Goal: Task Accomplishment & Management: Use online tool/utility

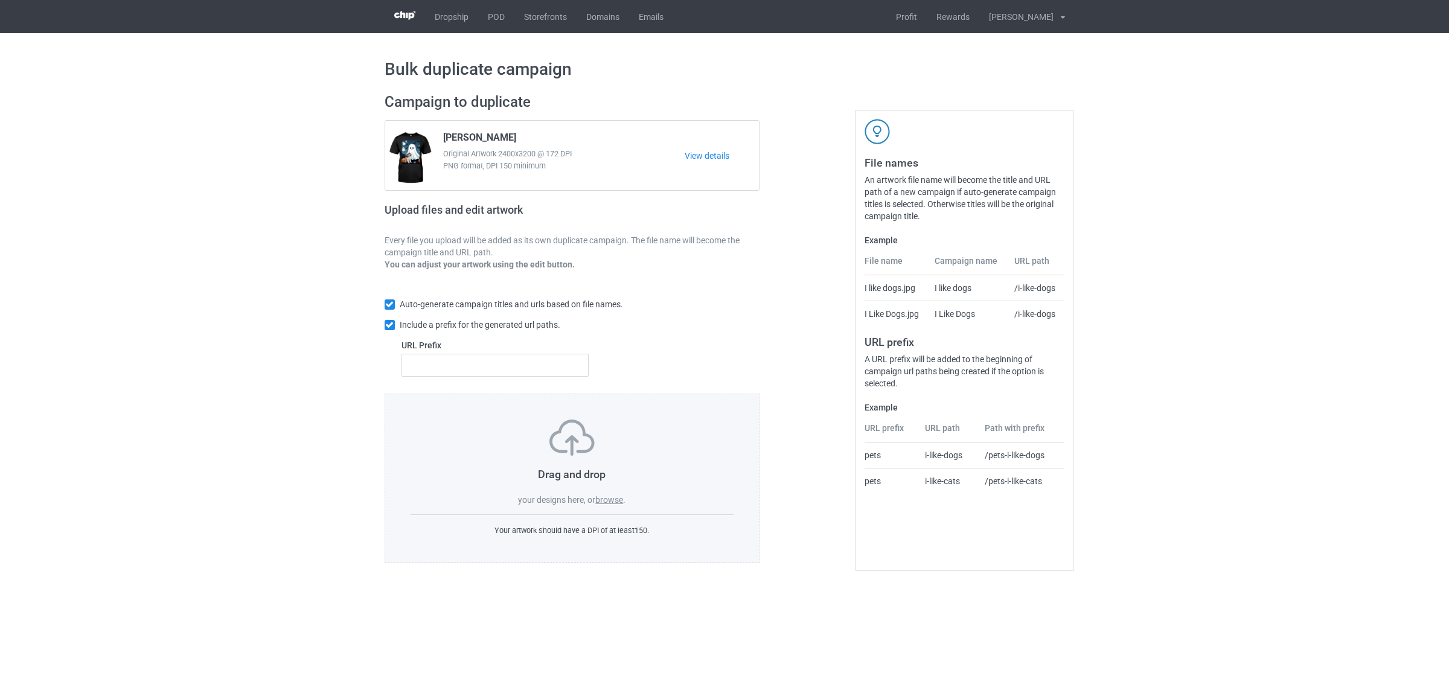
click at [607, 506] on div "Drag and drop your designs here, or browse ." at bounding box center [573, 463] width 324 height 86
click at [611, 499] on label "browse" at bounding box center [609, 500] width 28 height 10
click at [0, 0] on input "browse" at bounding box center [0, 0] width 0 height 0
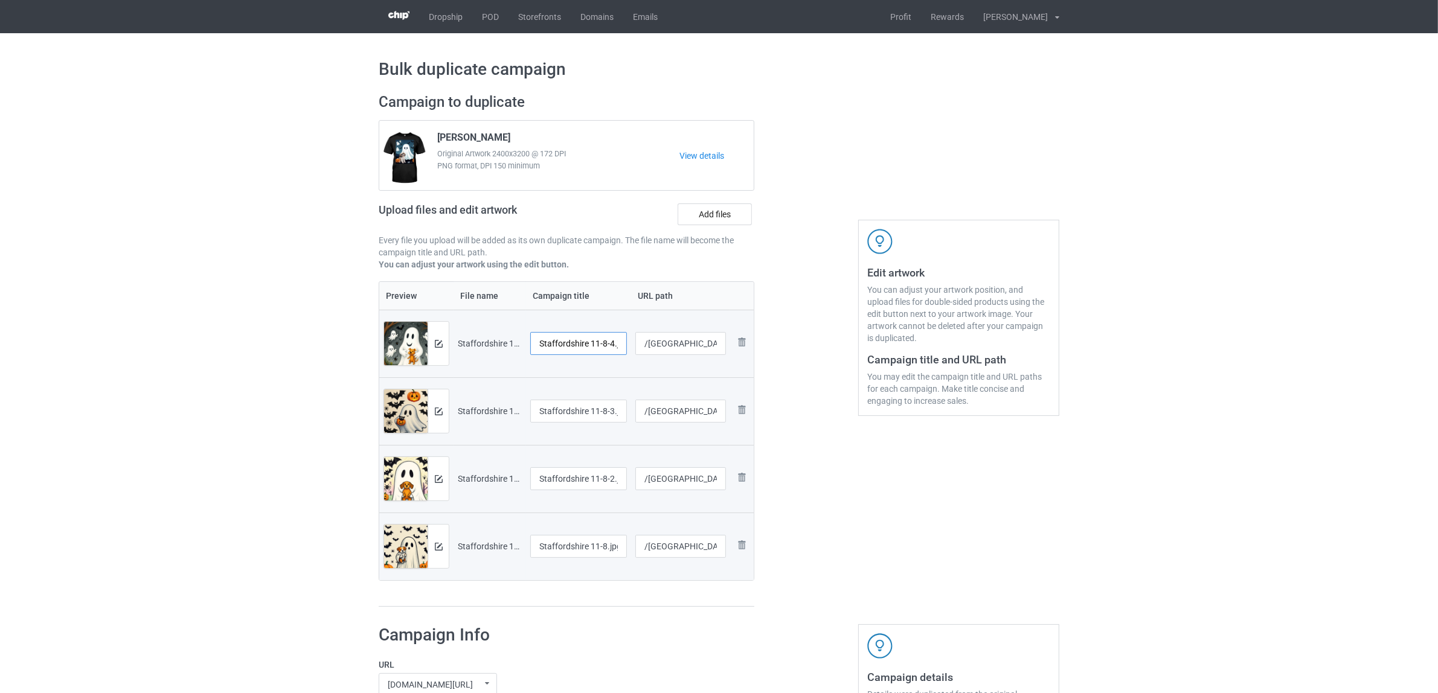
scroll to position [0, 10]
drag, startPoint x: 589, startPoint y: 344, endPoint x: 634, endPoint y: 342, distance: 45.4
click at [634, 342] on tr "Preview and edit artwork Staffordshire 11-8-4.jpg Staffordshire 11-8-4.jpg /sta…" at bounding box center [566, 344] width 374 height 68
click at [586, 341] on input "[GEOGRAPHIC_DATA]" at bounding box center [578, 343] width 97 height 23
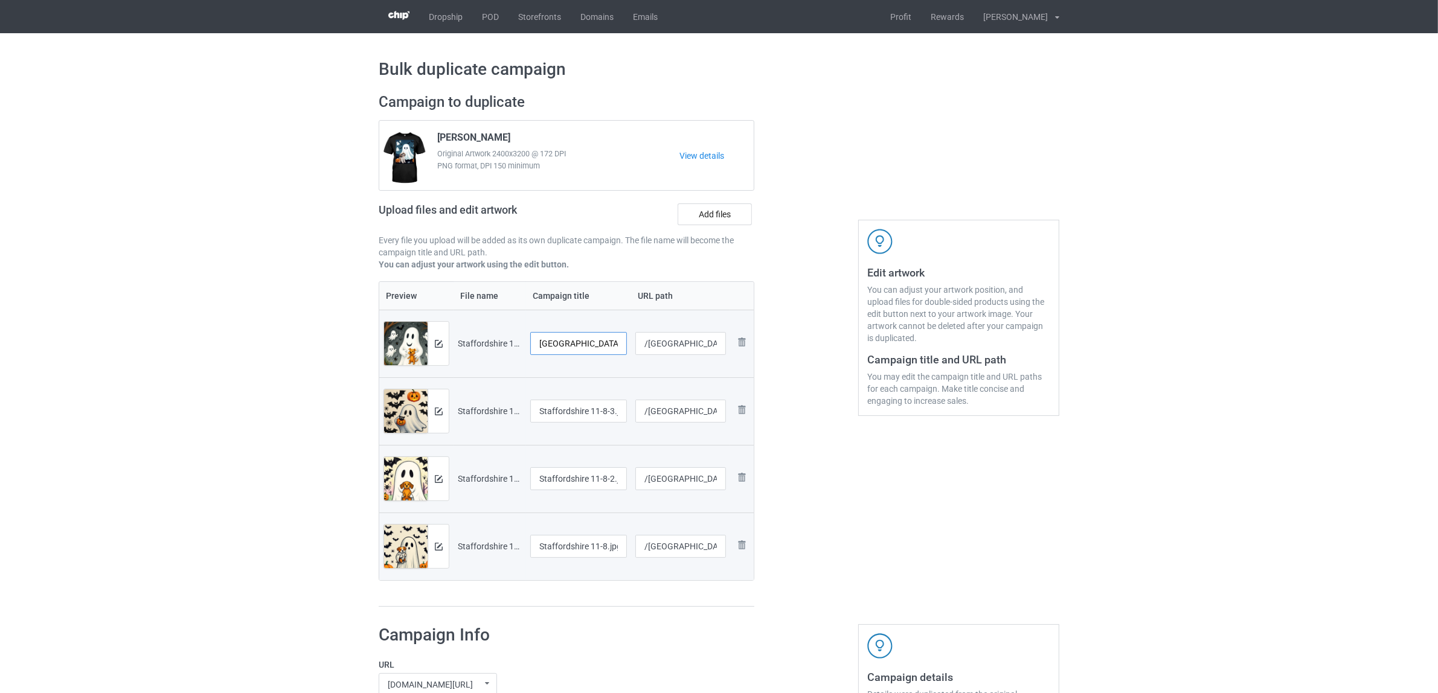
click at [568, 345] on input "[GEOGRAPHIC_DATA]" at bounding box center [578, 343] width 97 height 23
type input "[GEOGRAPHIC_DATA]"
click at [574, 411] on input "Staffordshire 11-8-3.jpg" at bounding box center [578, 411] width 97 height 23
paste input "text"
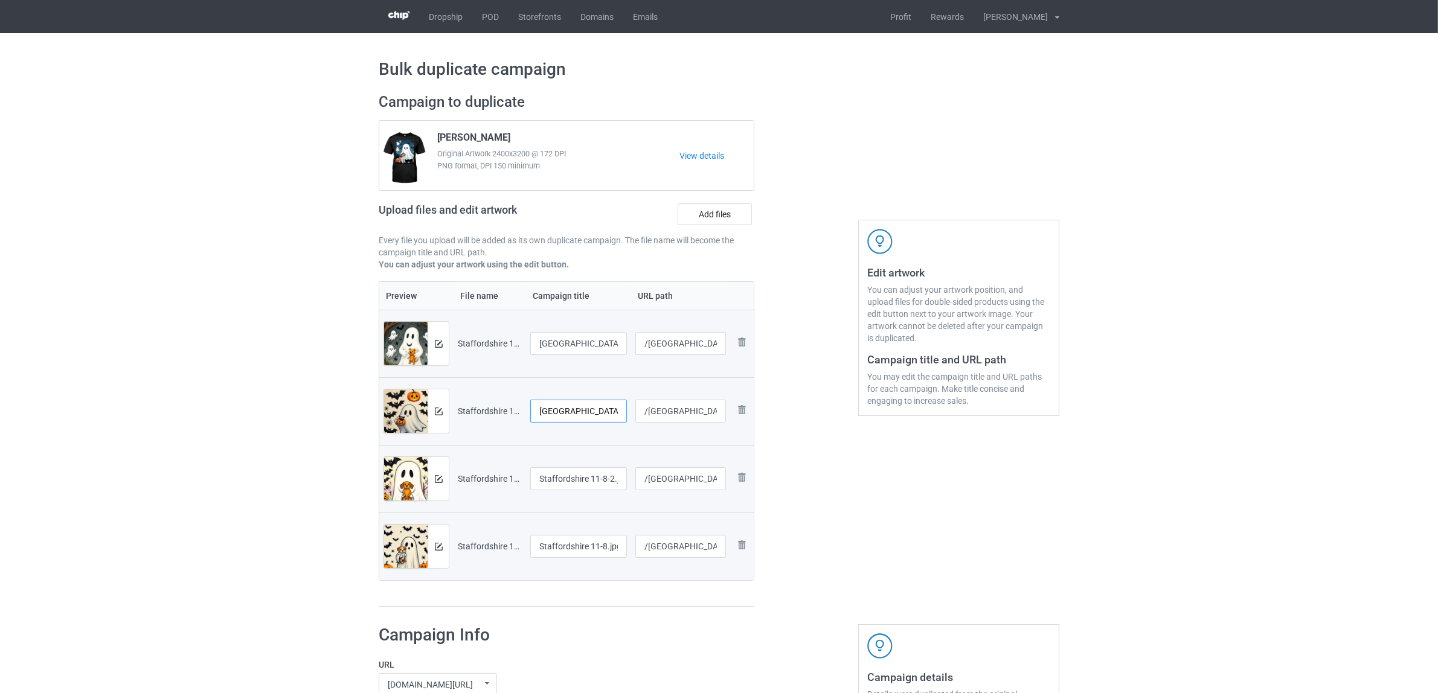
type input "[GEOGRAPHIC_DATA]"
click at [574, 480] on input "Staffordshire 11-8-2.jpg" at bounding box center [578, 478] width 97 height 23
paste input "text"
type input "[GEOGRAPHIC_DATA]"
click at [562, 551] on input "Staffordshire 11-8.jpg" at bounding box center [578, 546] width 97 height 23
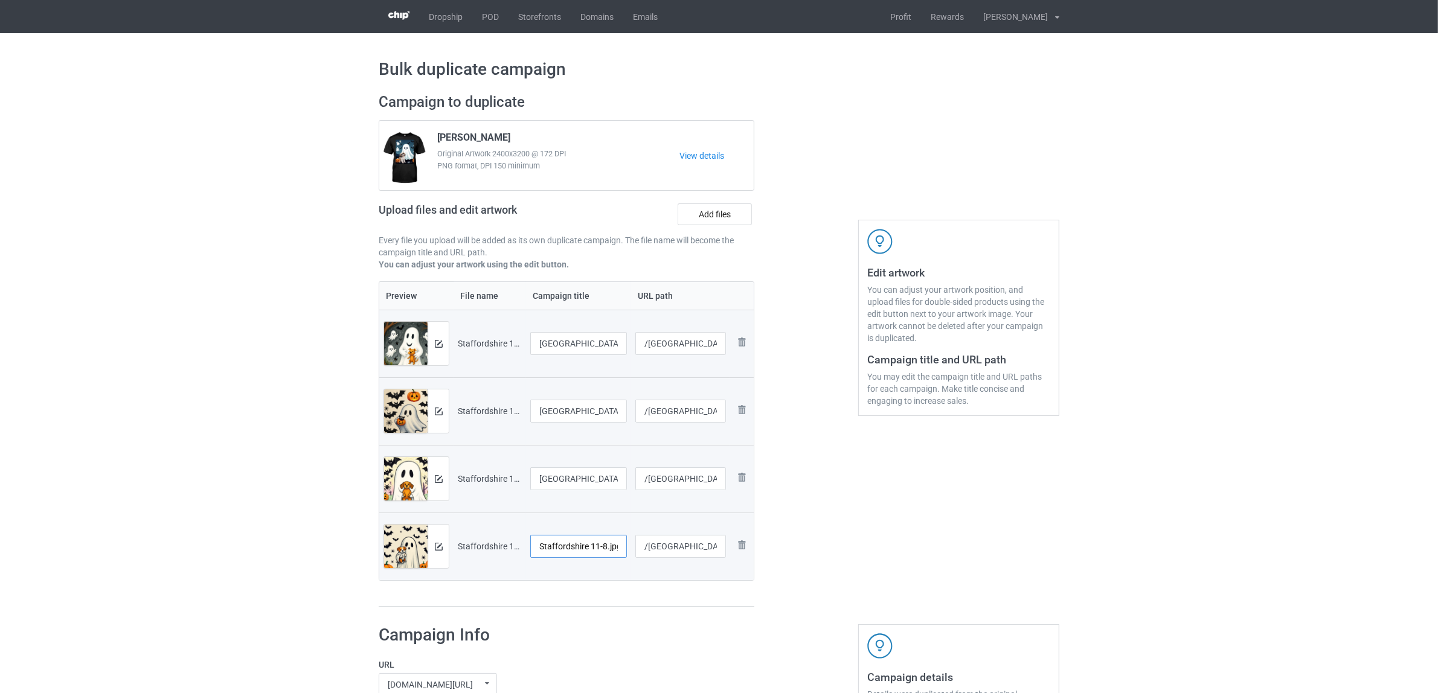
paste input "text"
type input "[GEOGRAPHIC_DATA]"
click at [578, 594] on div "Preview File name Campaign title URL path Preview and edit artwork Staffordshir…" at bounding box center [567, 444] width 376 height 326
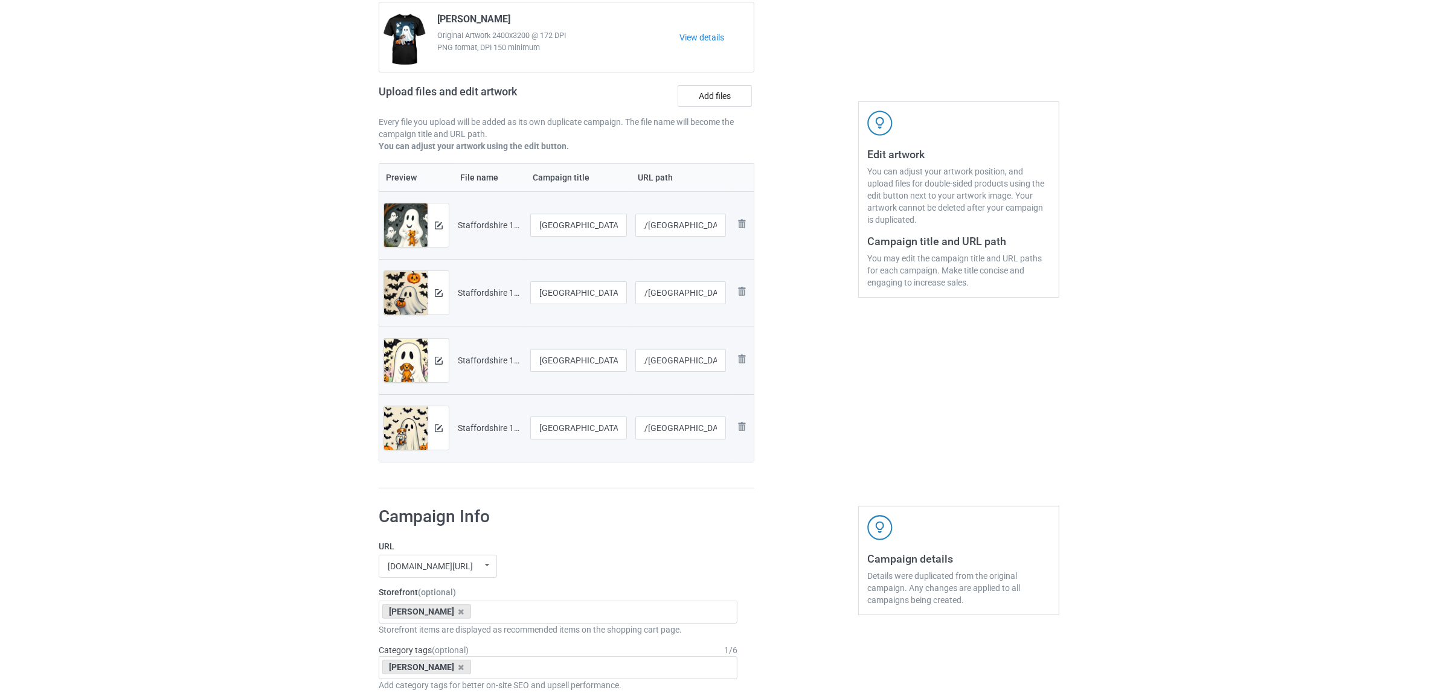
scroll to position [226, 0]
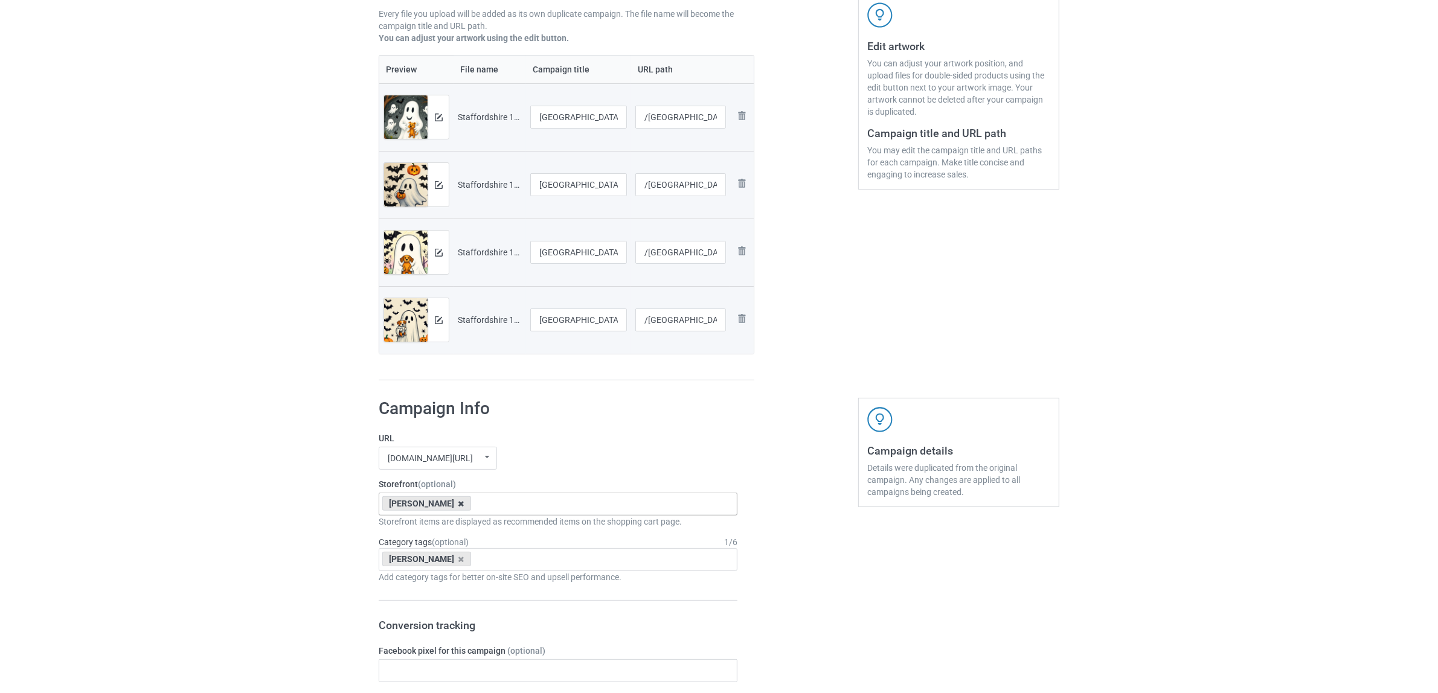
click at [458, 502] on icon at bounding box center [461, 504] width 6 height 8
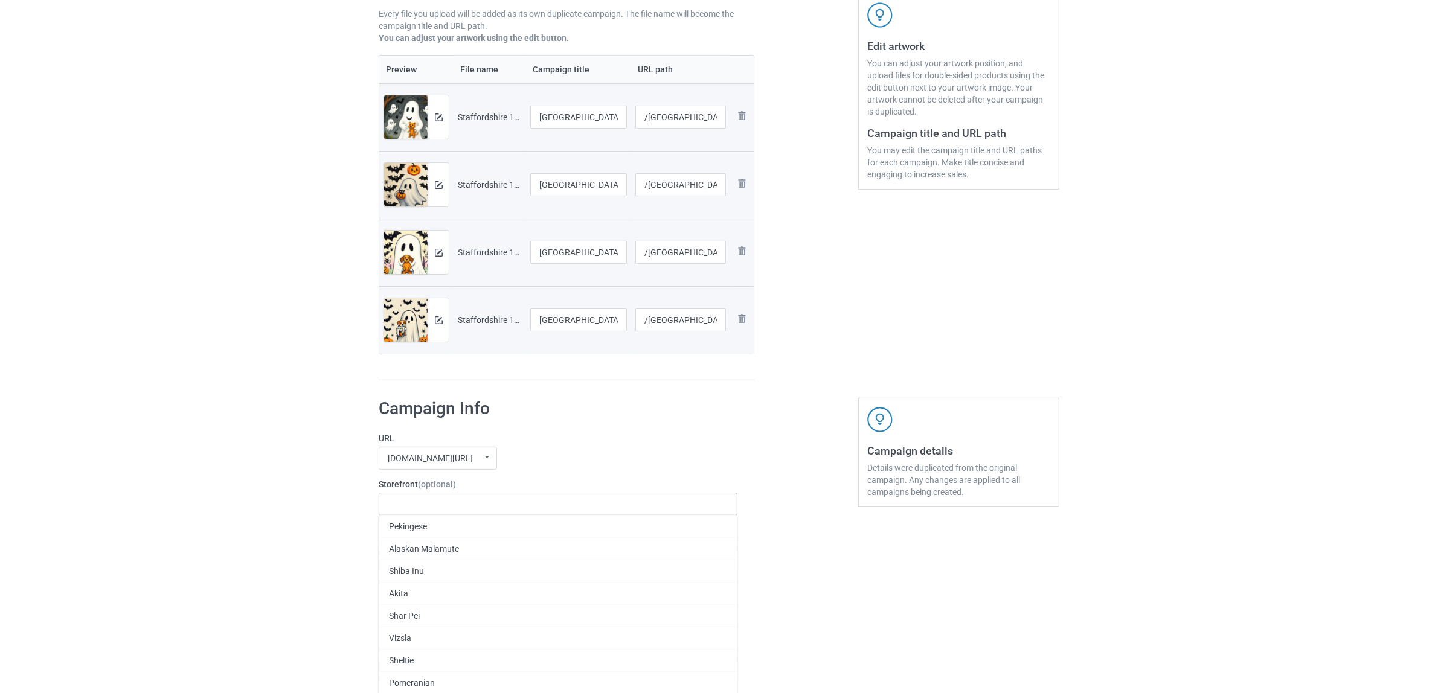
paste input "[GEOGRAPHIC_DATA]"
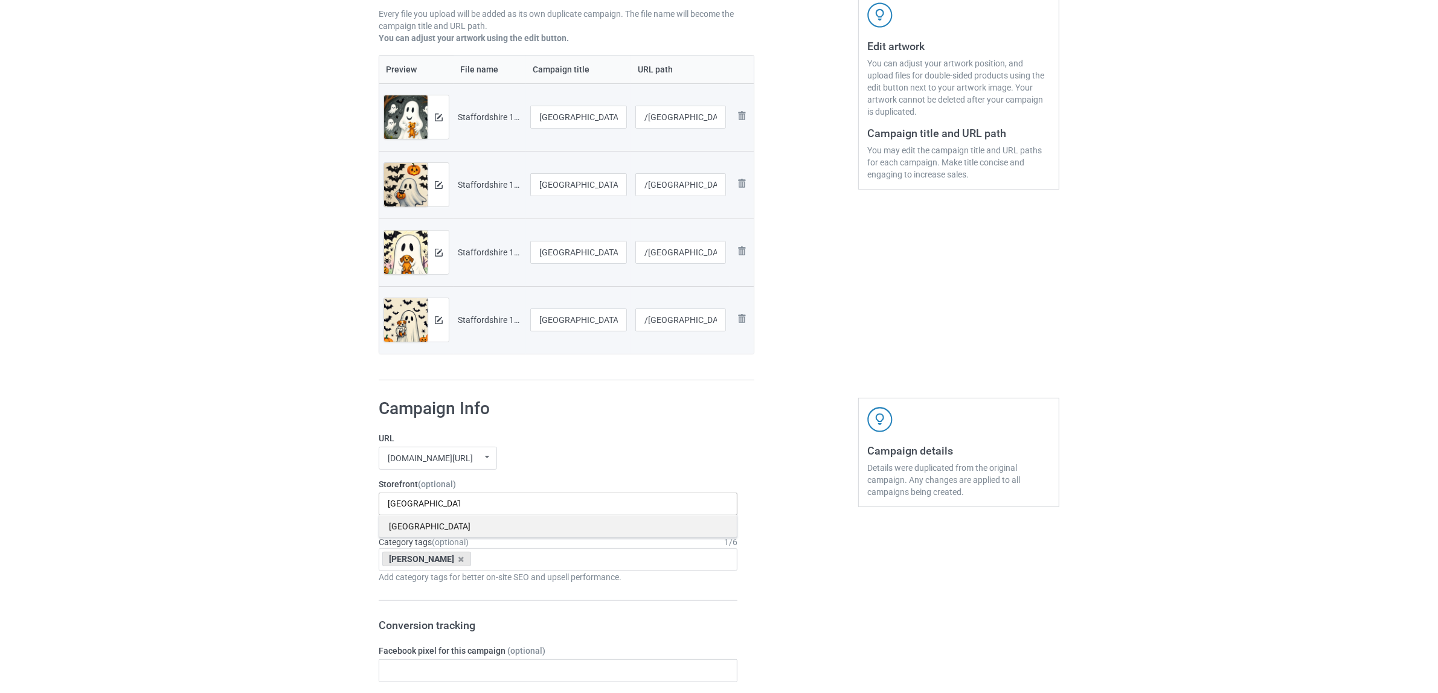
type input "[GEOGRAPHIC_DATA]"
click at [417, 528] on div "[GEOGRAPHIC_DATA]" at bounding box center [557, 526] width 357 height 22
click at [423, 559] on div "[PERSON_NAME]" at bounding box center [426, 559] width 89 height 14
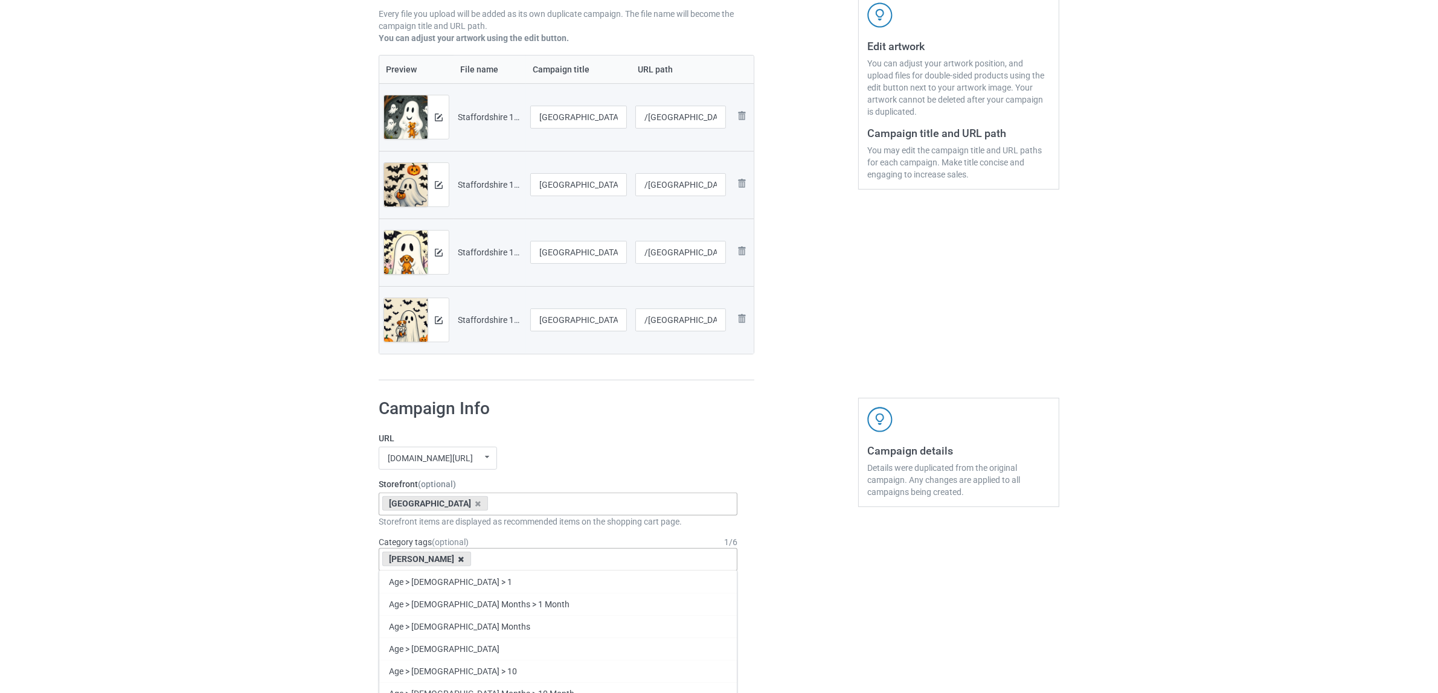
click at [458, 559] on icon at bounding box center [461, 560] width 6 height 8
paste input "[GEOGRAPHIC_DATA]"
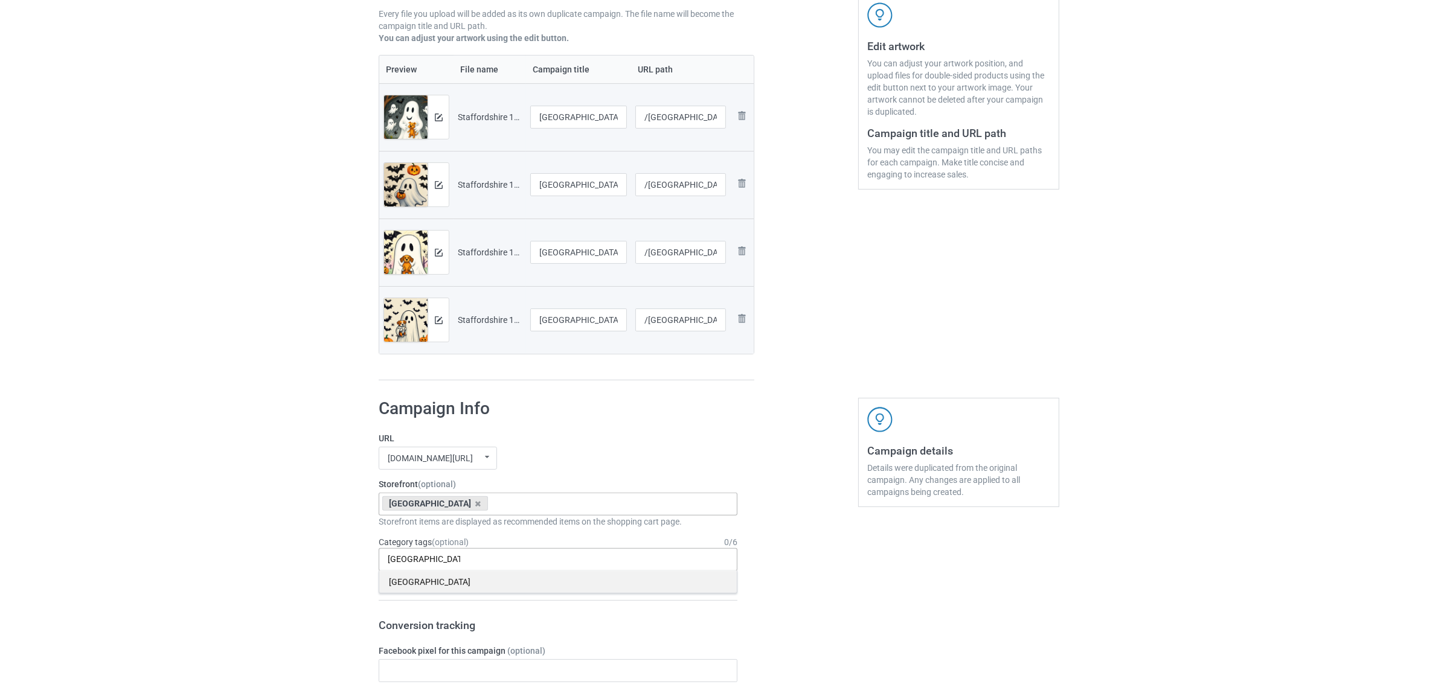
type input "[GEOGRAPHIC_DATA]"
click at [418, 580] on div "[GEOGRAPHIC_DATA]" at bounding box center [557, 582] width 357 height 22
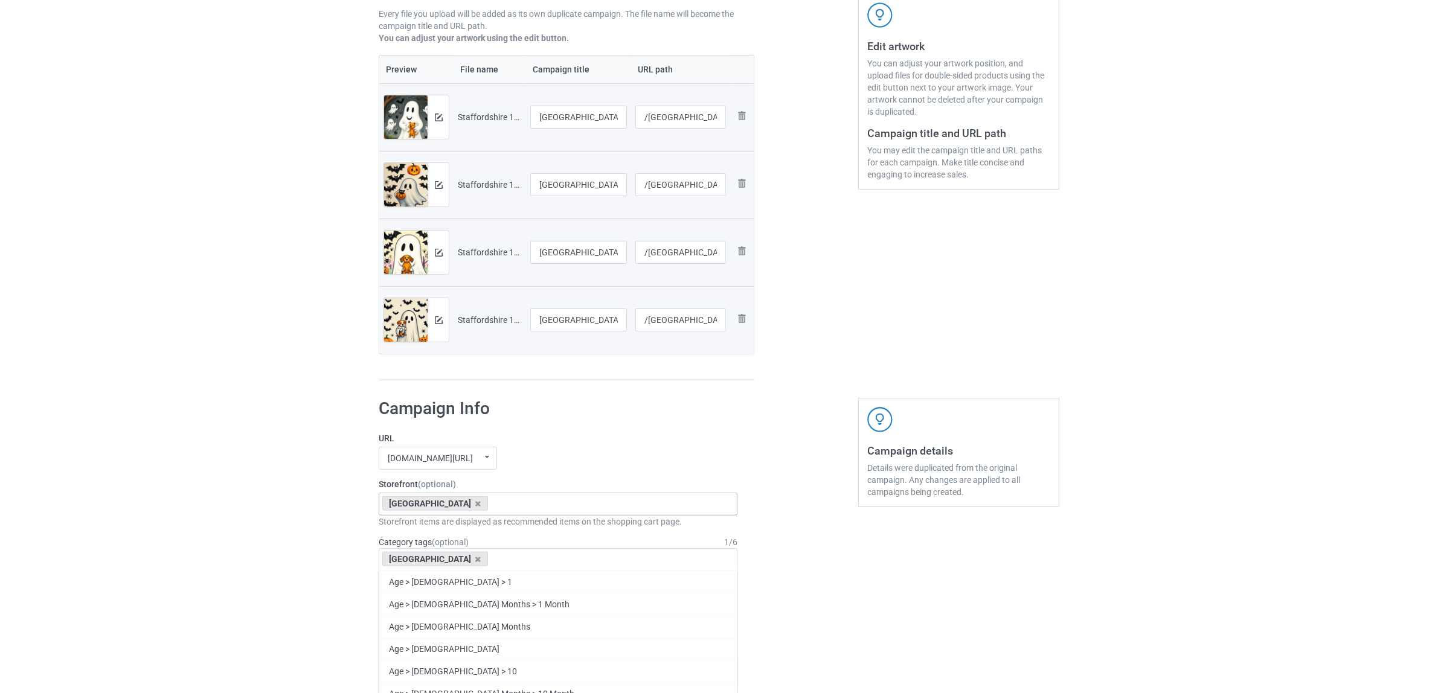
click at [315, 557] on div "Bulk duplicate campaign Campaign to duplicate Shih Tzu Original Artwork 2400x32…" at bounding box center [719, 660] width 1438 height 1707
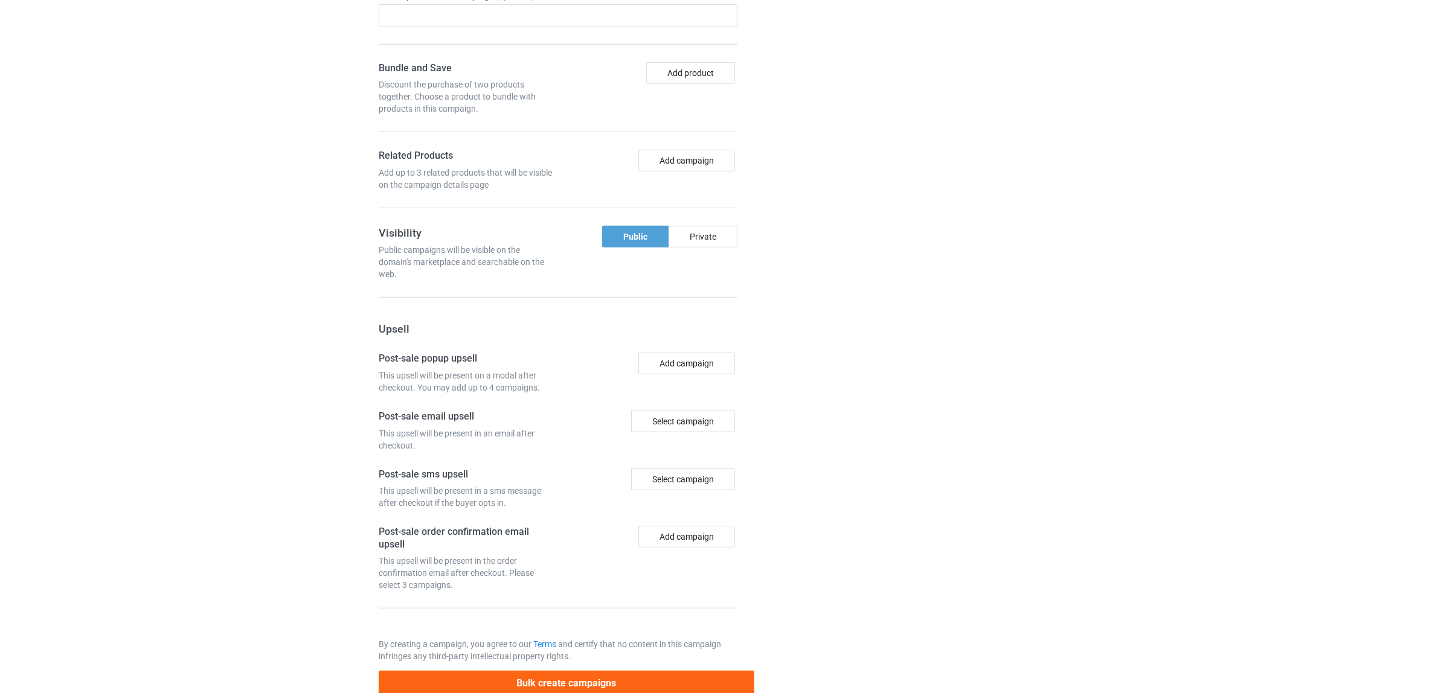
scroll to position [1051, 0]
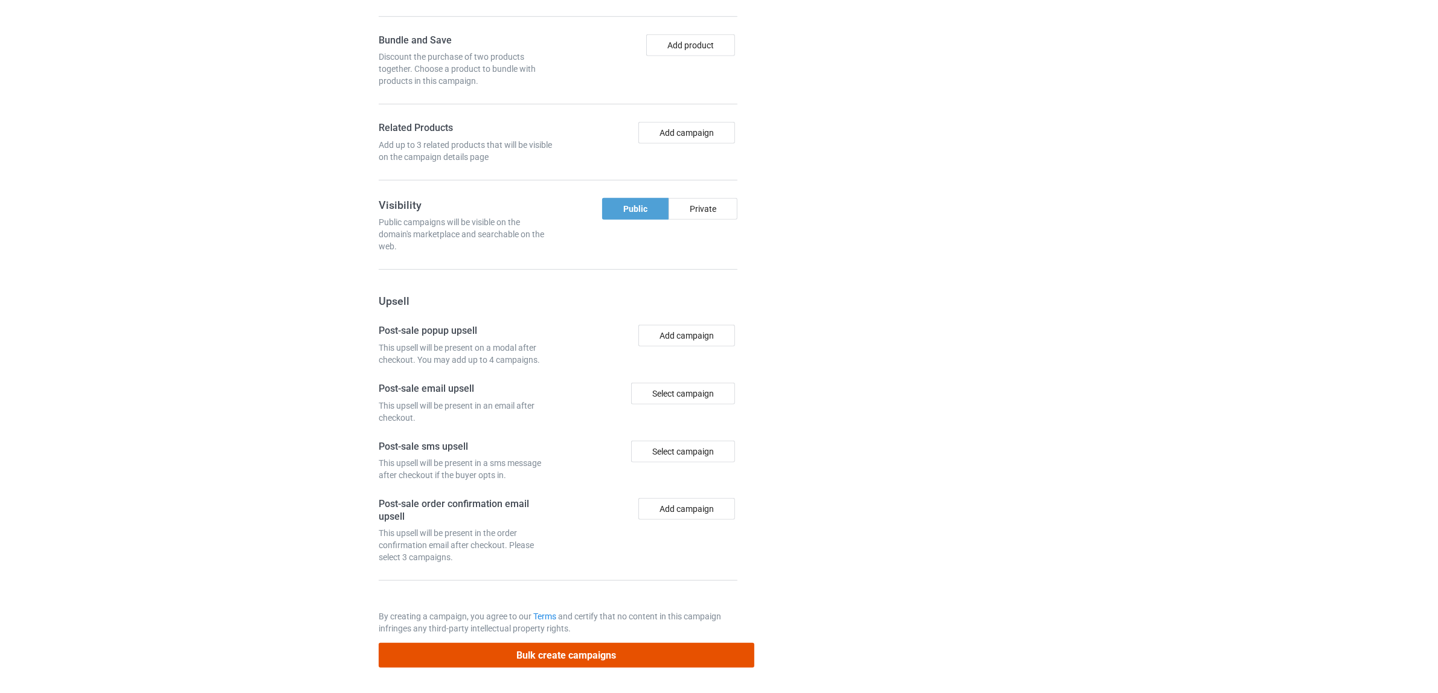
click at [557, 653] on button "Bulk create campaigns" at bounding box center [567, 655] width 376 height 25
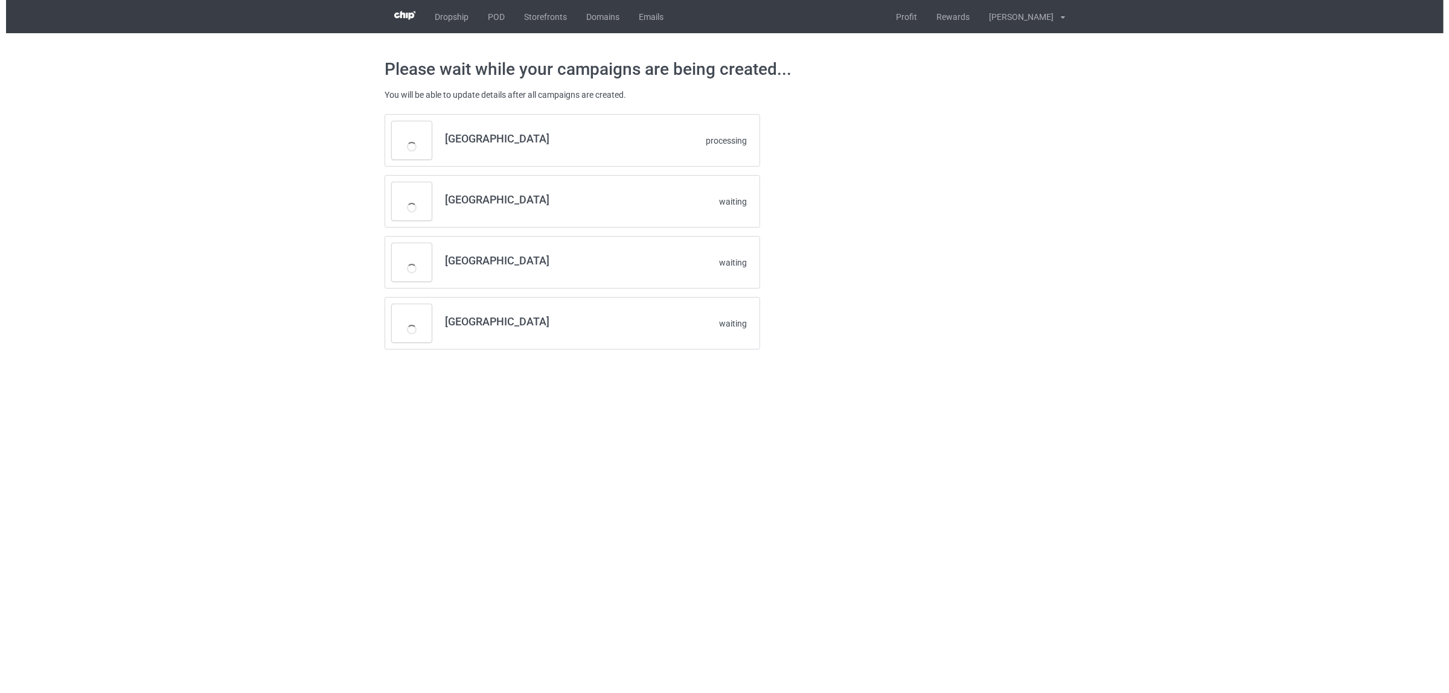
scroll to position [0, 0]
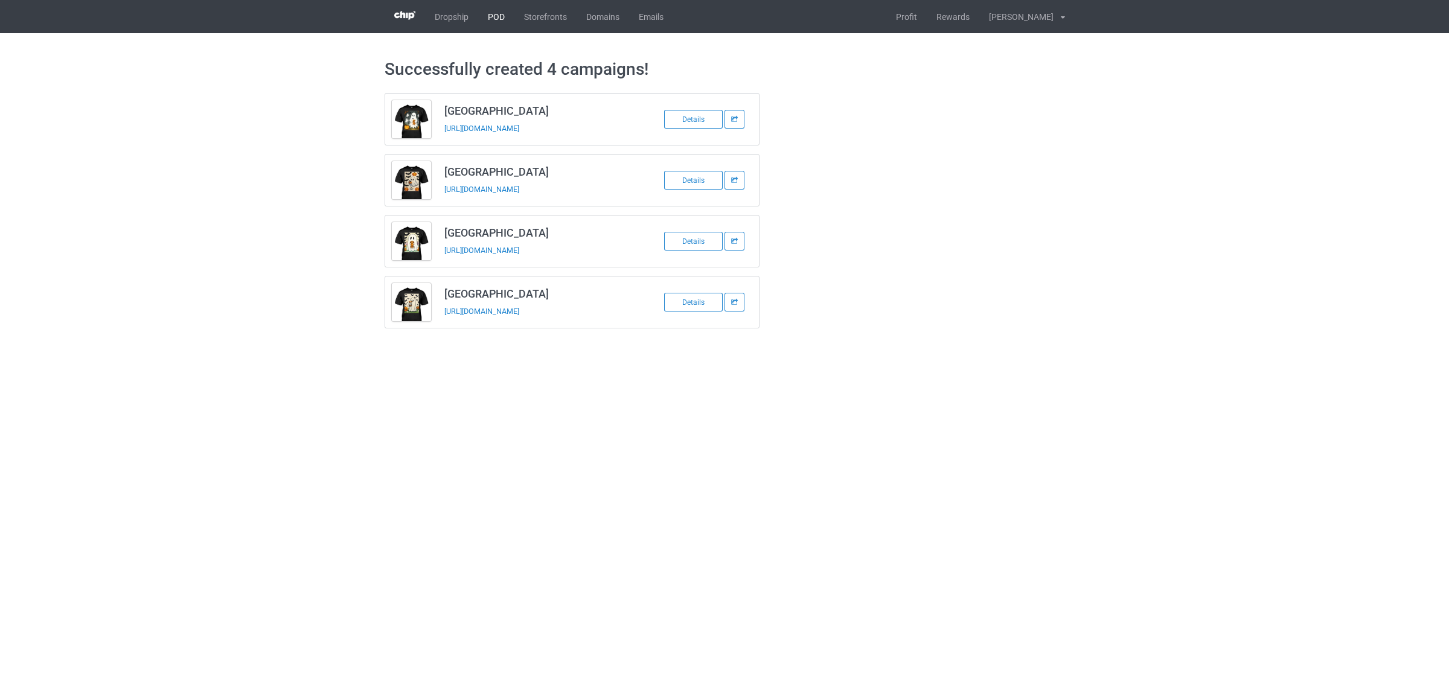
click at [496, 14] on link "POD" at bounding box center [496, 16] width 36 height 33
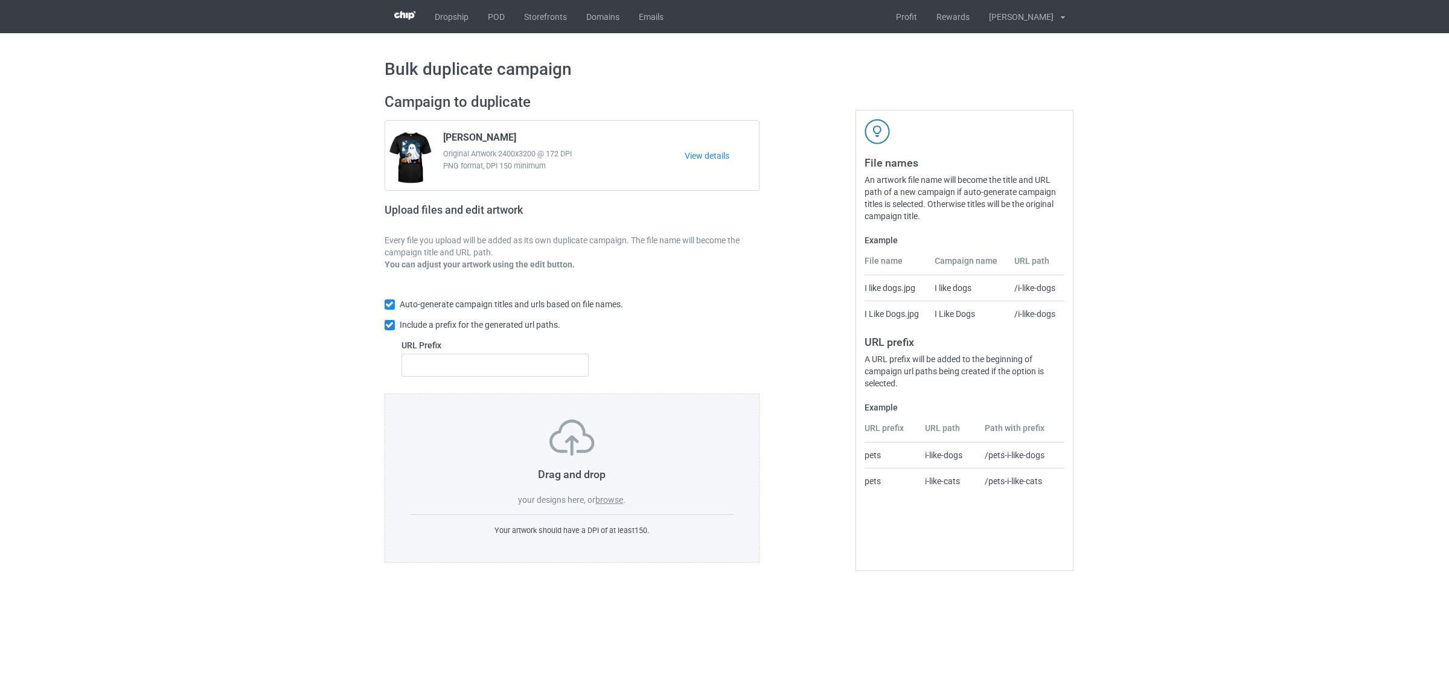
click at [617, 505] on label "browse" at bounding box center [609, 500] width 28 height 10
click at [0, 0] on input "browse" at bounding box center [0, 0] width 0 height 0
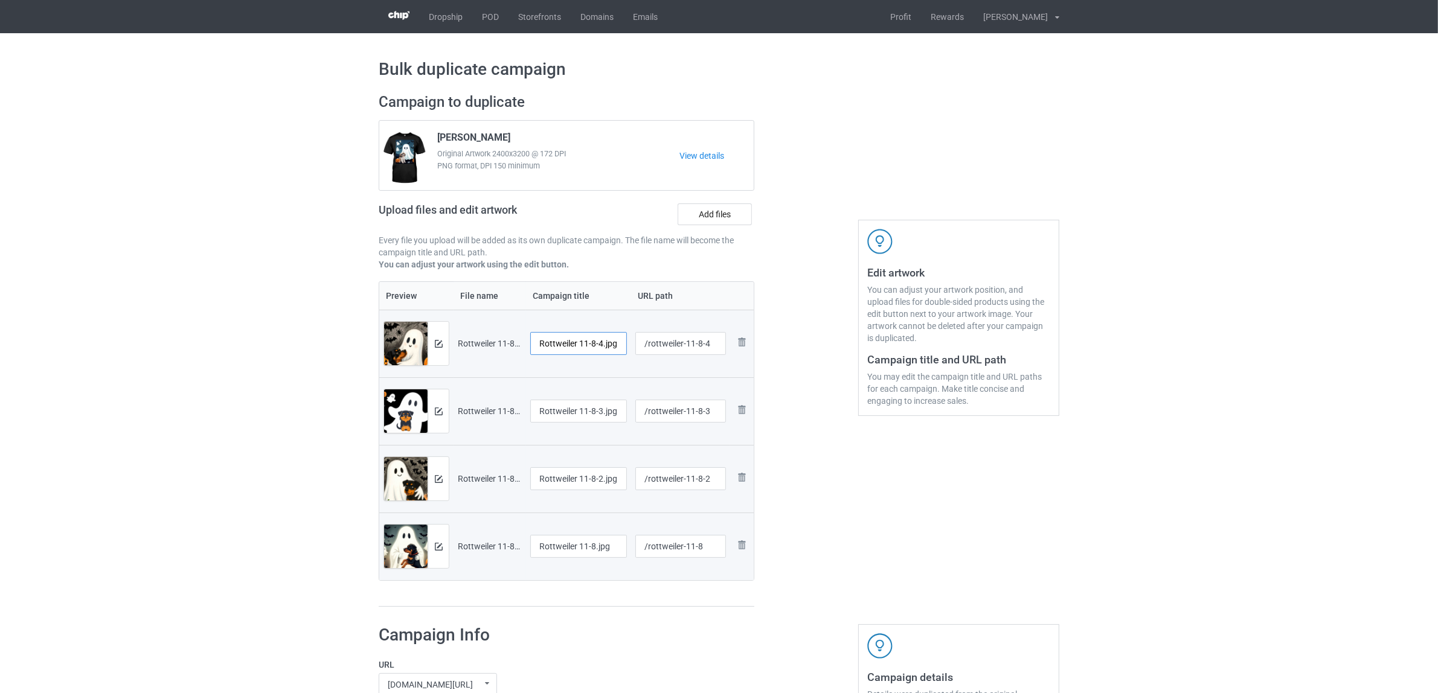
drag, startPoint x: 581, startPoint y: 342, endPoint x: 626, endPoint y: 341, distance: 44.7
click at [626, 341] on input "Rottweiler 11-8-4.jpg" at bounding box center [578, 343] width 97 height 23
click at [553, 350] on input "Rottweiler" at bounding box center [578, 343] width 97 height 23
type input "Rottweiler"
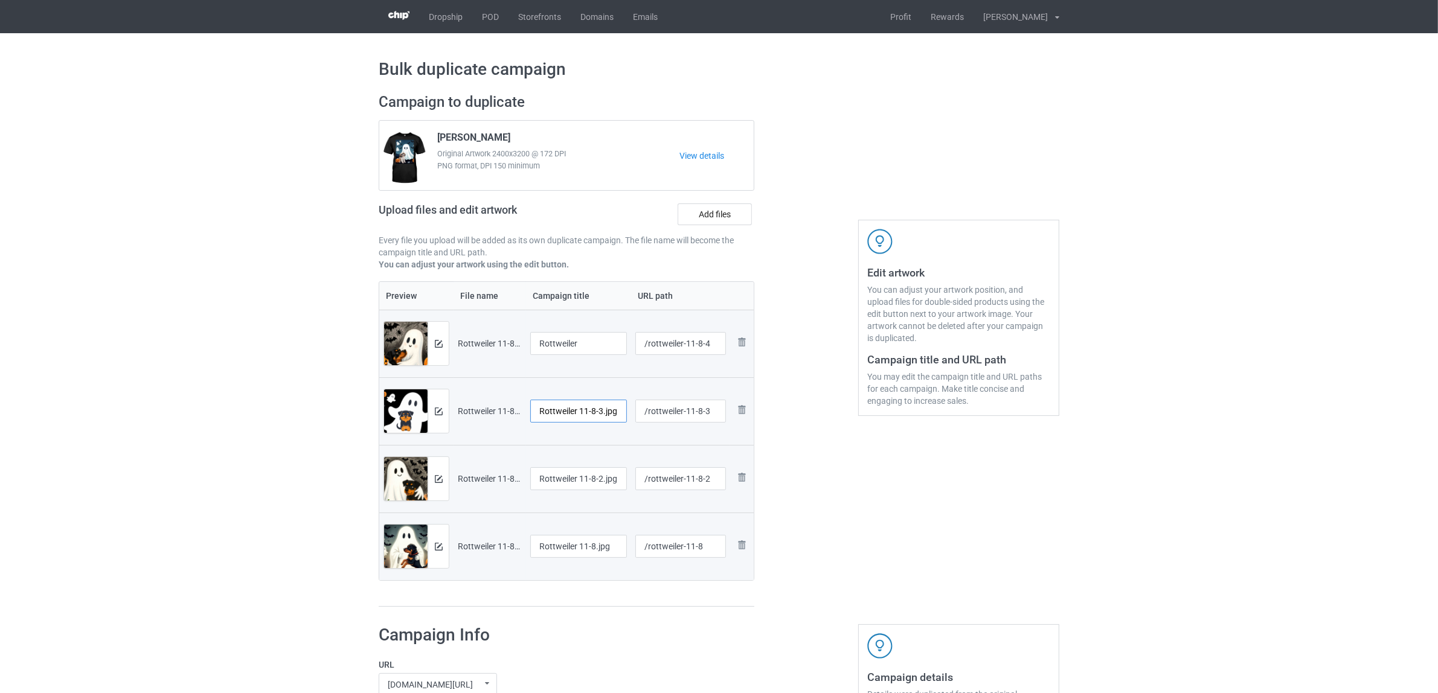
click at [588, 408] on input "Rottweiler 11-8-3.jpg" at bounding box center [578, 411] width 97 height 23
paste input "text"
type input "Rottweiler"
click at [574, 484] on input "Rottweiler 11-8-2.jpg" at bounding box center [578, 478] width 97 height 23
paste input "text"
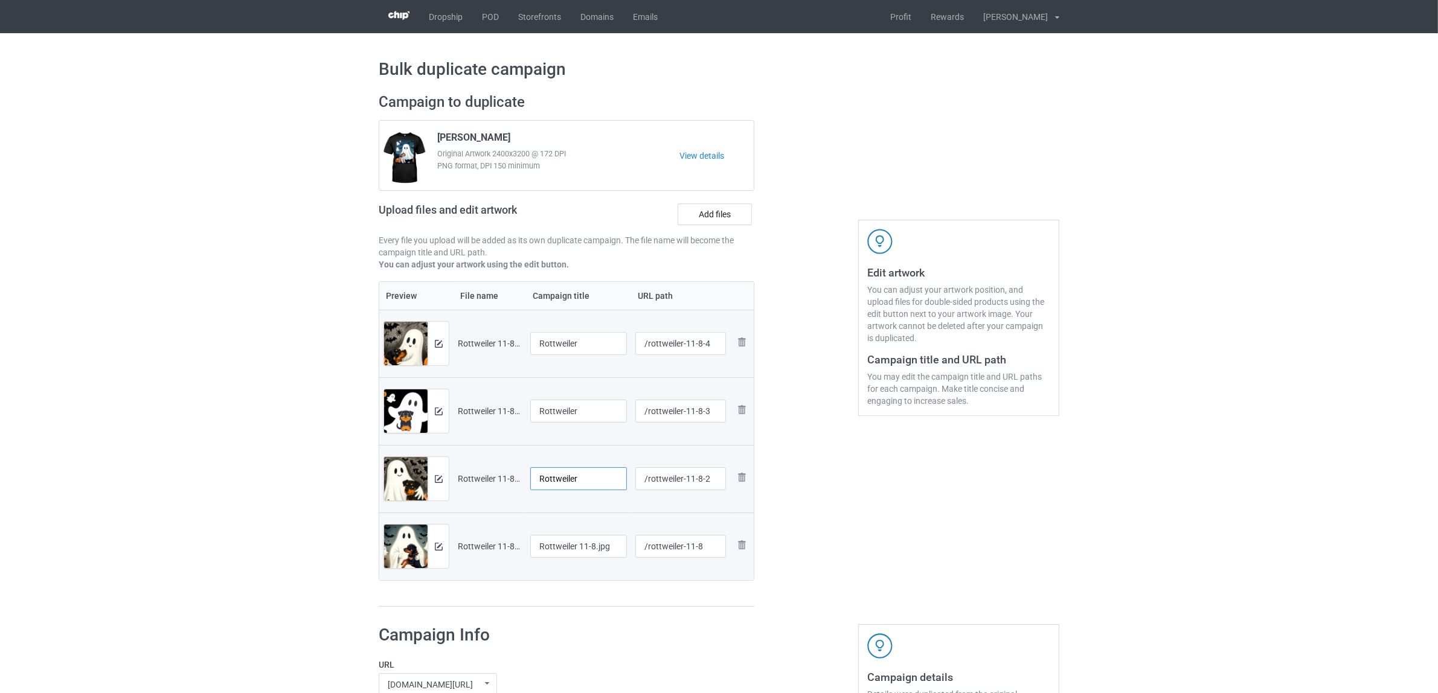
type input "Rottweiler"
click at [579, 551] on input "Rottweiler 11-8.jpg" at bounding box center [578, 546] width 97 height 23
paste input "text"
type input "Rottweiler"
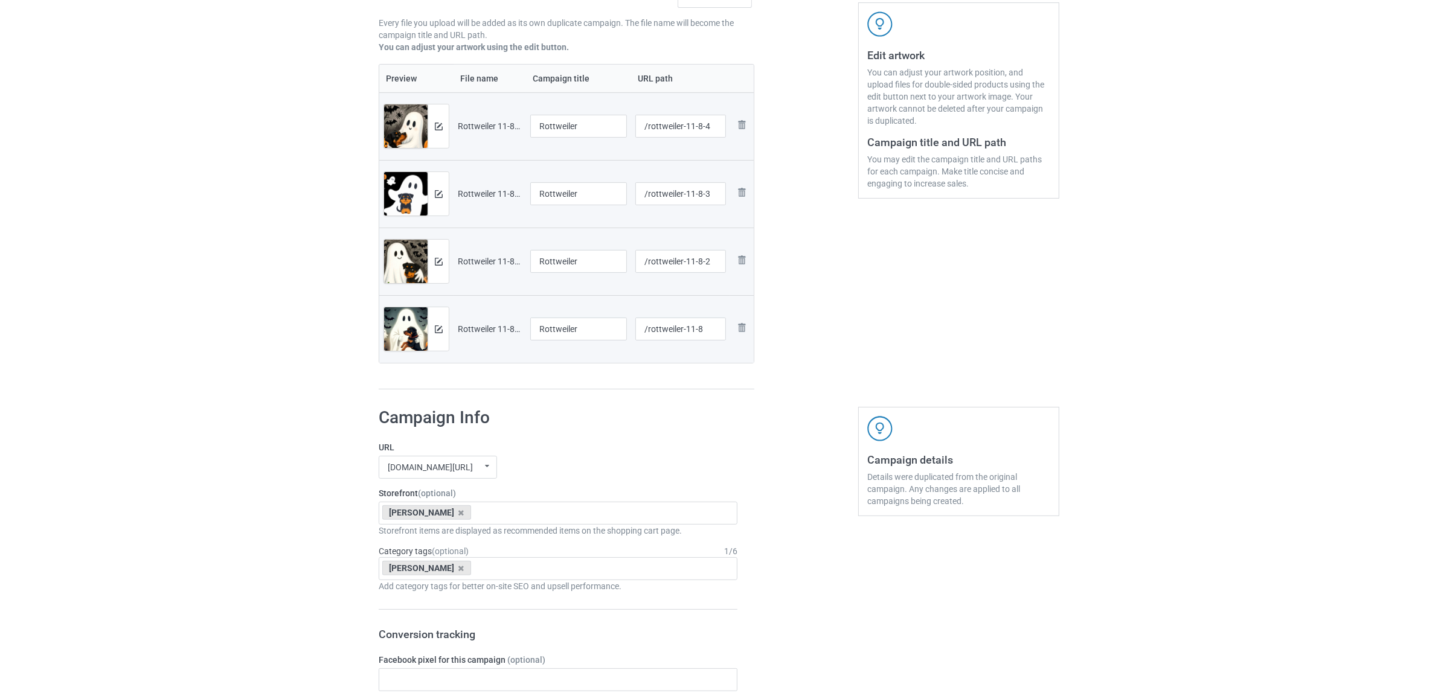
scroll to position [302, 0]
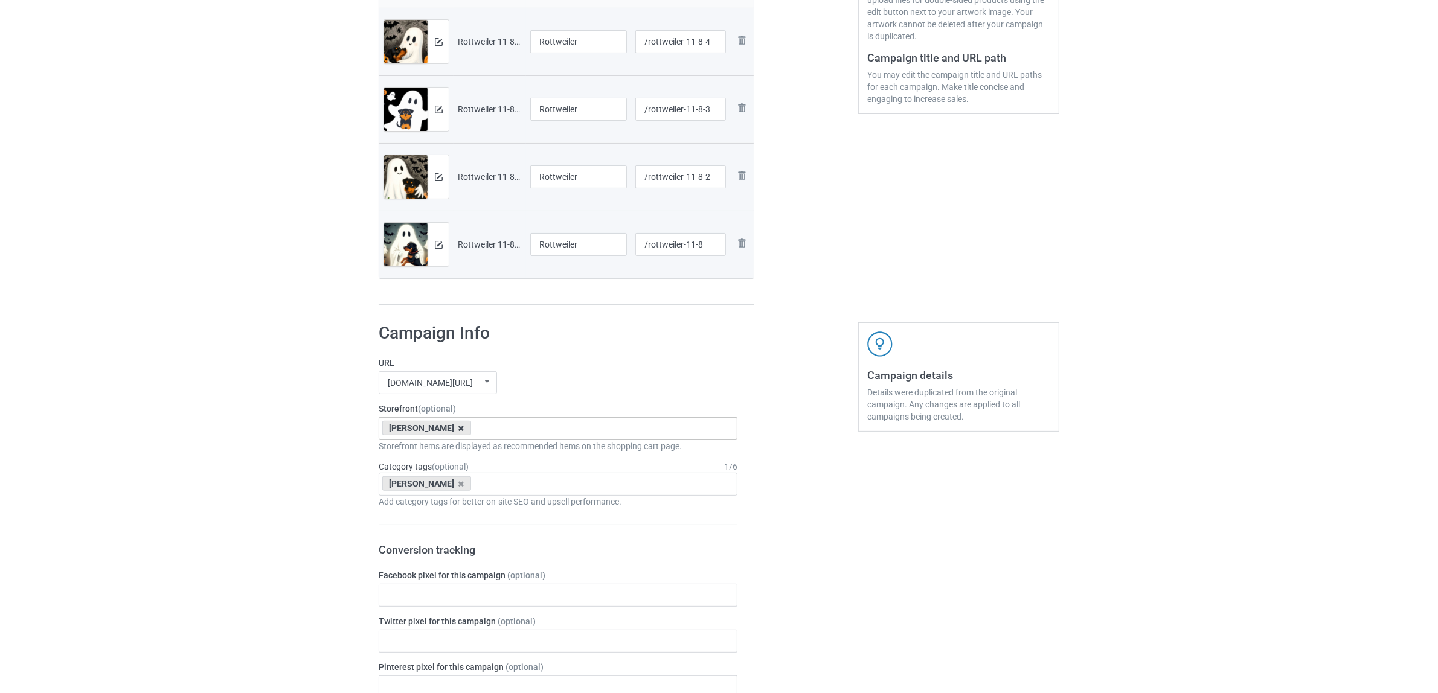
click at [458, 426] on icon at bounding box center [461, 429] width 6 height 8
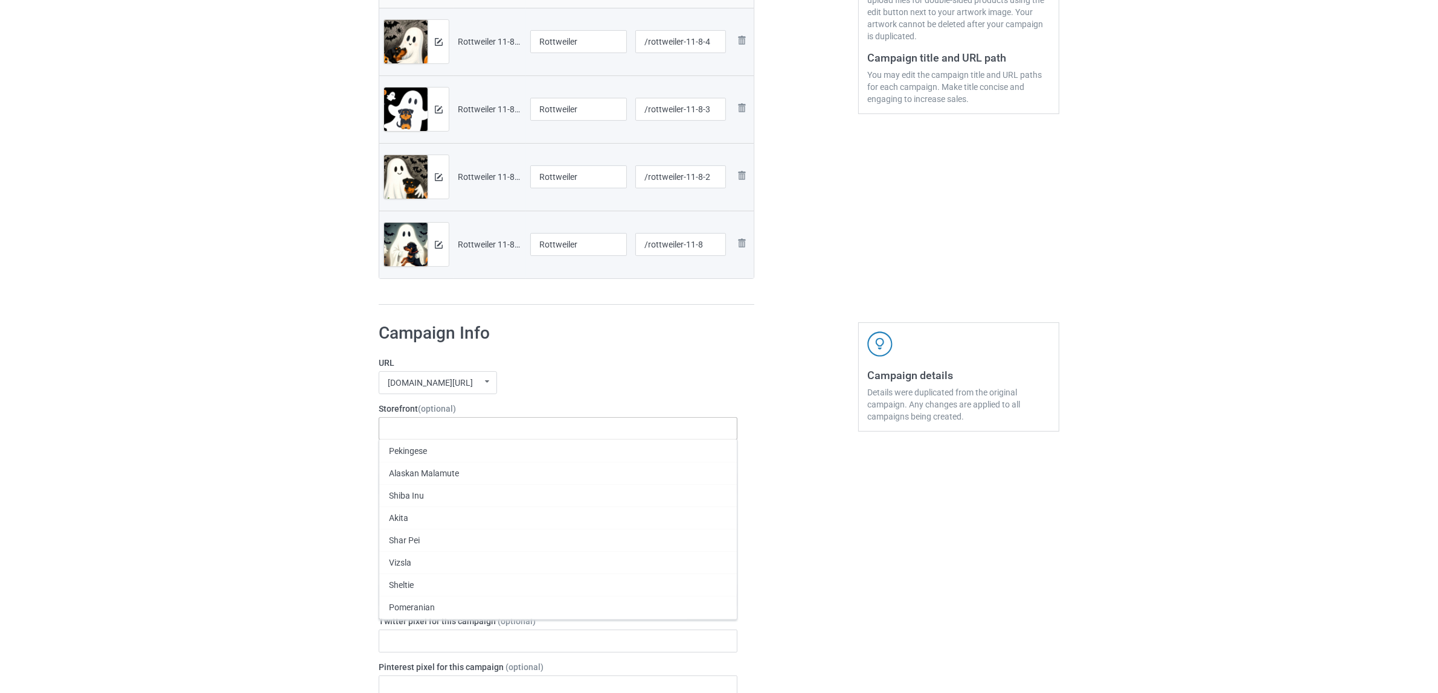
paste input "Rottweiler"
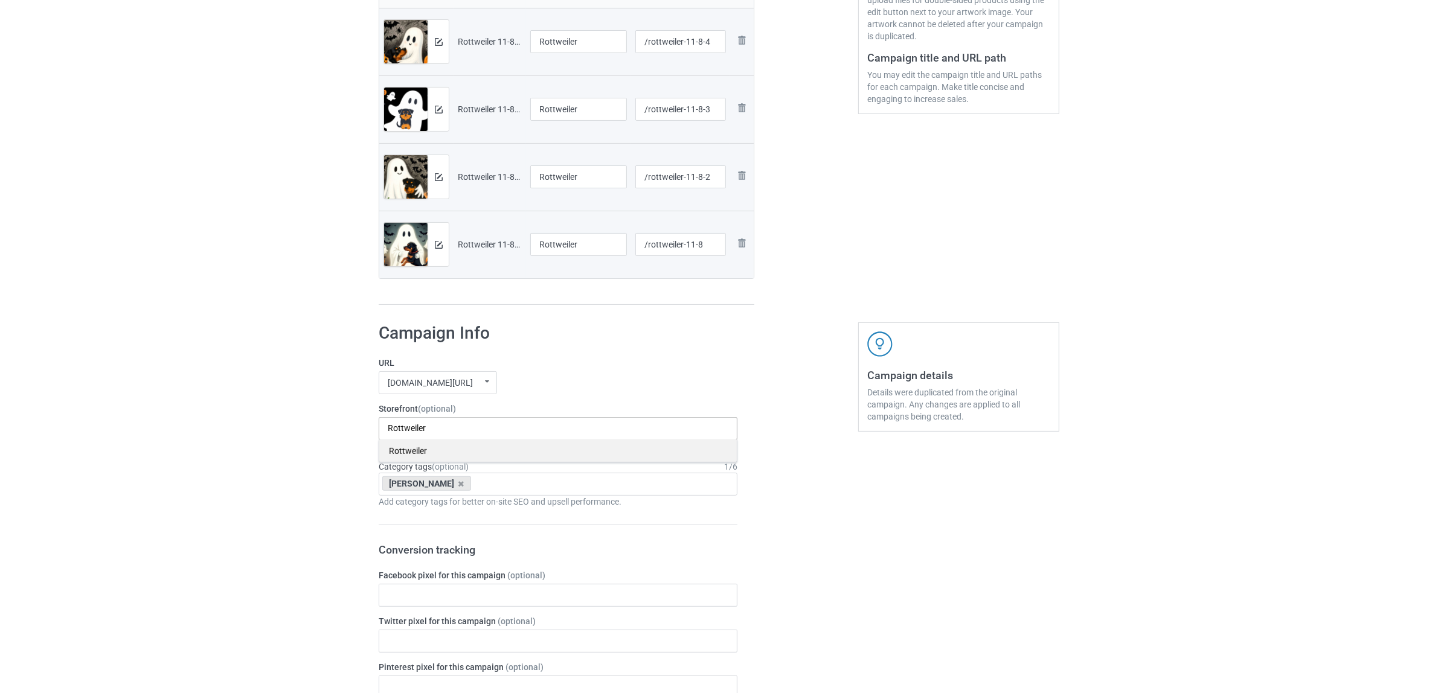
type input "Rottweiler"
click at [418, 448] on div "Rottweiler" at bounding box center [557, 451] width 357 height 22
click at [458, 486] on icon at bounding box center [461, 484] width 6 height 8
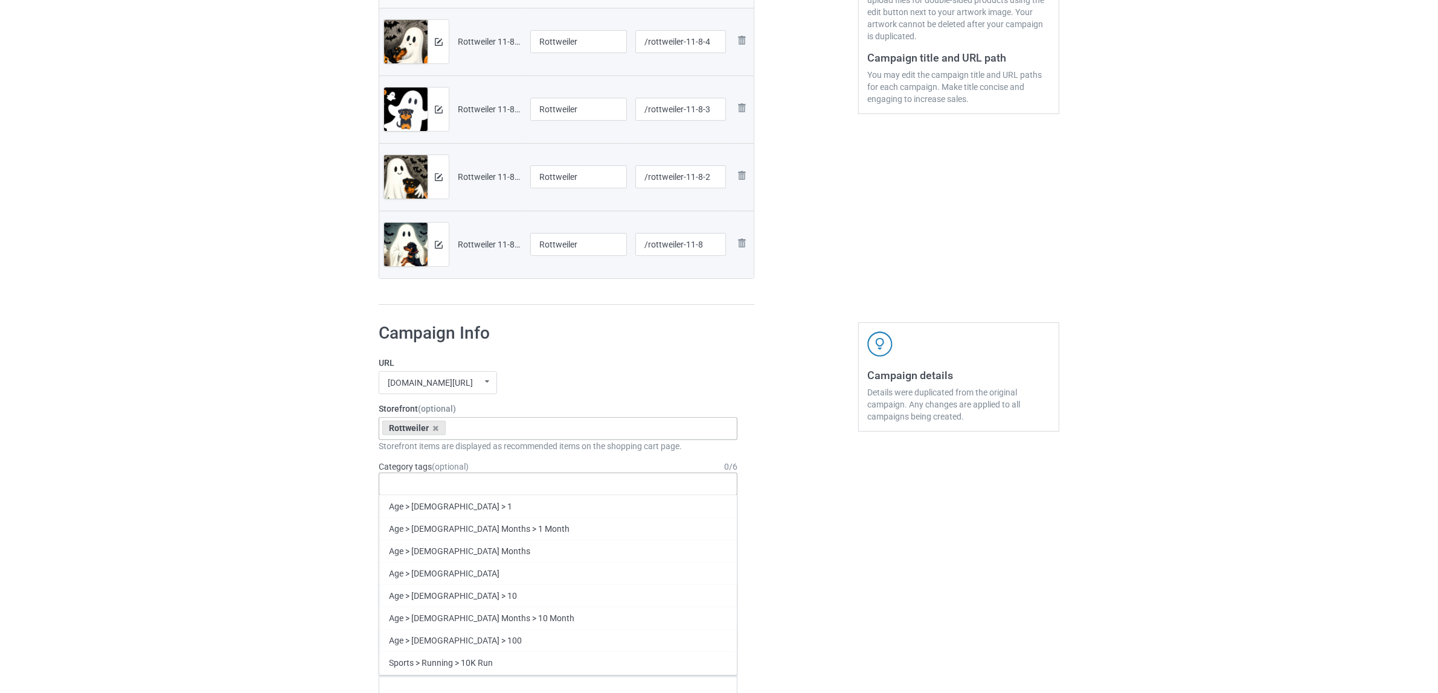
paste input "Rottweiler"
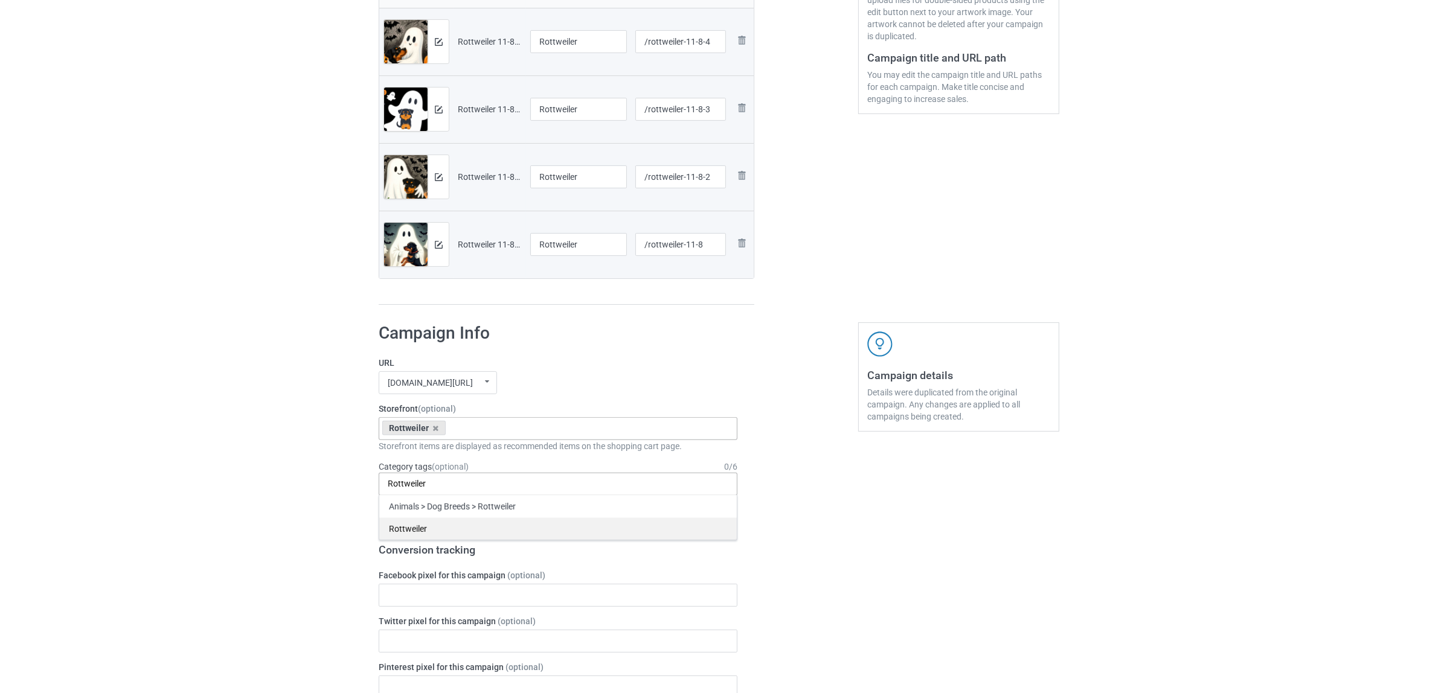
type input "Rottweiler"
click at [412, 526] on div "Rottweiler" at bounding box center [557, 529] width 357 height 22
click at [239, 463] on div "Bulk duplicate campaign Campaign to duplicate Shih Tzu Original Artwork 2400x32…" at bounding box center [719, 584] width 1438 height 1707
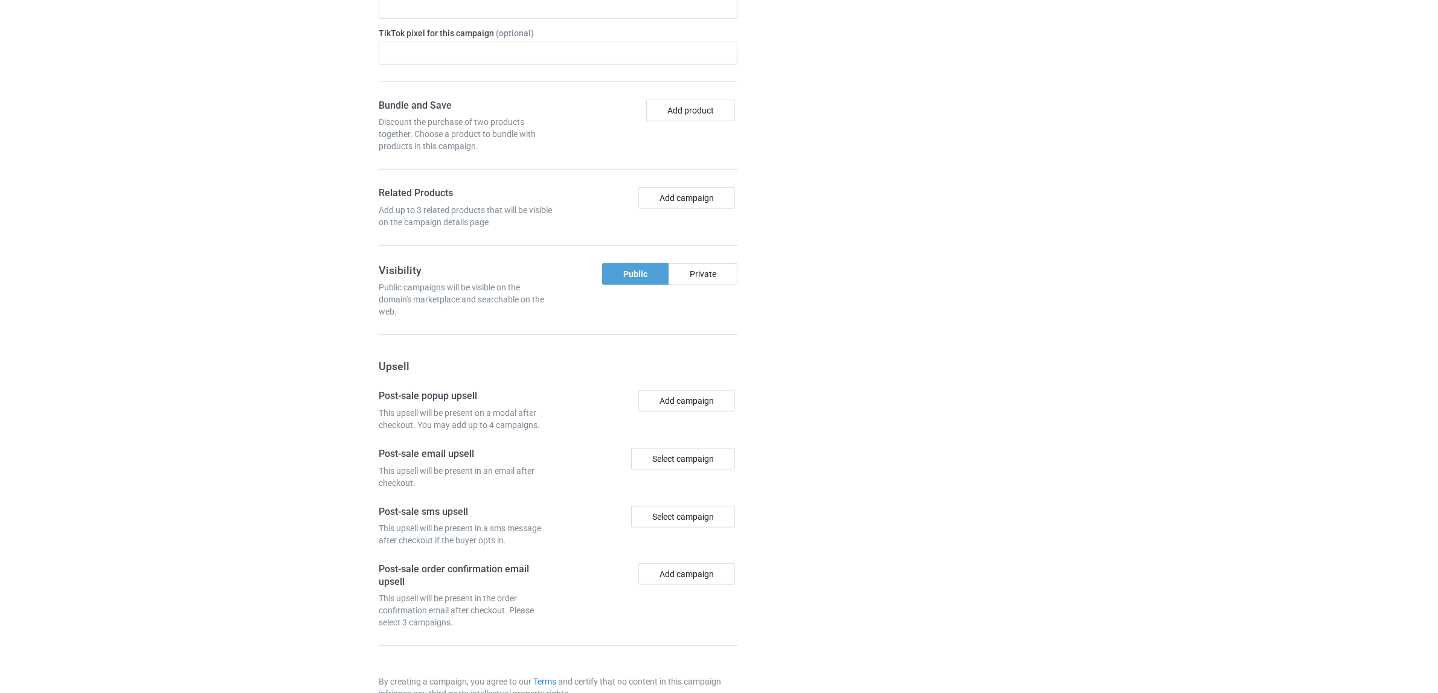
scroll to position [1051, 0]
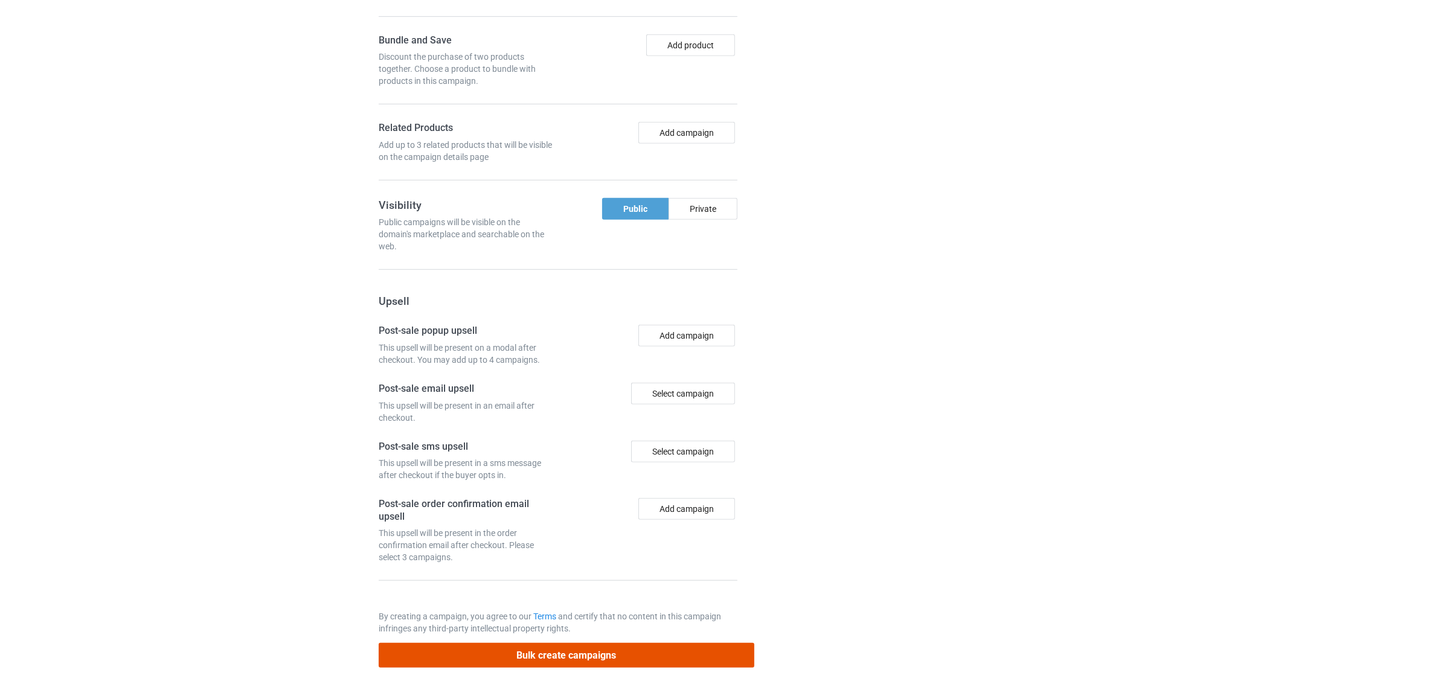
click at [590, 645] on button "Bulk create campaigns" at bounding box center [567, 655] width 376 height 25
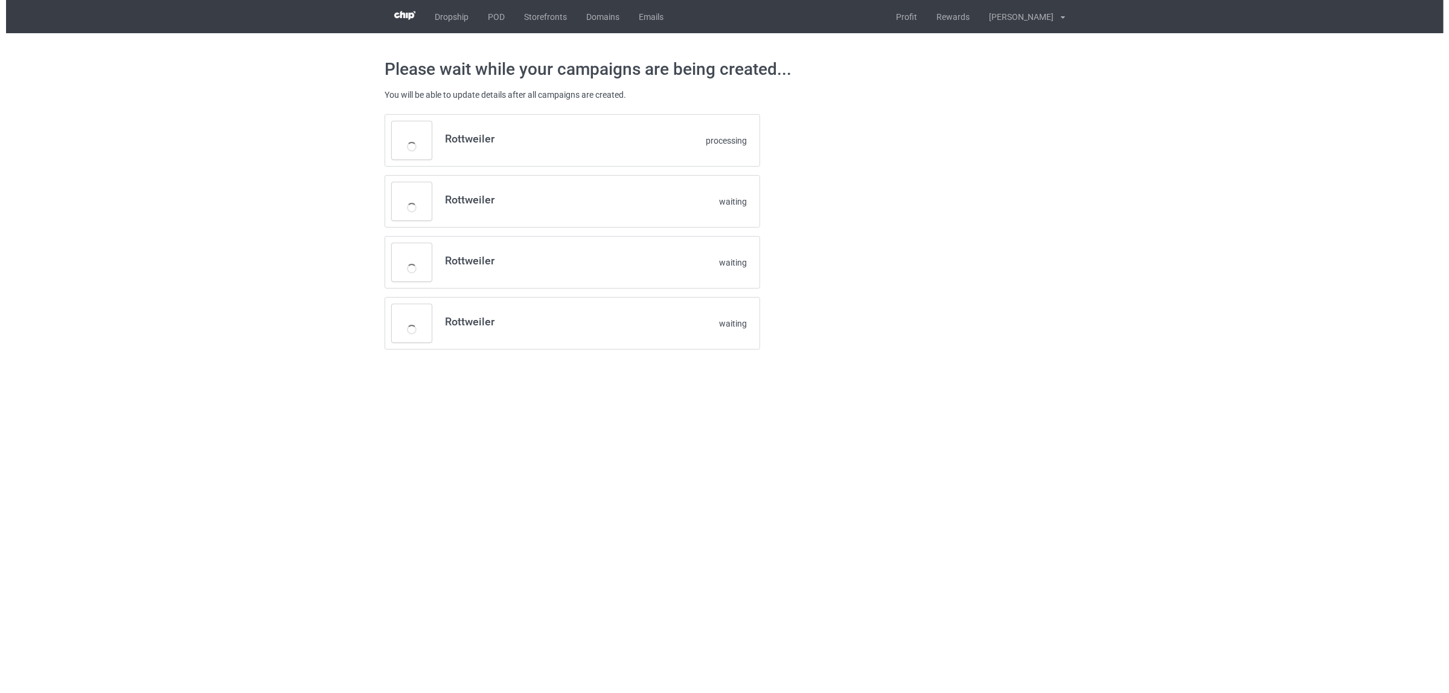
scroll to position [0, 0]
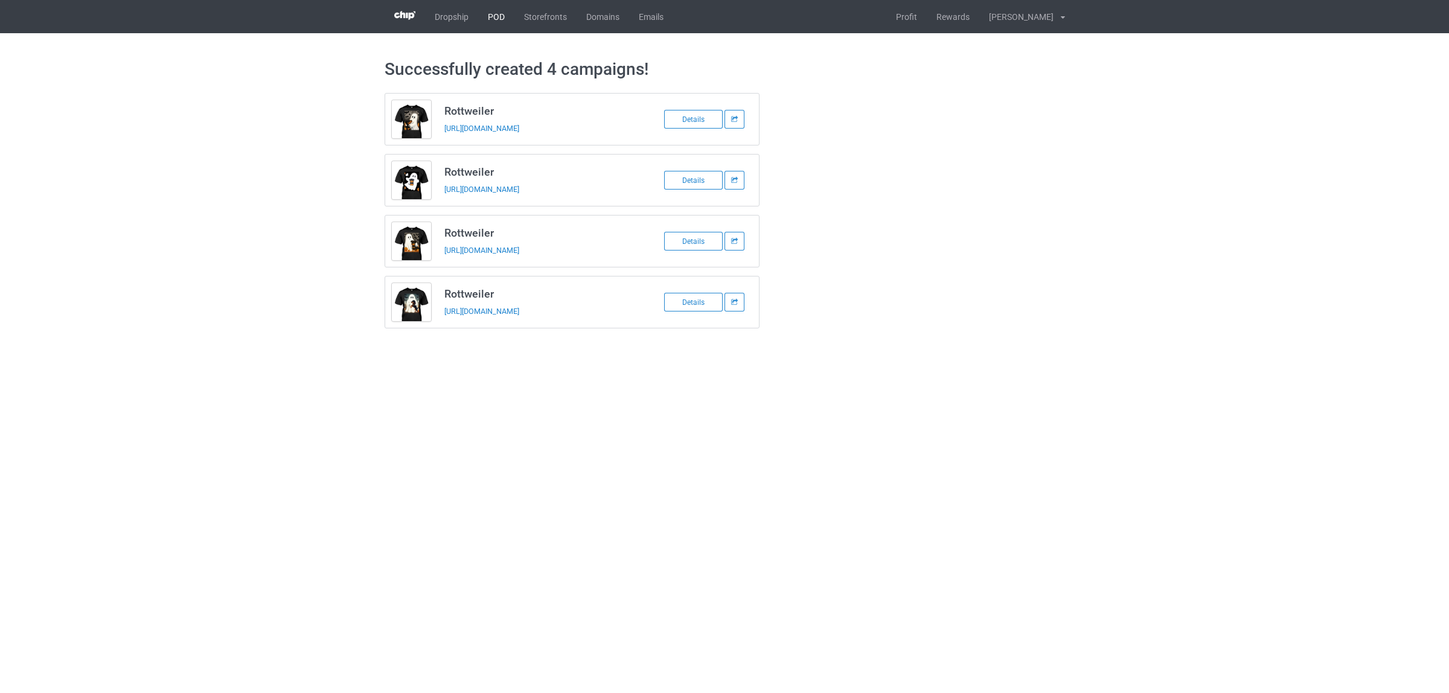
click at [485, 16] on link "POD" at bounding box center [496, 16] width 36 height 33
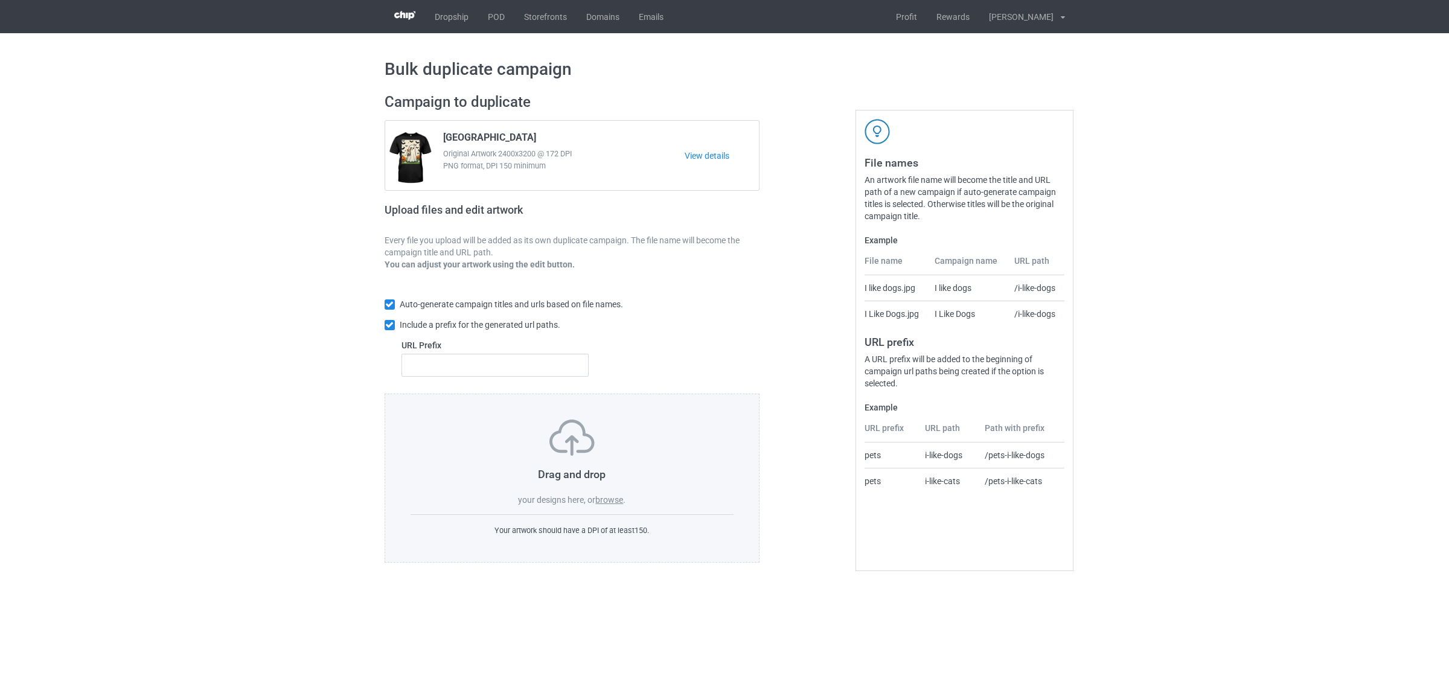
click at [619, 500] on label "browse" at bounding box center [609, 500] width 28 height 10
click at [0, 0] on input "browse" at bounding box center [0, 0] width 0 height 0
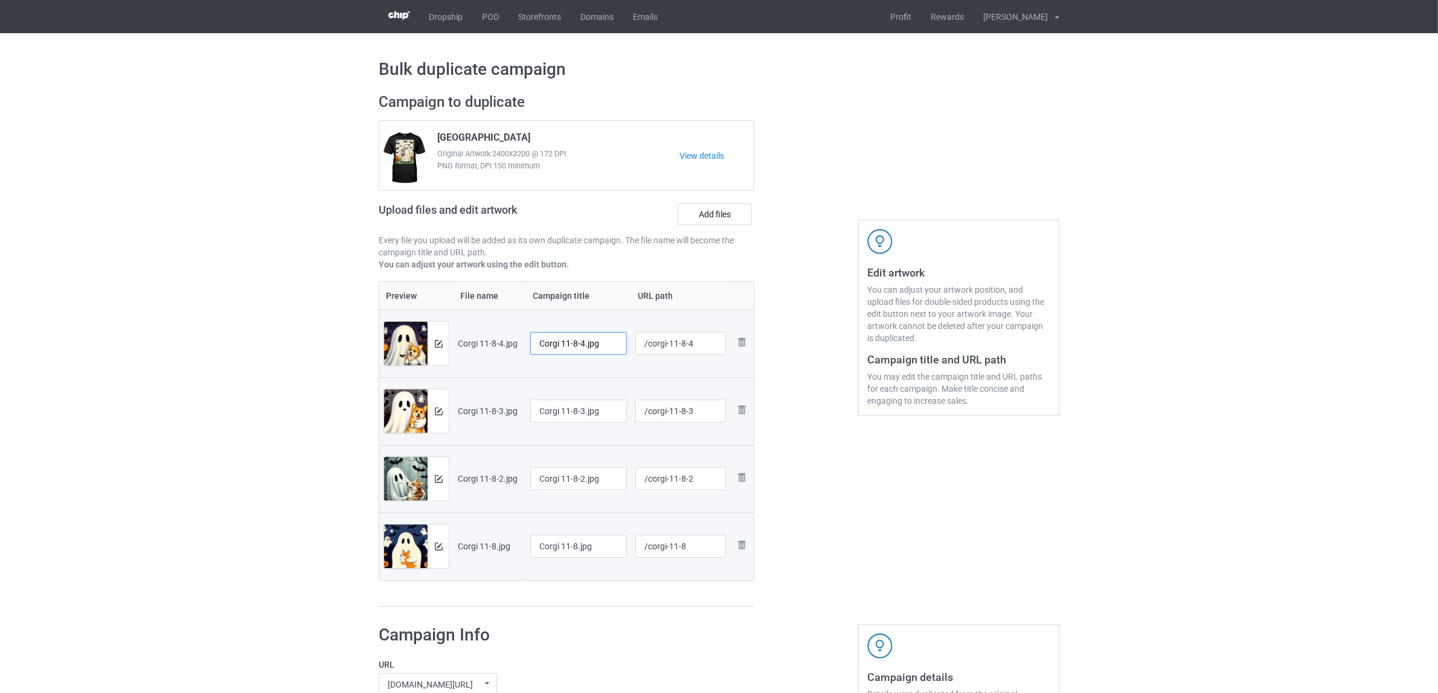
drag, startPoint x: 563, startPoint y: 341, endPoint x: 635, endPoint y: 336, distance: 72.0
click at [635, 336] on tr "Preview and edit artwork Corgi 11-8-4.jpg Corgi 11-8-4.jpg /corgi-11-8-4 Remove…" at bounding box center [566, 344] width 374 height 68
drag, startPoint x: 574, startPoint y: 345, endPoint x: 487, endPoint y: 336, distance: 87.4
click at [490, 335] on tr "Preview and edit artwork Corgi 11-8-4.jpg Corgi /corgi-11-8-4 Remove file" at bounding box center [566, 344] width 374 height 68
type input "Corgi"
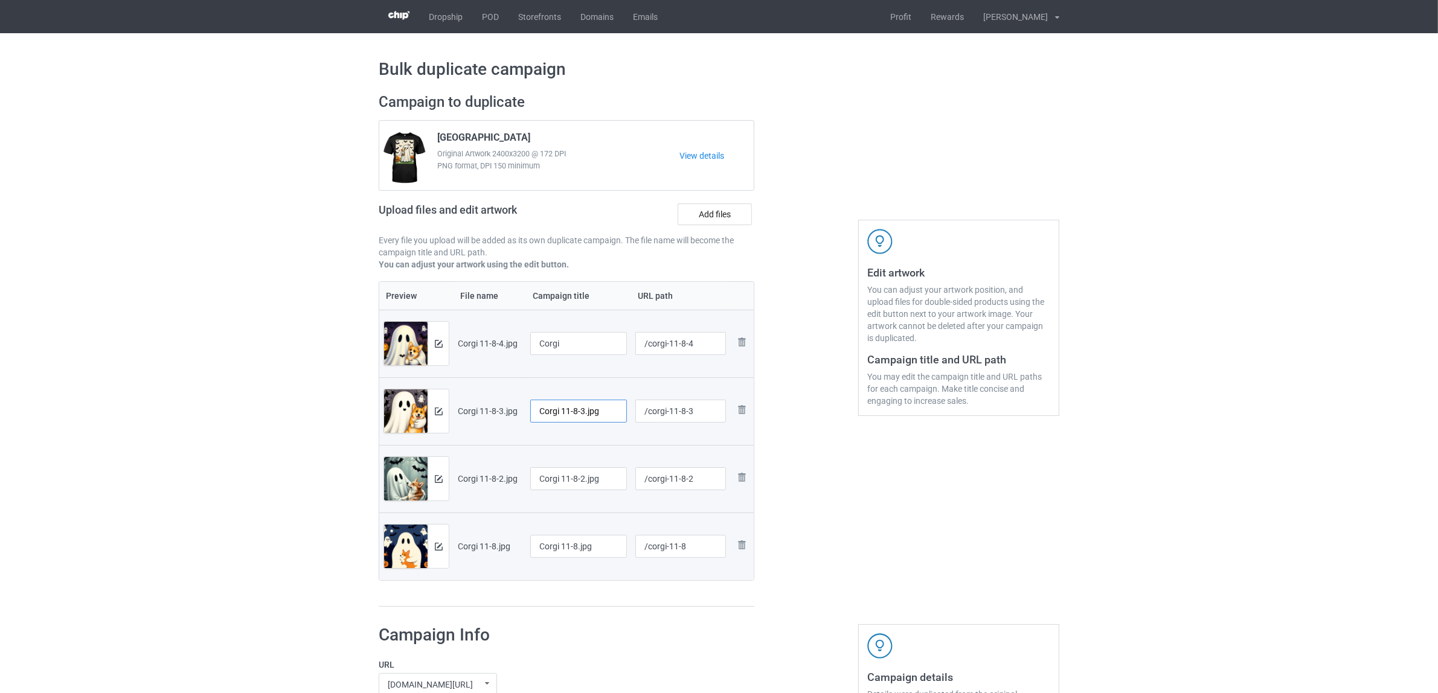
click at [589, 415] on input "Corgi 11-8-3.jpg" at bounding box center [578, 411] width 97 height 23
paste input "text"
type input "Corgi"
click at [562, 481] on input "Corgi 11-8-2.jpg" at bounding box center [578, 478] width 97 height 23
paste input "text"
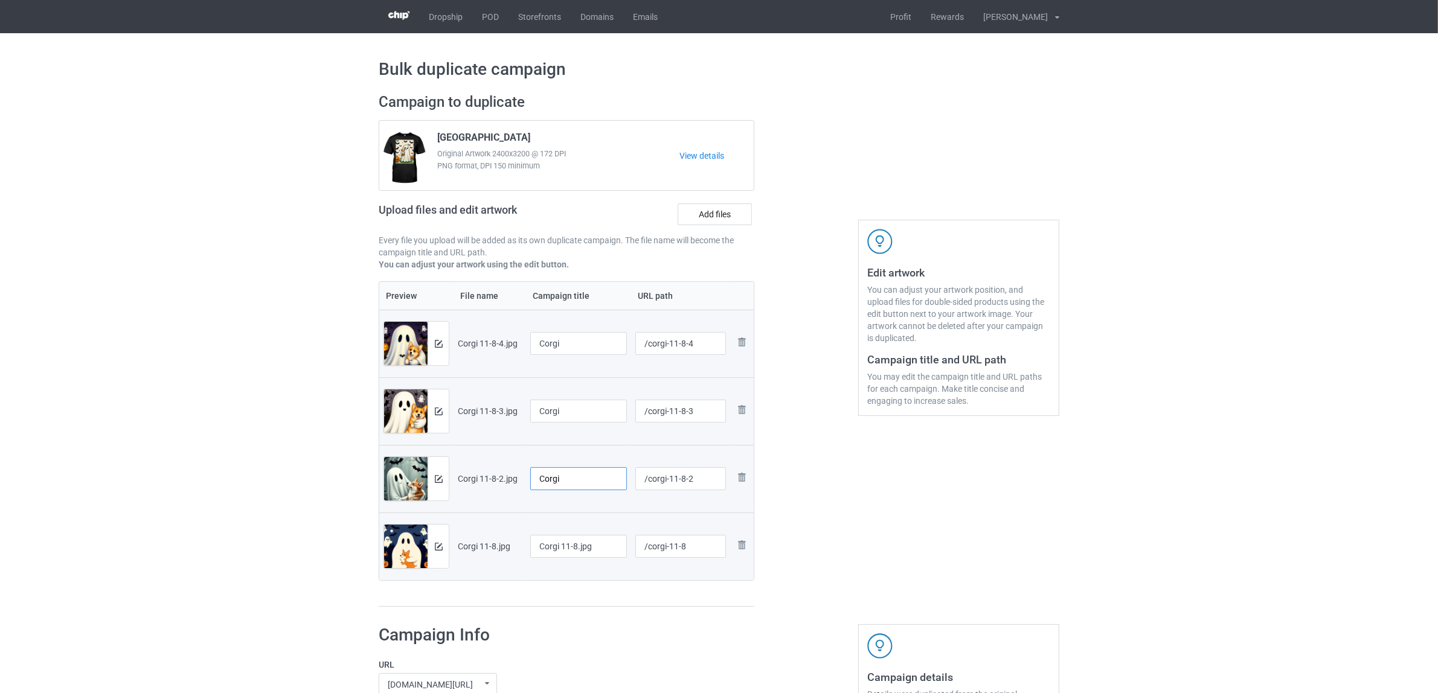
type input "Corgi"
click at [568, 550] on input "Corgi 11-8.jpg" at bounding box center [578, 546] width 97 height 23
paste input "text"
type input "Corgi"
click at [563, 598] on div "Preview File name Campaign title URL path Preview and edit artwork Corgi 11-8-4…" at bounding box center [567, 444] width 376 height 326
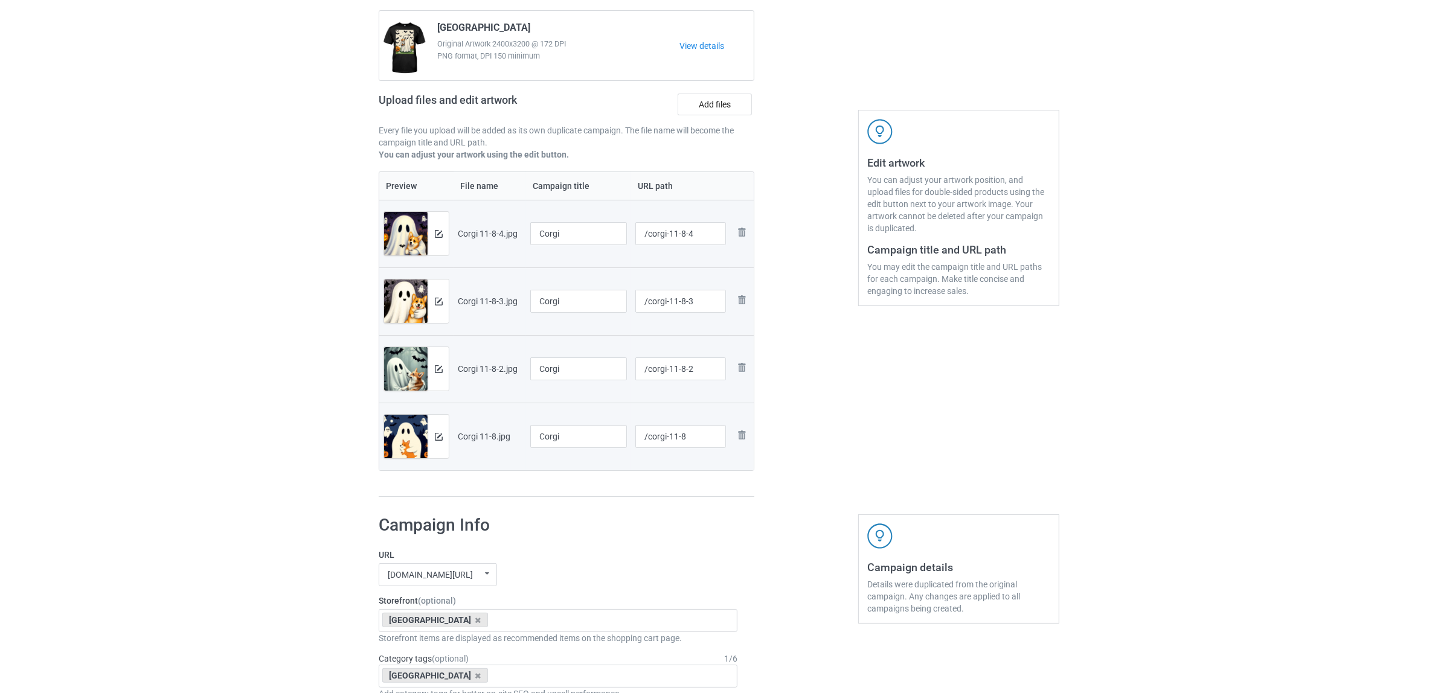
scroll to position [302, 0]
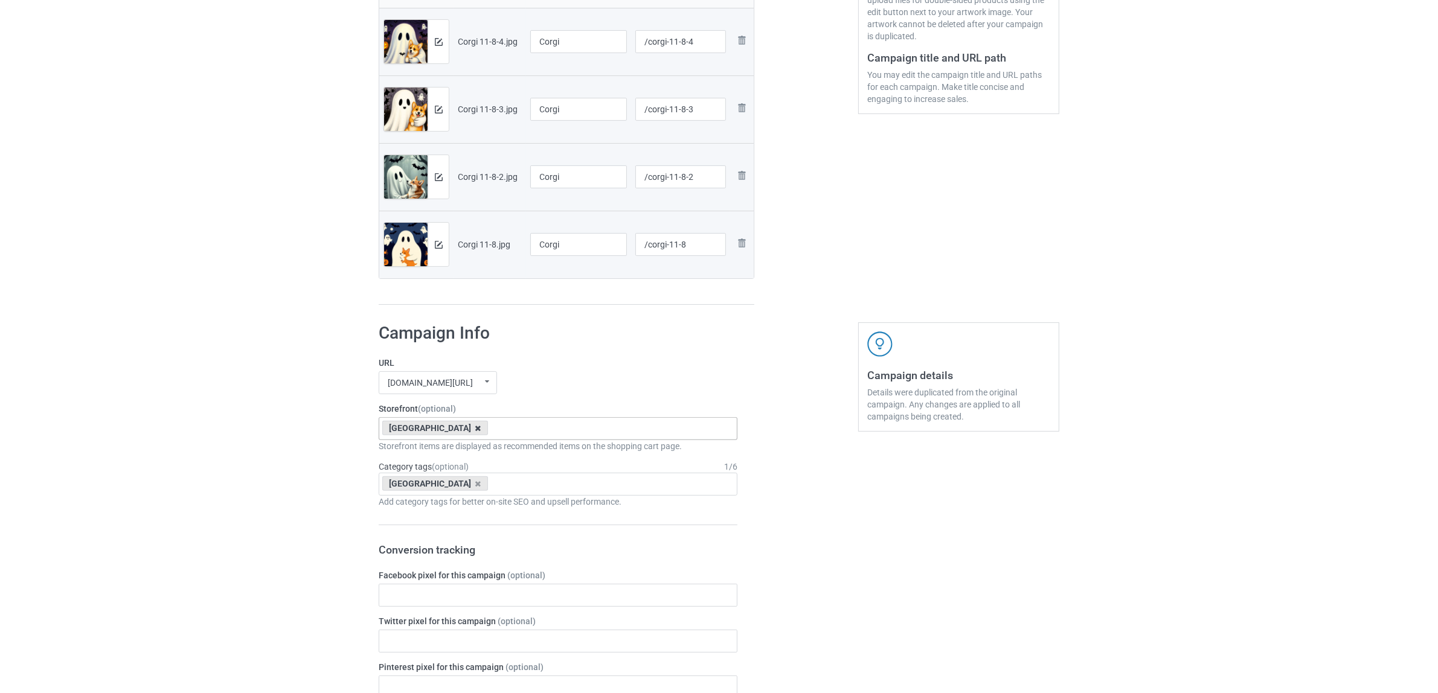
click at [475, 426] on icon at bounding box center [478, 429] width 6 height 8
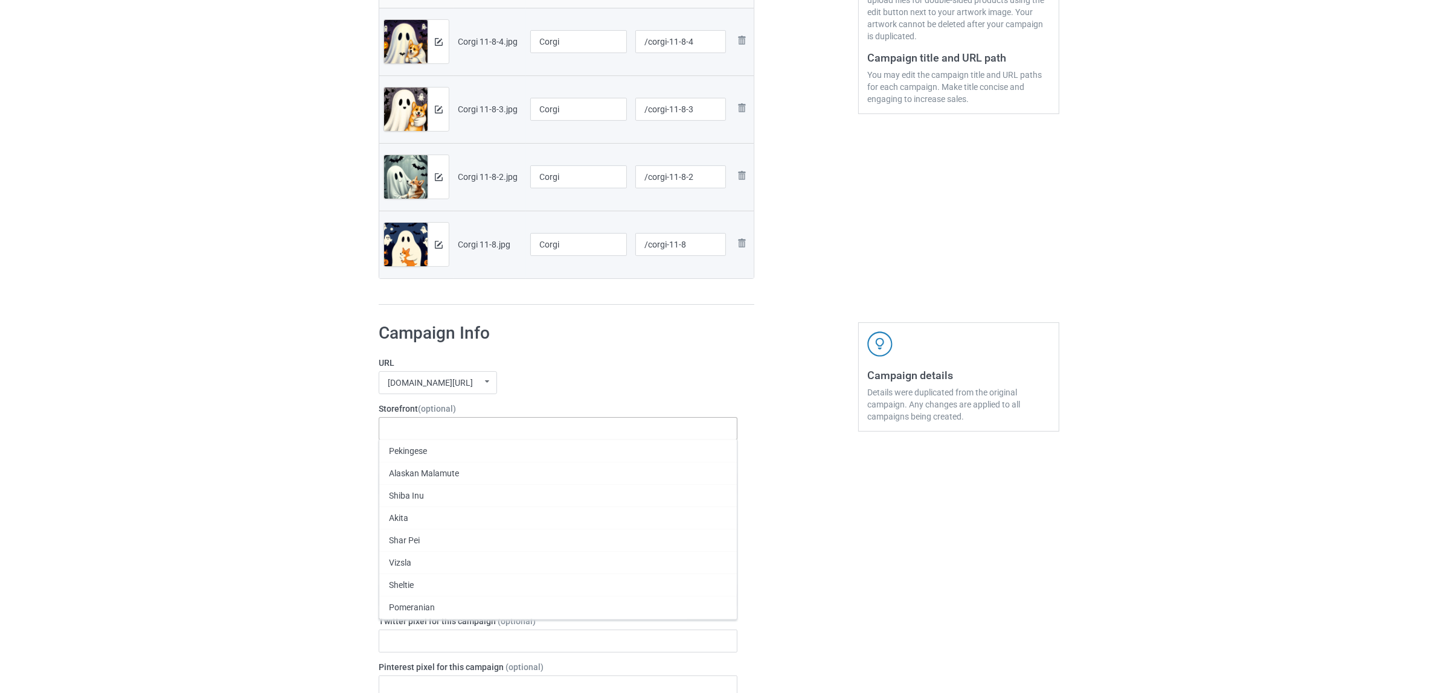
paste input "Corgi"
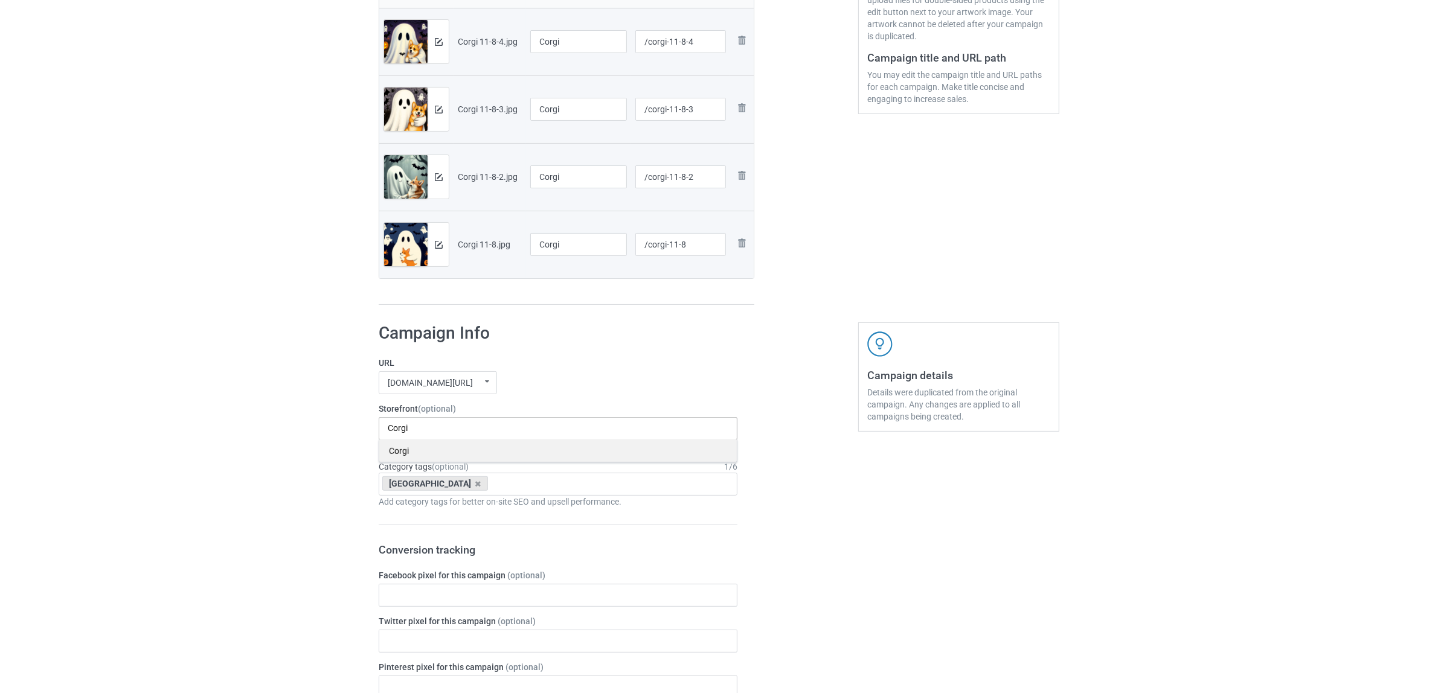
type input "Corgi"
click at [406, 454] on div "Corgi" at bounding box center [557, 451] width 357 height 22
click at [475, 486] on icon at bounding box center [478, 484] width 6 height 8
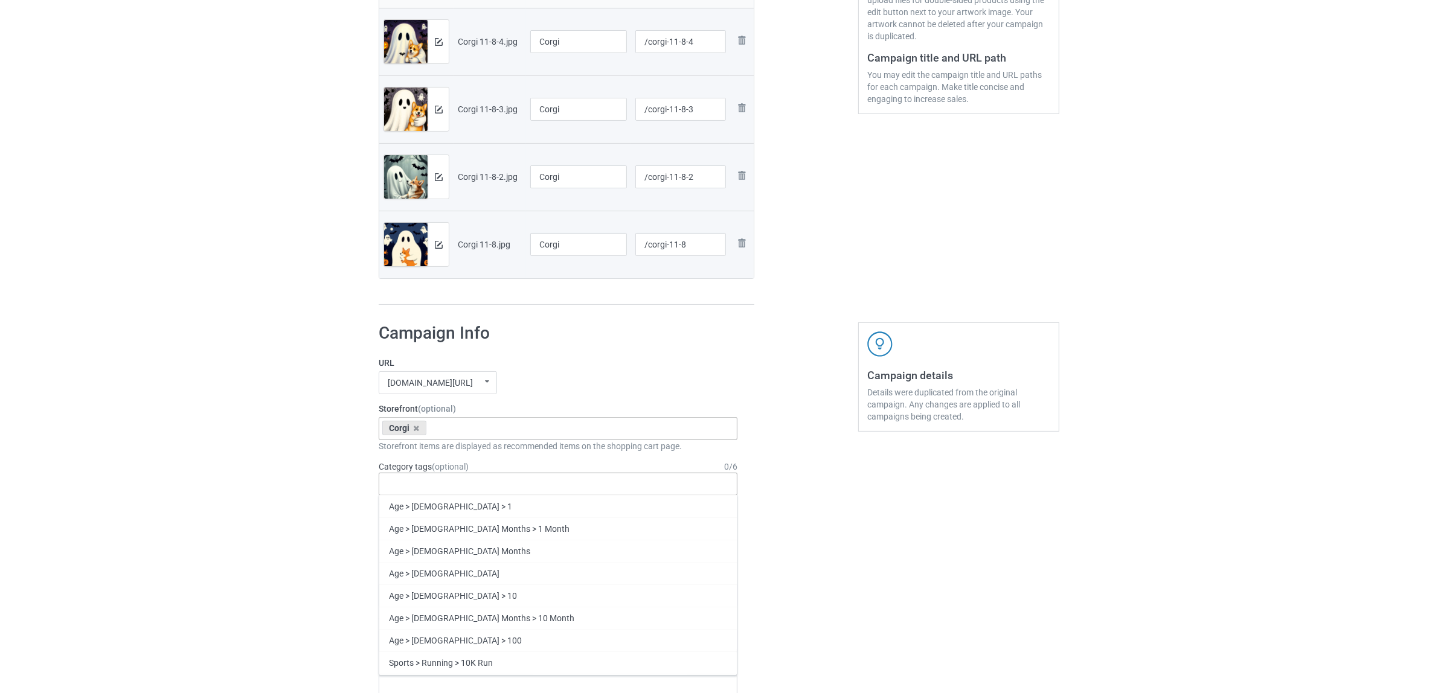
paste input "Corgi"
type input "Corgi"
click at [405, 527] on div "Corgi" at bounding box center [557, 529] width 357 height 22
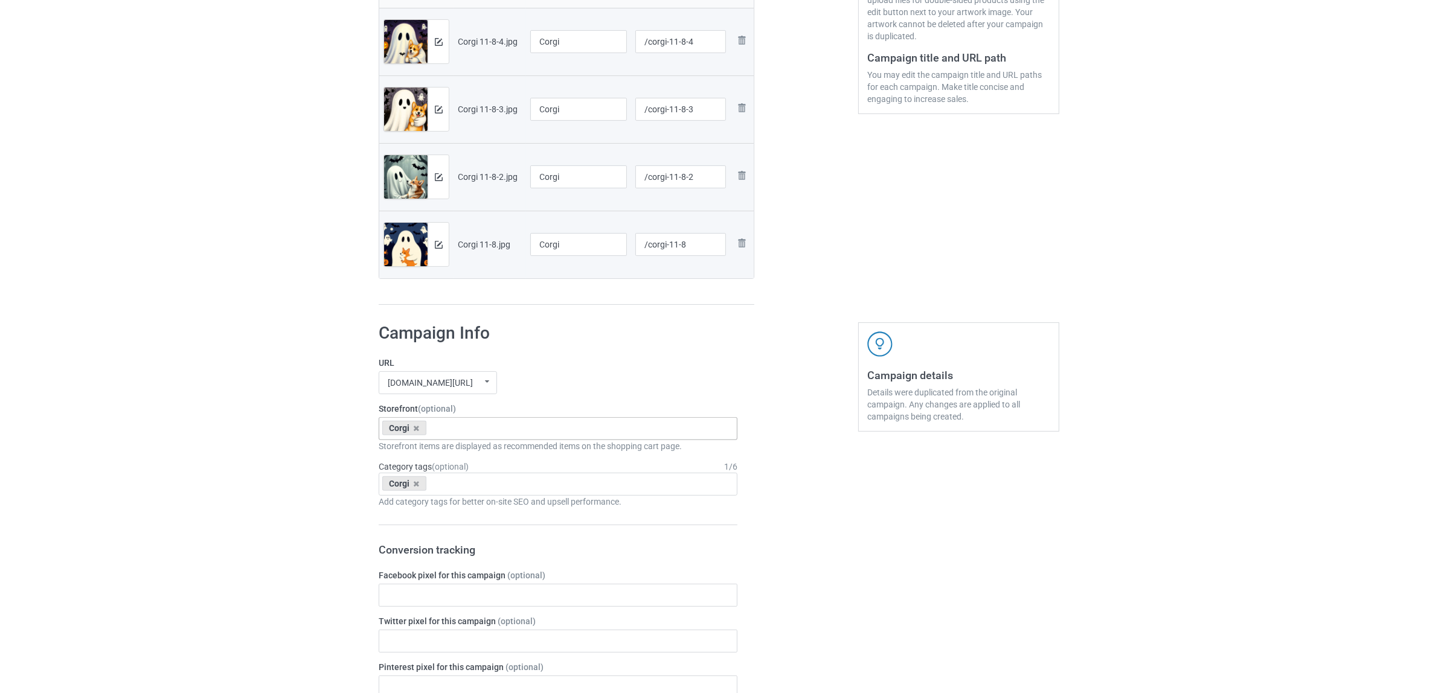
click at [232, 478] on div "Bulk duplicate campaign Campaign to duplicate Staffordshire Original Artwork 24…" at bounding box center [719, 584] width 1438 height 1707
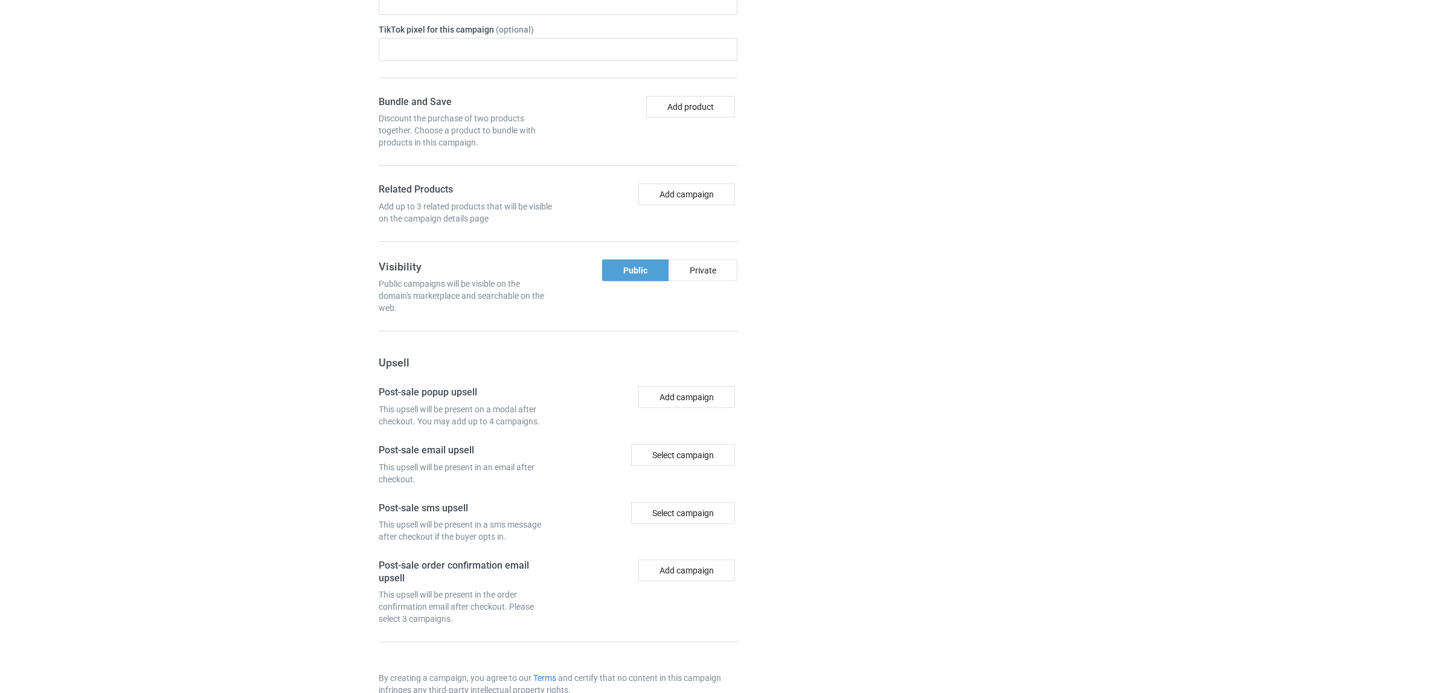
scroll to position [1051, 0]
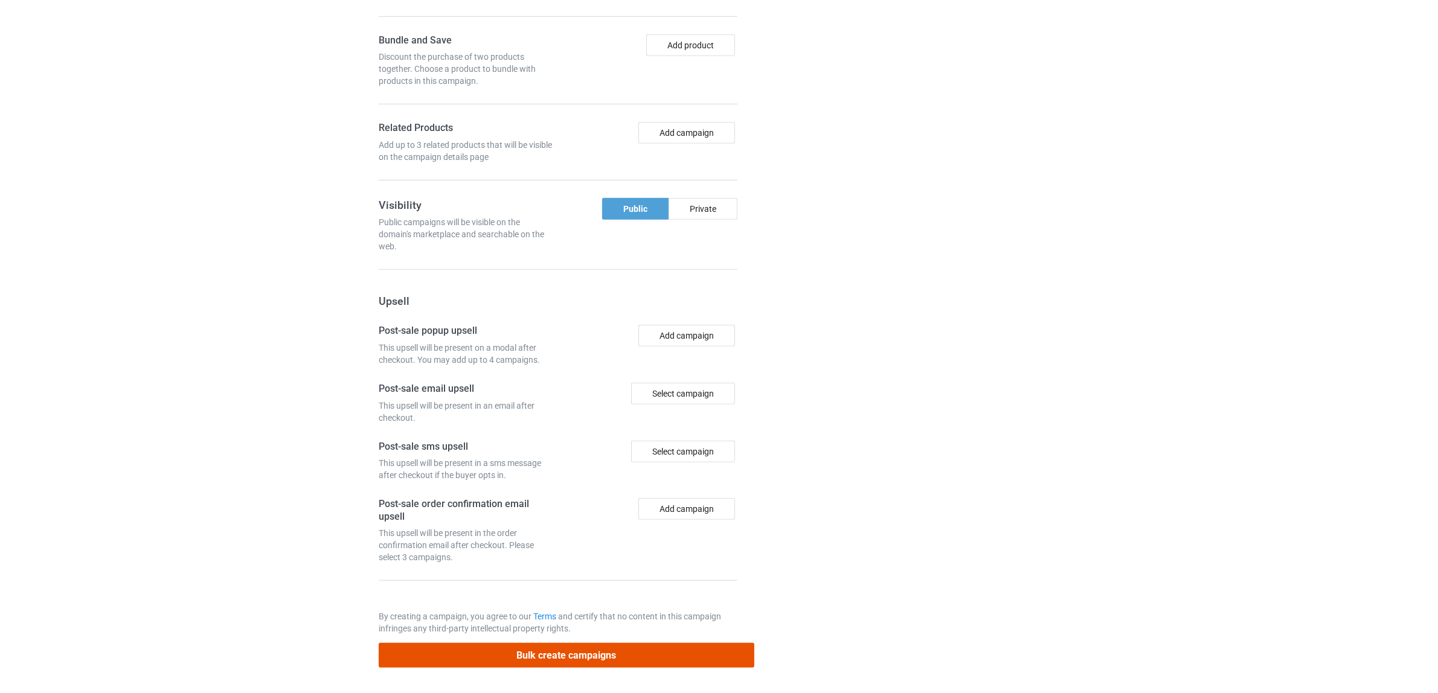
click at [584, 656] on button "Bulk create campaigns" at bounding box center [567, 655] width 376 height 25
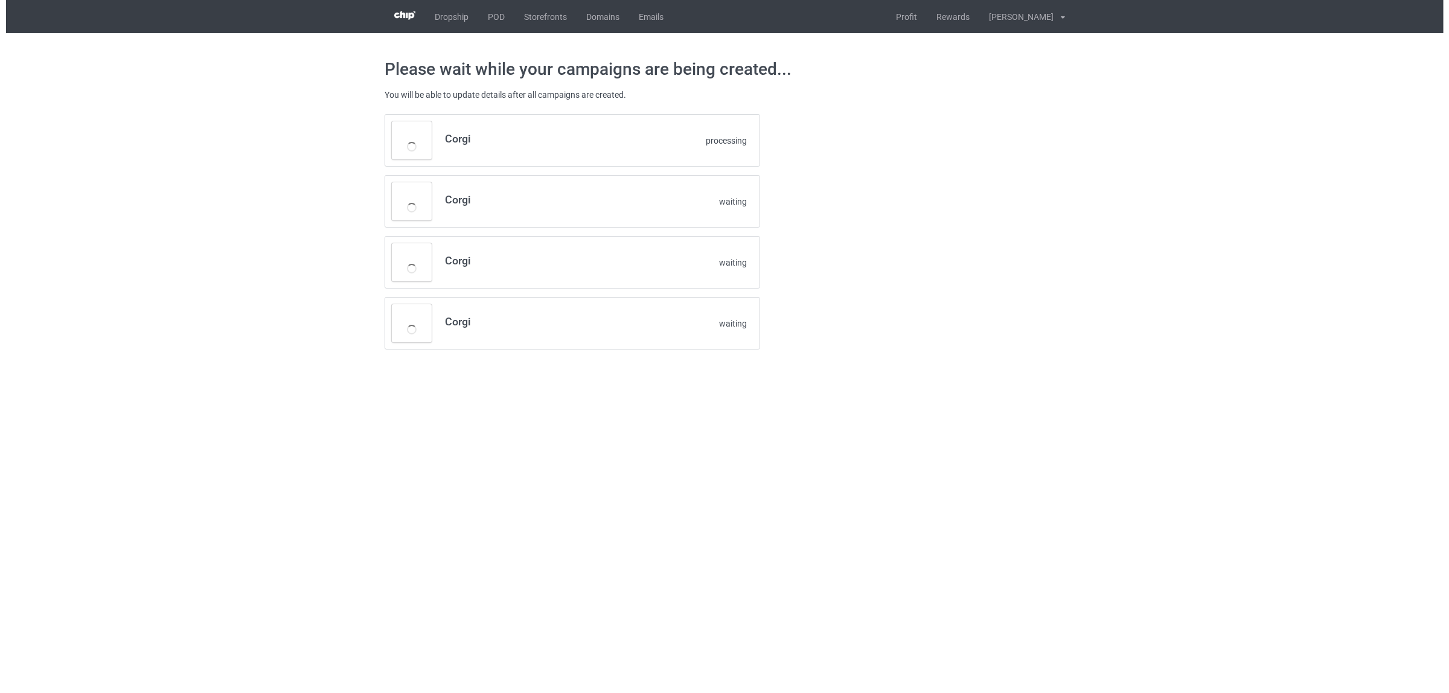
scroll to position [0, 0]
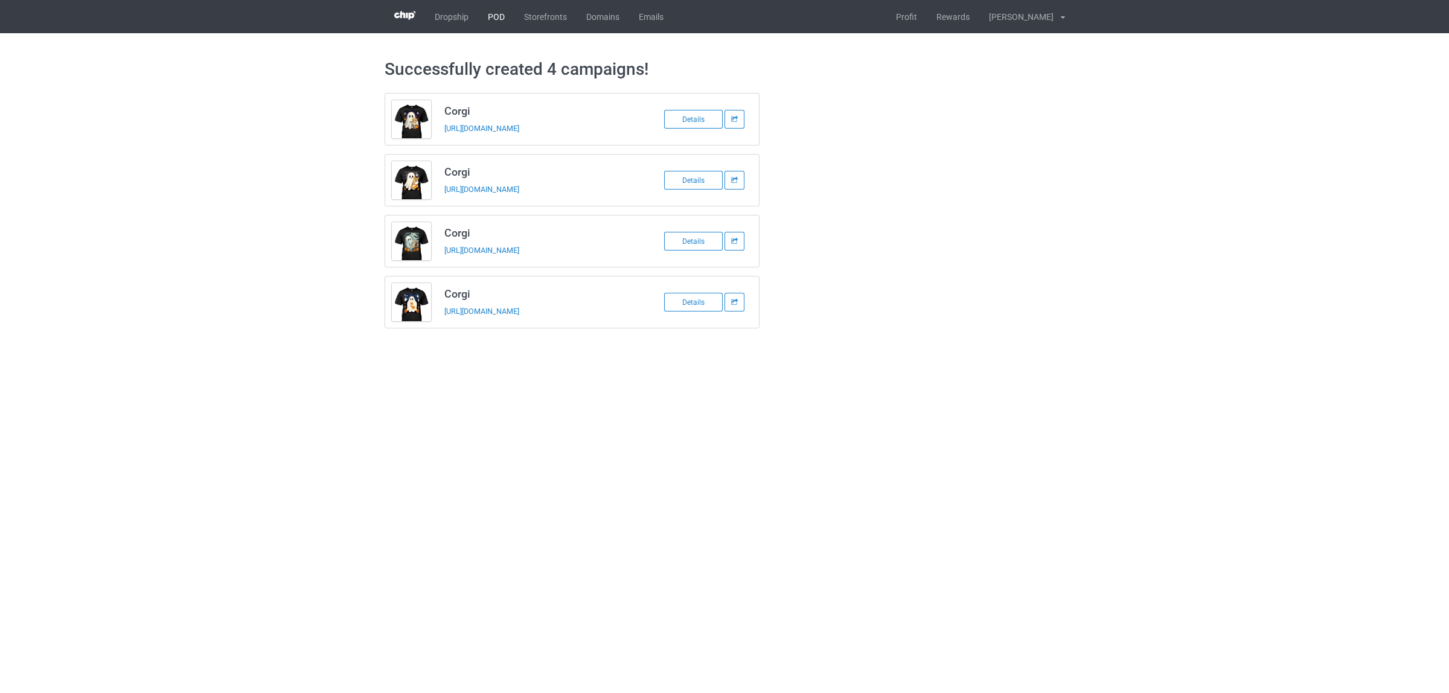
click at [504, 24] on link "POD" at bounding box center [496, 16] width 36 height 33
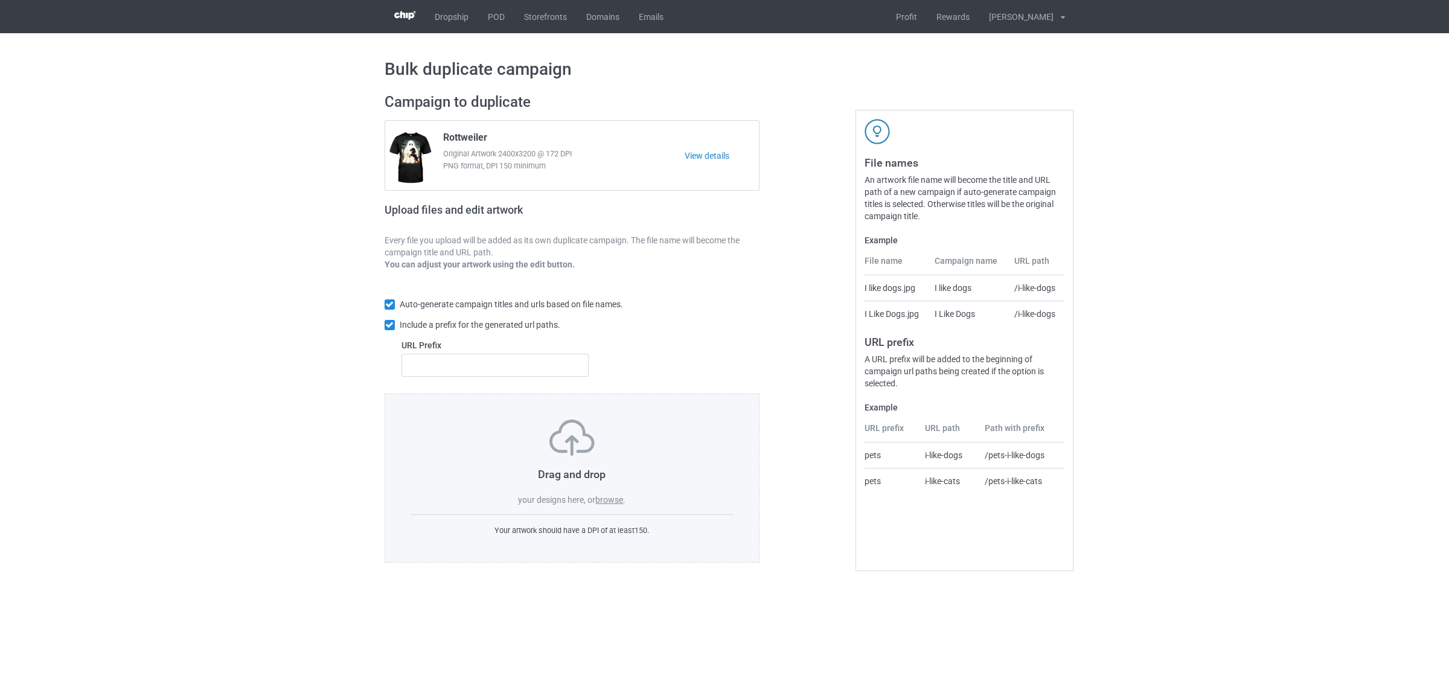
click at [611, 498] on label "browse" at bounding box center [609, 500] width 28 height 10
click at [0, 0] on input "browse" at bounding box center [0, 0] width 0 height 0
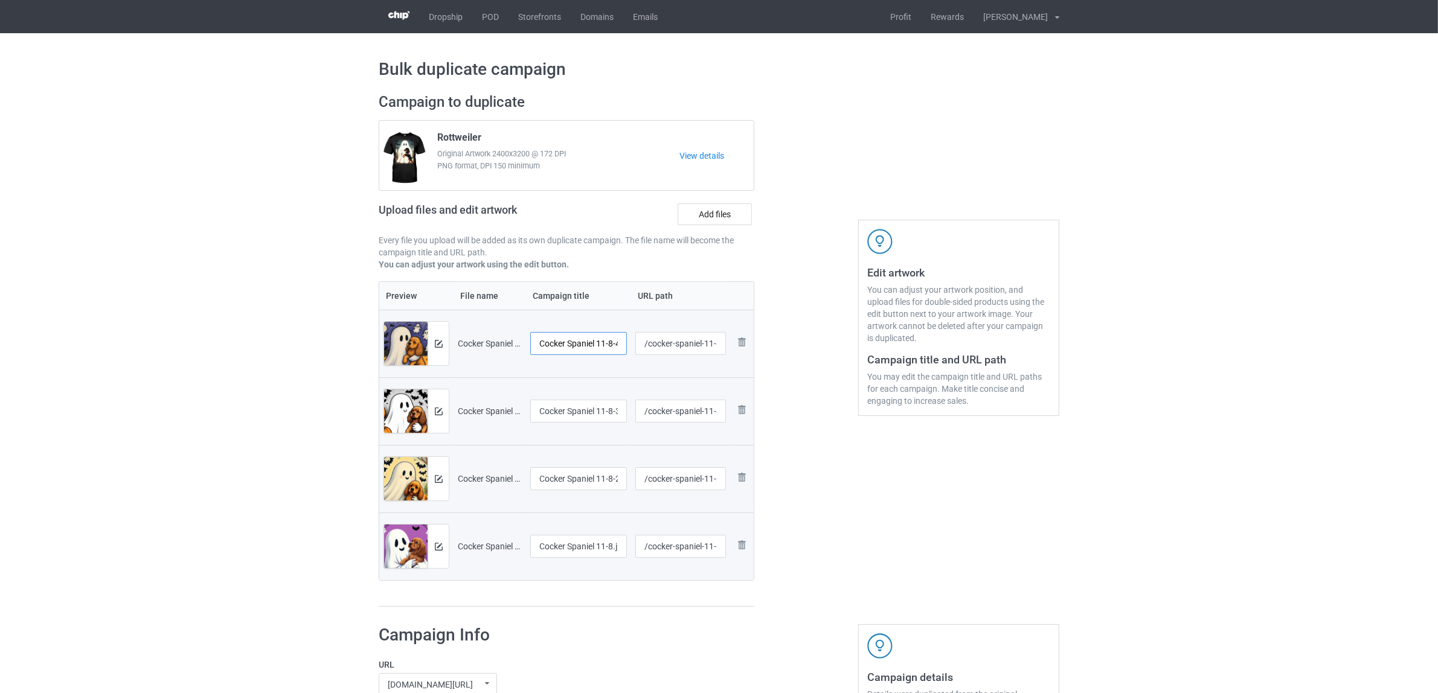
scroll to position [0, 18]
drag, startPoint x: 598, startPoint y: 342, endPoint x: 651, endPoint y: 340, distance: 53.2
click at [651, 340] on tr "Preview and edit artwork Cocker Spaniel 11-8-4.jpg Cocker Spaniel 11-8-4.jpg /c…" at bounding box center [566, 344] width 374 height 68
drag, startPoint x: 603, startPoint y: 342, endPoint x: 508, endPoint y: 327, distance: 96.1
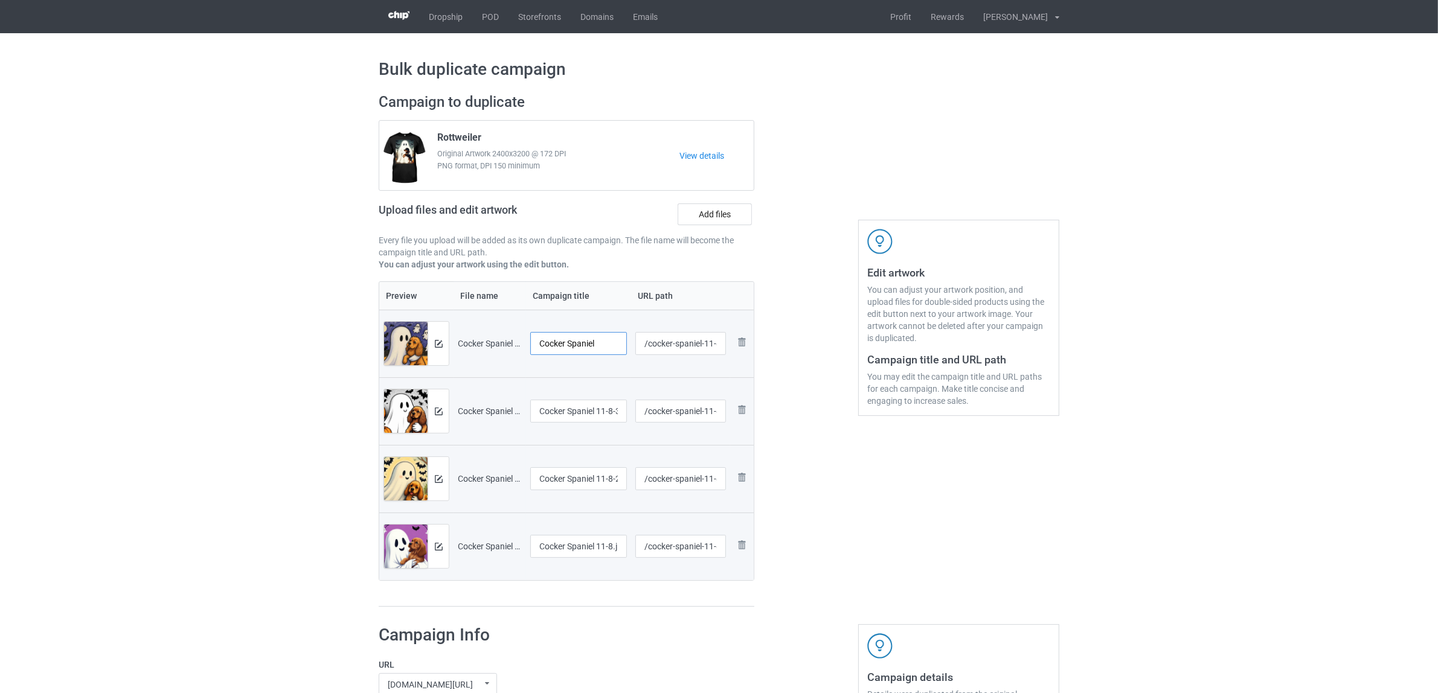
click at [508, 327] on tr "Preview and edit artwork Cocker Spaniel 11-8-4.jpg Cocker Spaniel /cocker-spani…" at bounding box center [566, 344] width 374 height 68
type input "Cocker Spaniel"
click at [572, 409] on input "Cocker Spaniel 11-8-3.jpg" at bounding box center [578, 411] width 97 height 23
paste input "text"
type input "Cocker Spaniel"
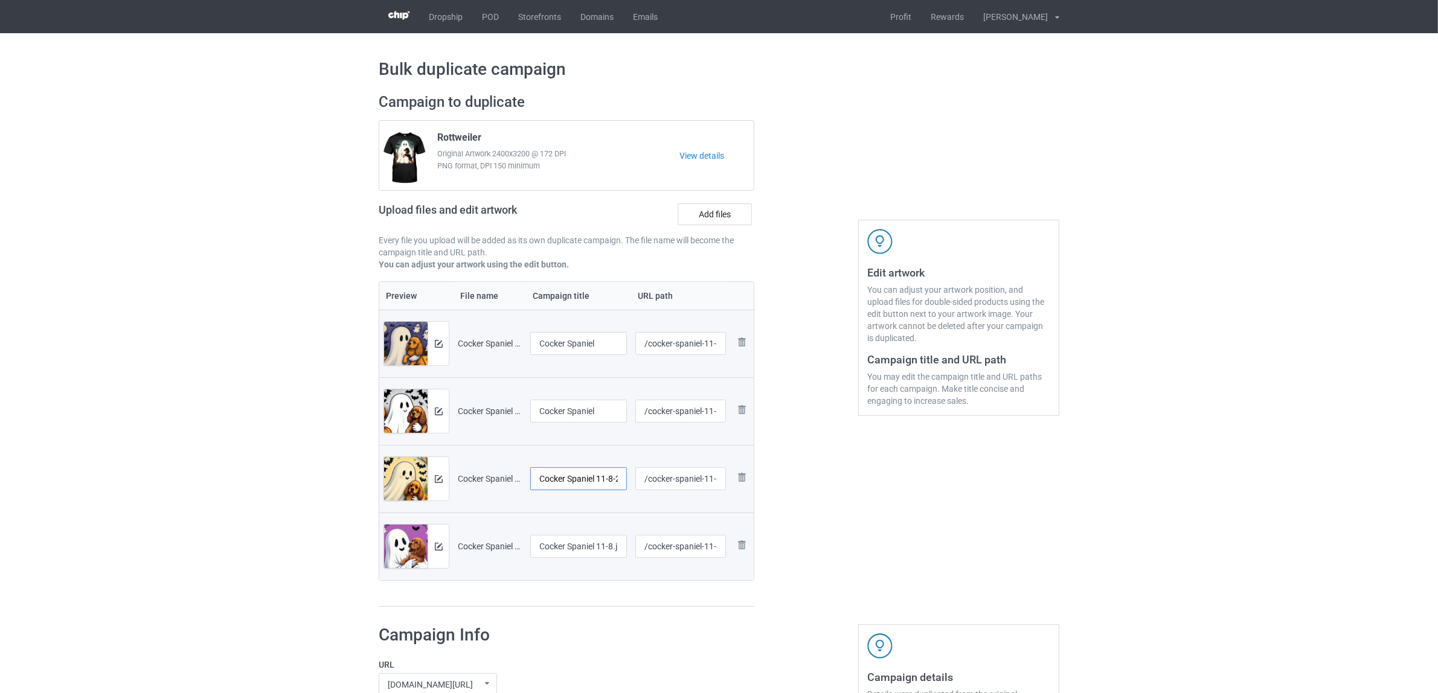
click at [588, 469] on input "Cocker Spaniel 11-8-2.jpg" at bounding box center [578, 478] width 97 height 23
paste input "text"
type input "Cocker Spaniel"
click at [585, 548] on input "Cocker Spaniel 11-8.jpg" at bounding box center [578, 546] width 97 height 23
paste input "text"
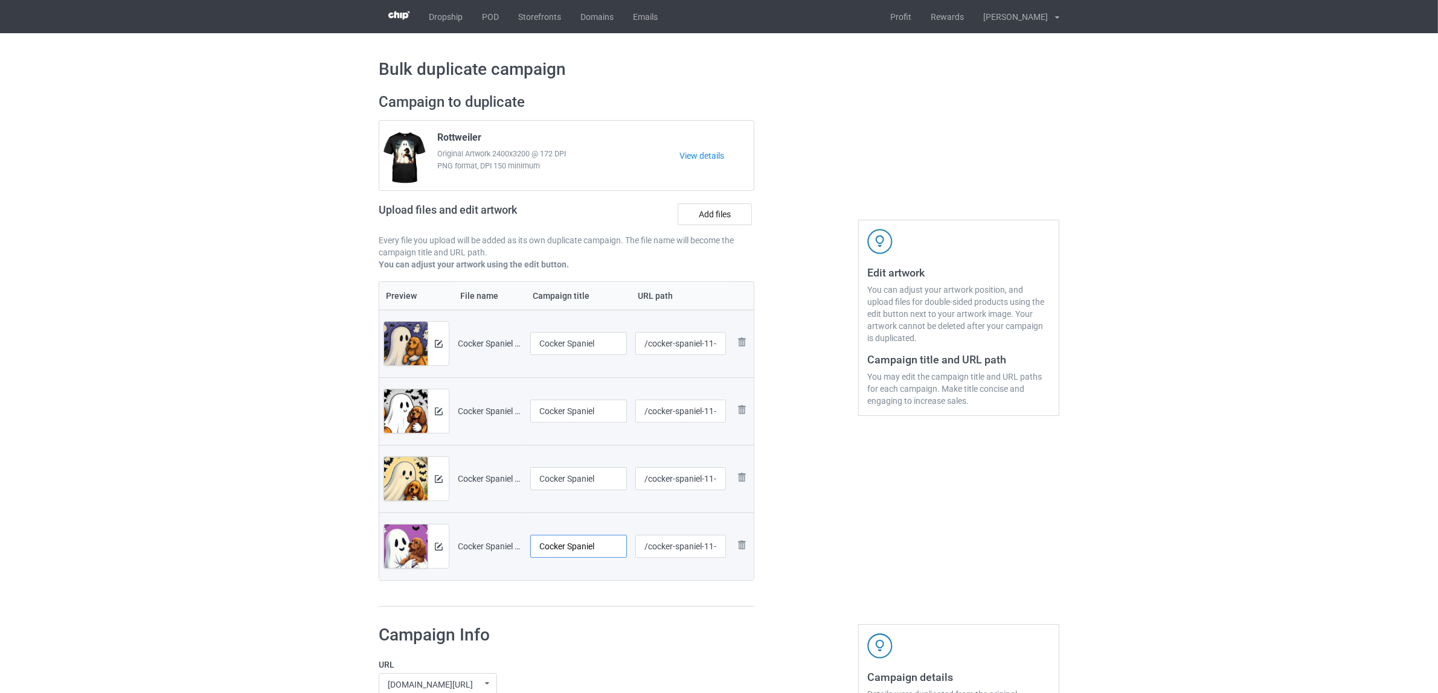
type input "Cocker Spaniel"
click at [598, 589] on div "Preview File name Campaign title URL path Preview and edit artwork Cocker Spani…" at bounding box center [567, 444] width 376 height 326
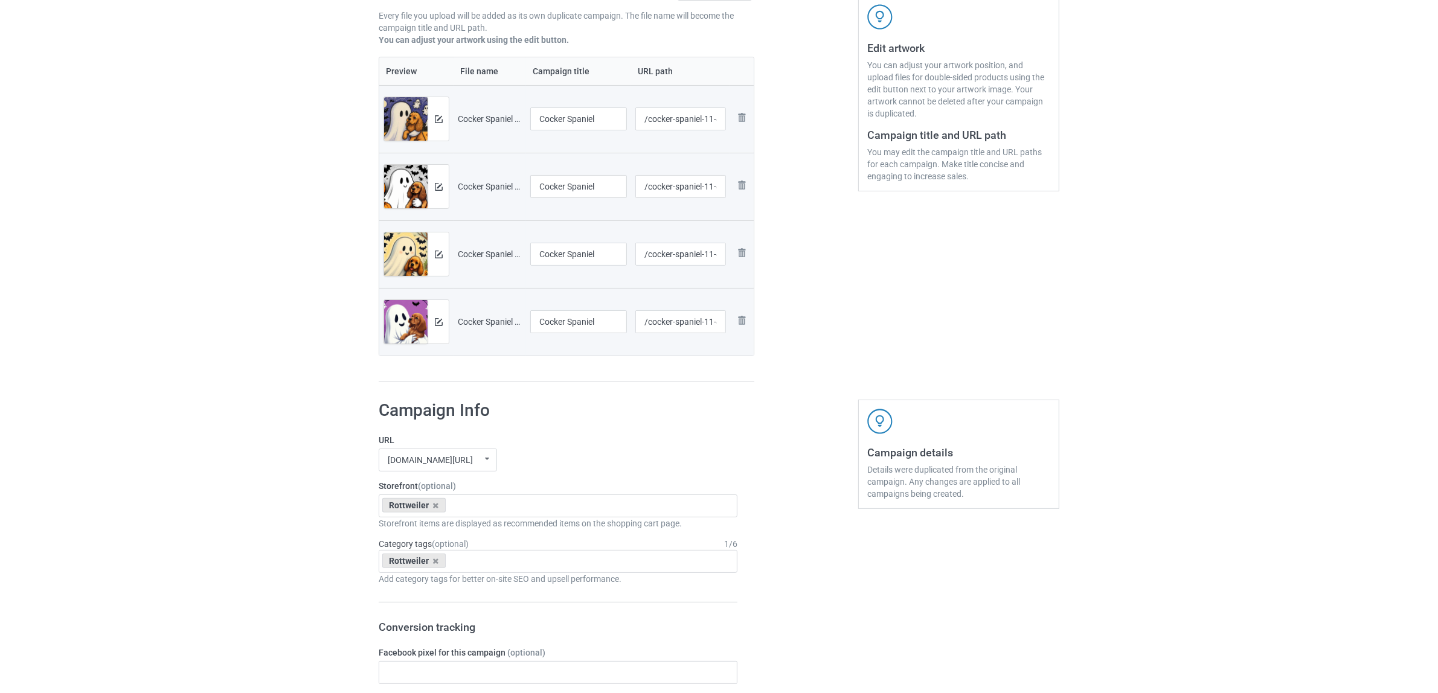
scroll to position [226, 0]
click at [433, 505] on icon at bounding box center [436, 504] width 6 height 8
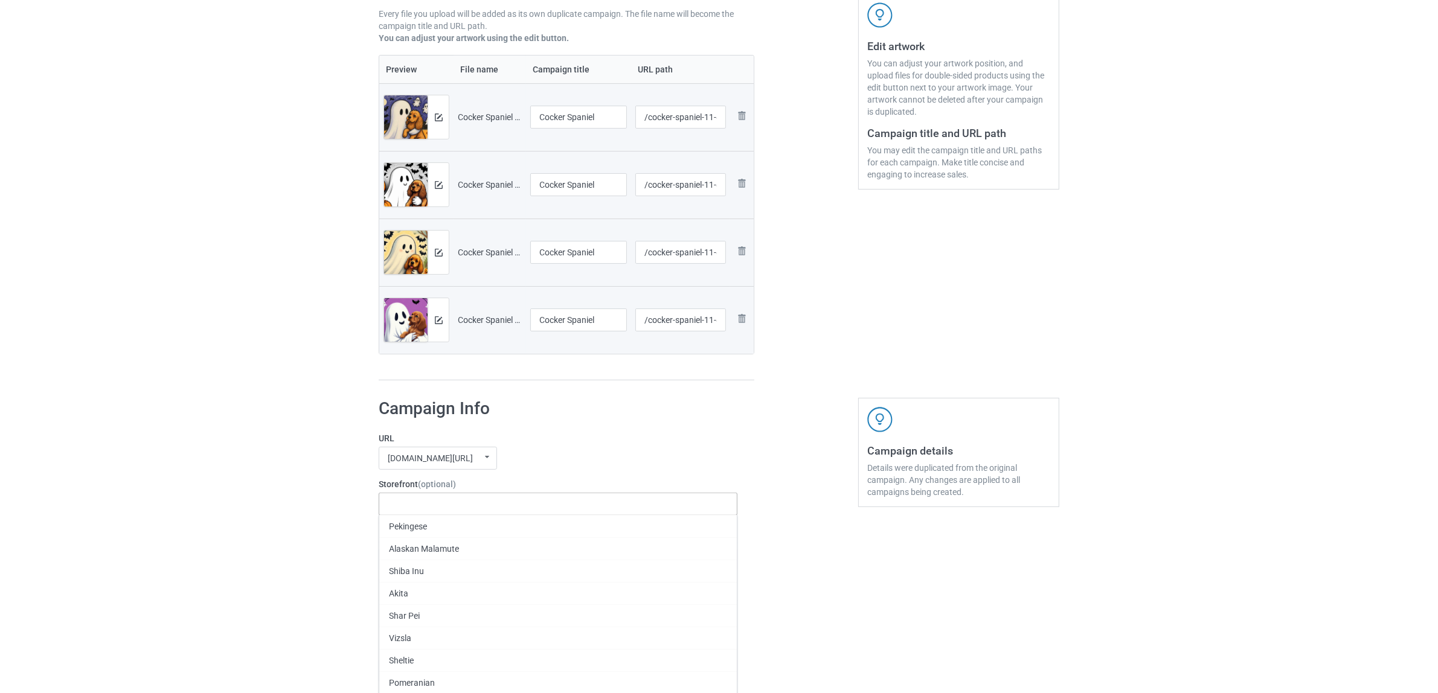
paste input "Cocker Spaniel"
type input "Cocker Spaniel"
click at [418, 529] on div "Cocker Spaniel" at bounding box center [557, 526] width 357 height 22
click at [433, 560] on icon at bounding box center [436, 560] width 6 height 8
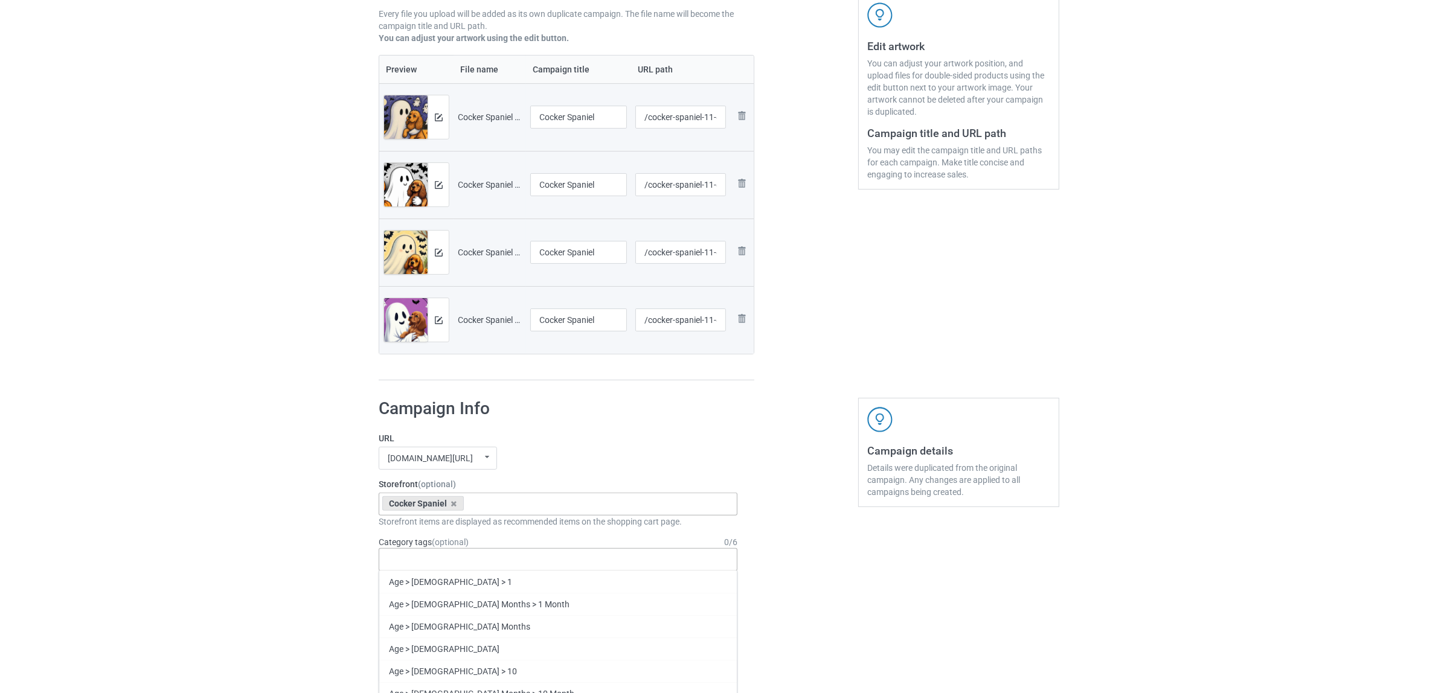
paste input "Cocker Spaniel"
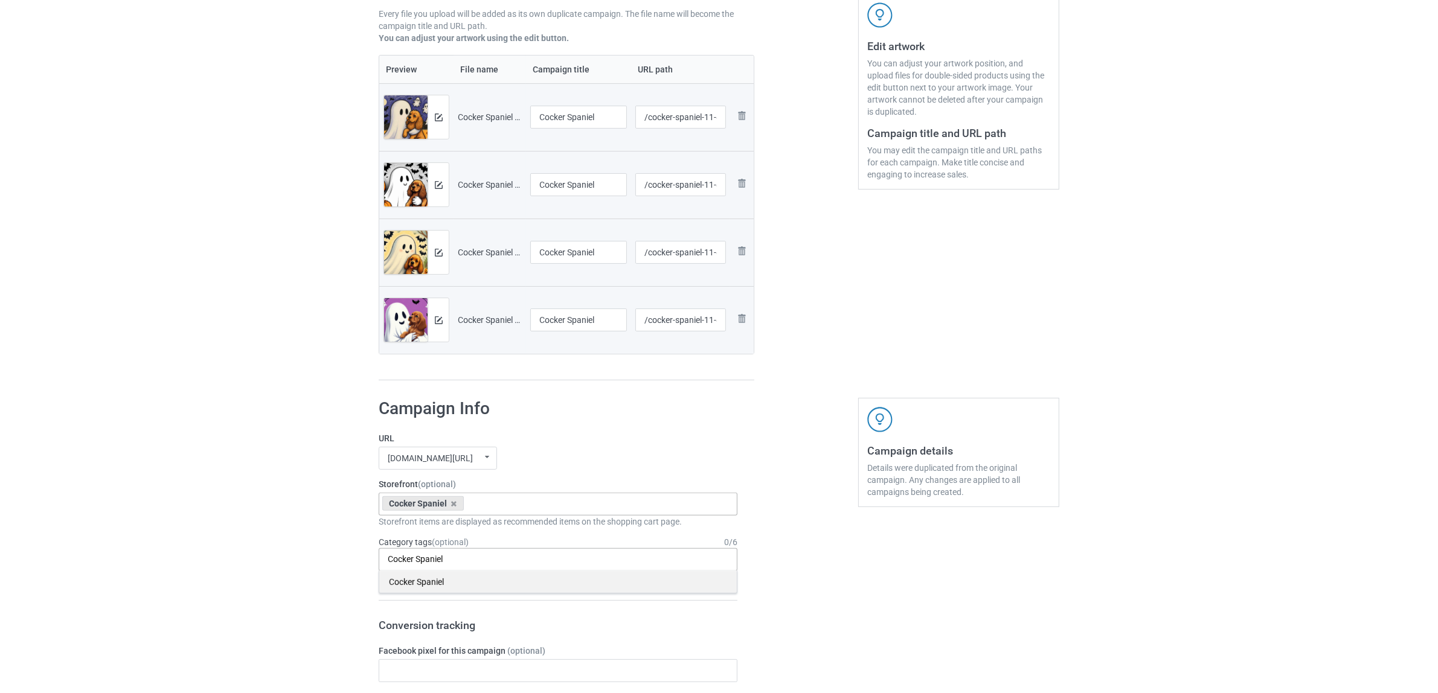
type input "Cocker Spaniel"
click at [412, 578] on div "Cocker Spaniel" at bounding box center [557, 582] width 357 height 22
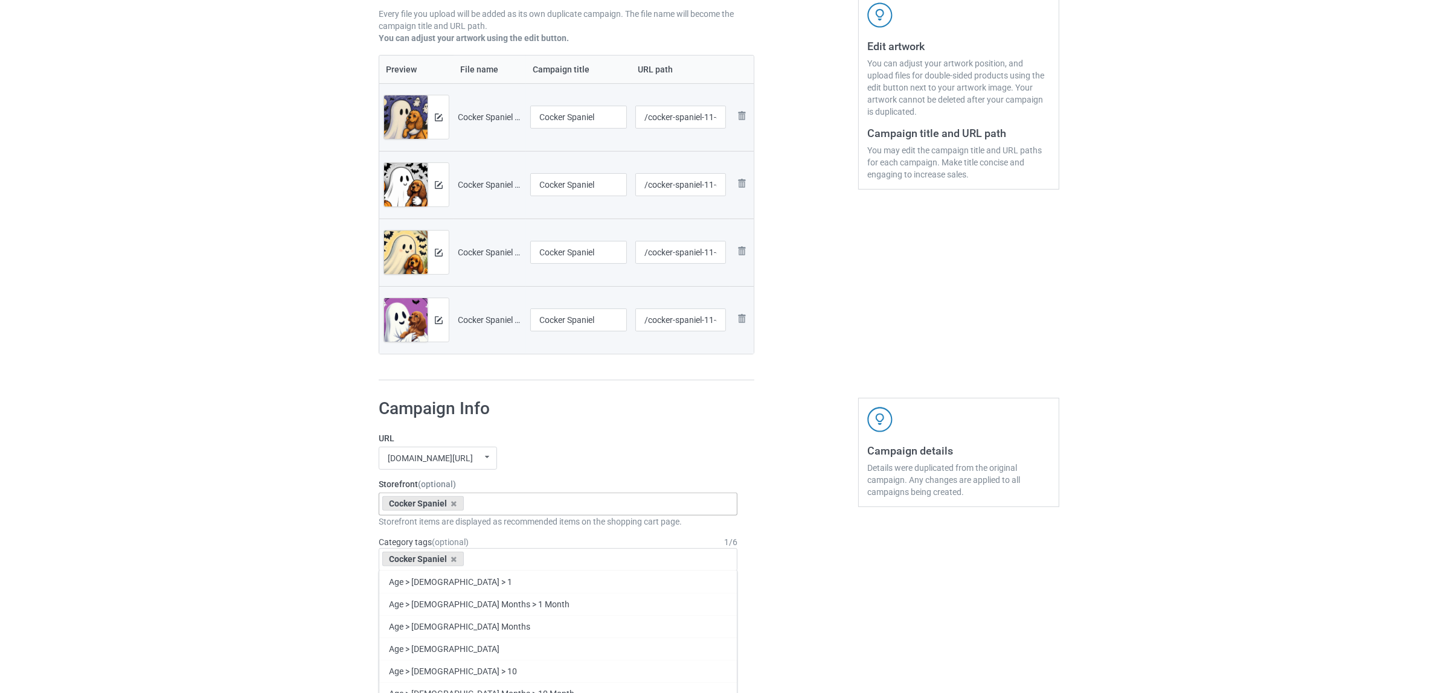
click at [207, 535] on div "Bulk duplicate campaign Campaign to duplicate Rottweiler Original Artwork 2400x…" at bounding box center [719, 660] width 1438 height 1707
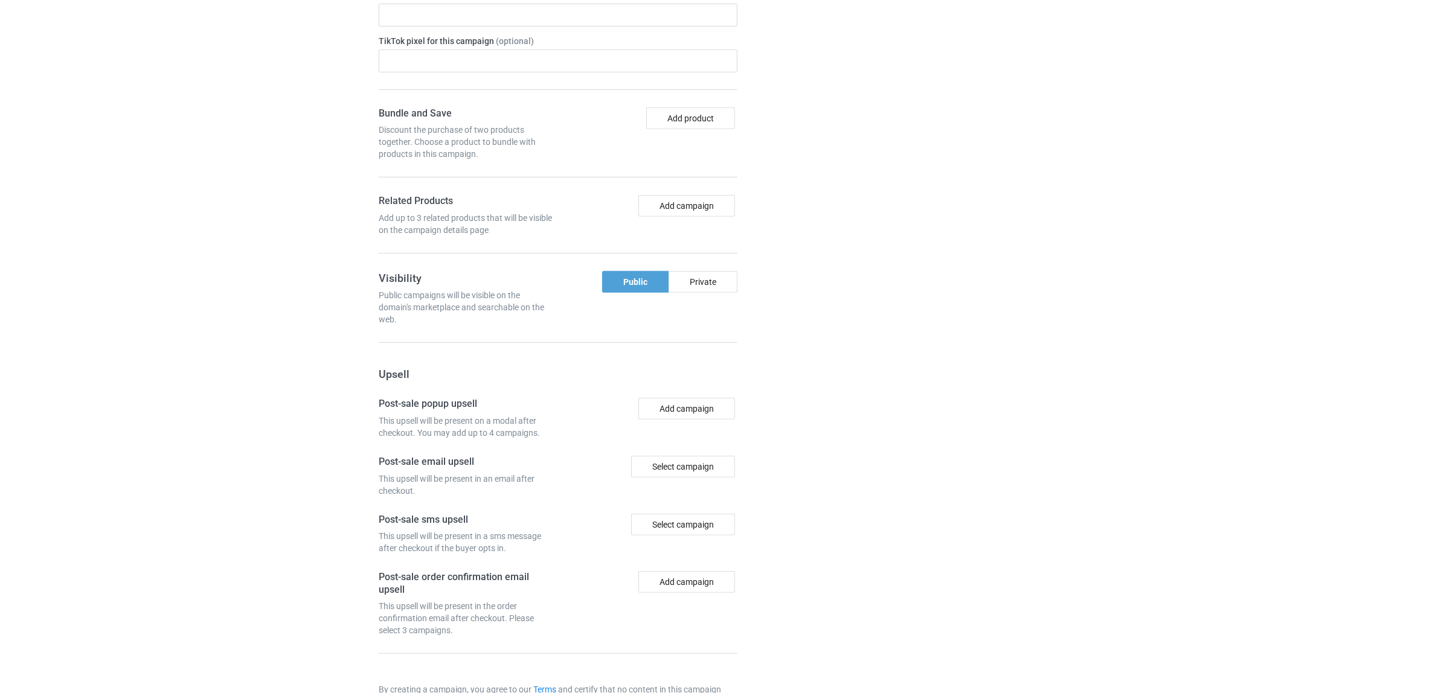
scroll to position [1051, 0]
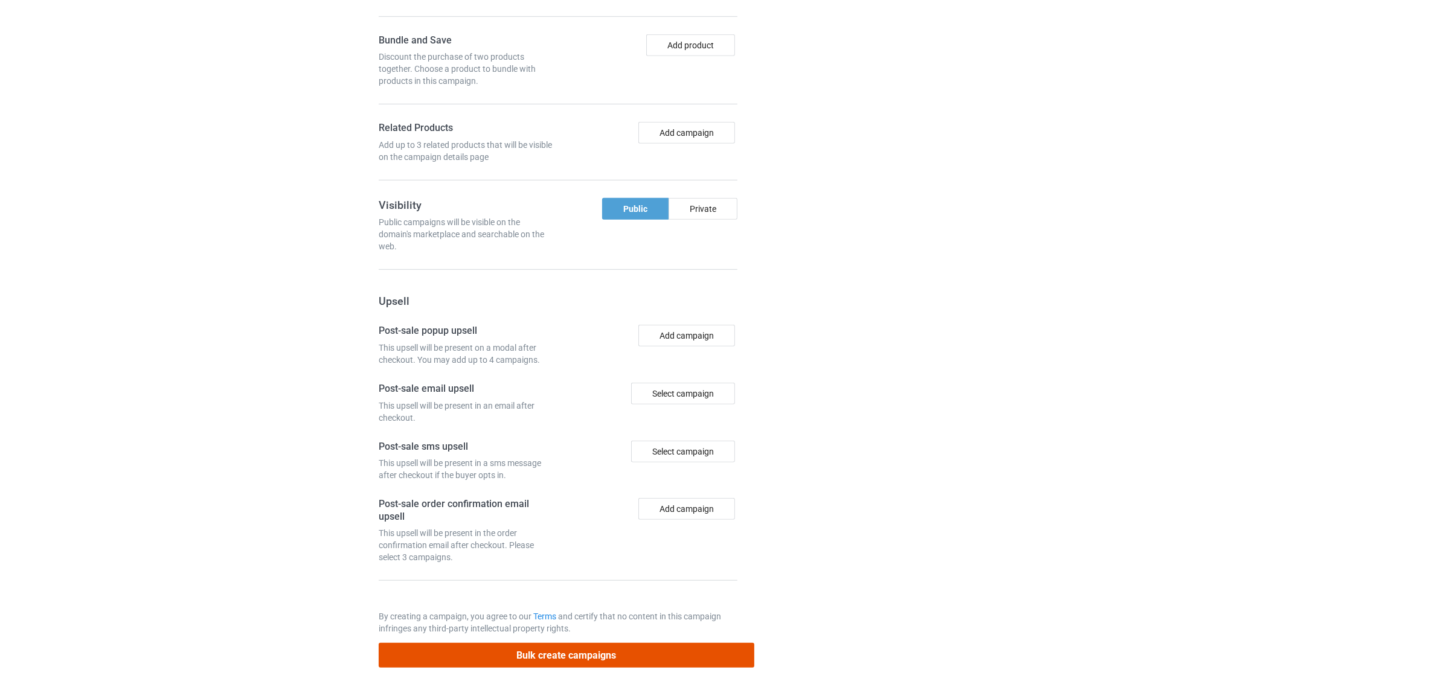
click at [550, 654] on button "Bulk create campaigns" at bounding box center [567, 655] width 376 height 25
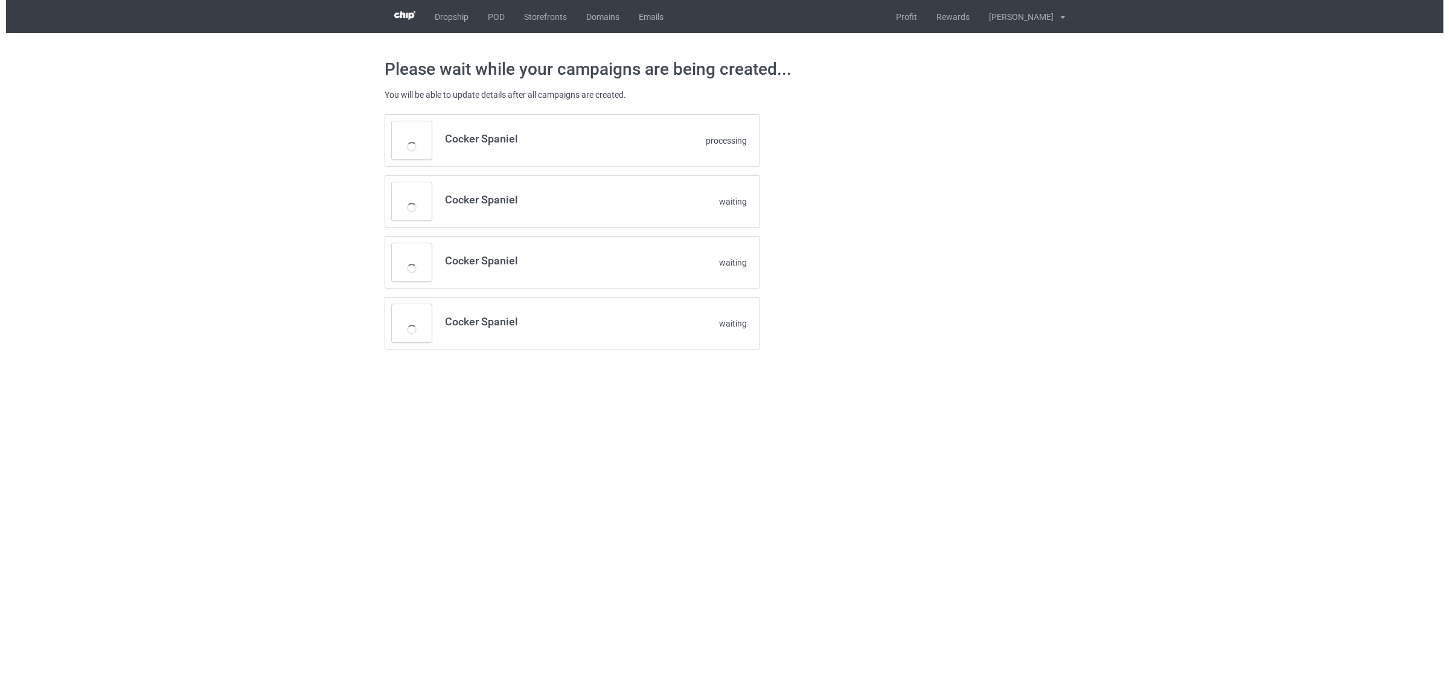
scroll to position [0, 0]
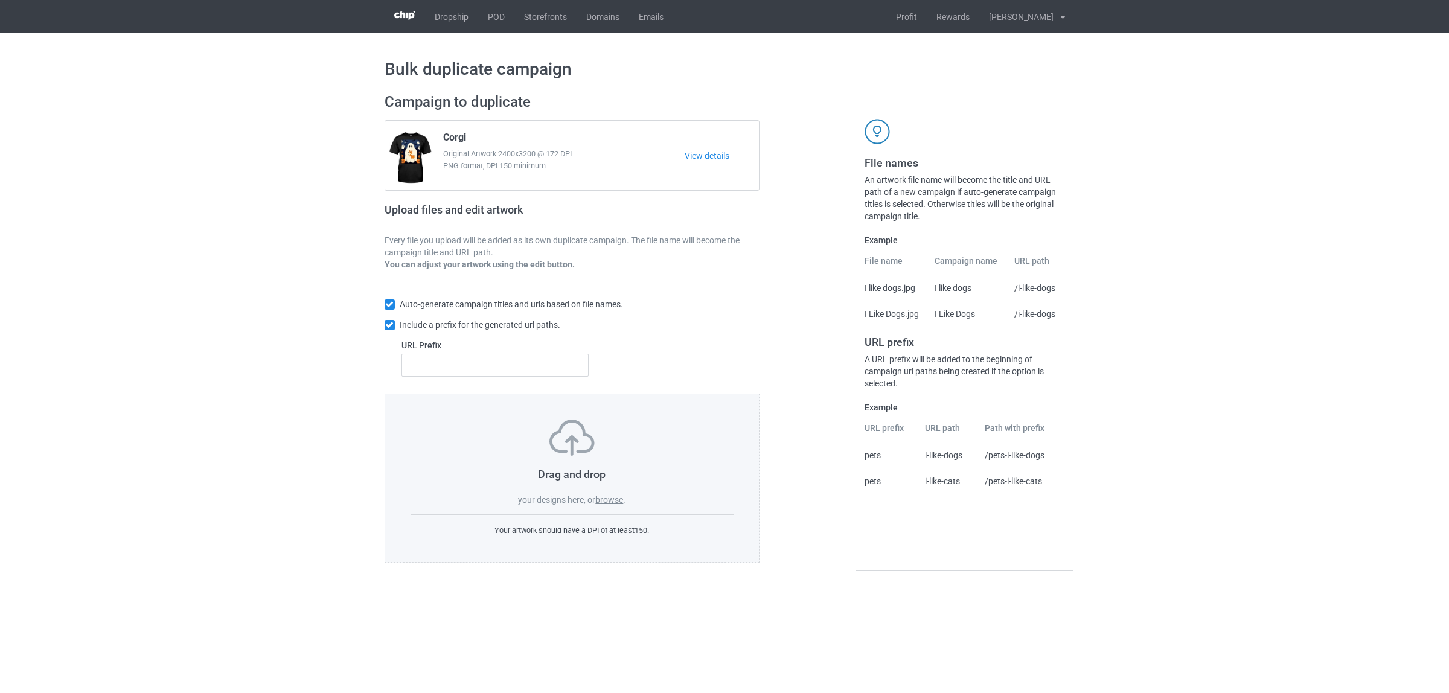
click at [608, 494] on div "Drag and drop your designs here, or browse ." at bounding box center [573, 463] width 324 height 86
click at [611, 499] on label "browse" at bounding box center [609, 500] width 28 height 10
click at [0, 0] on input "browse" at bounding box center [0, 0] width 0 height 0
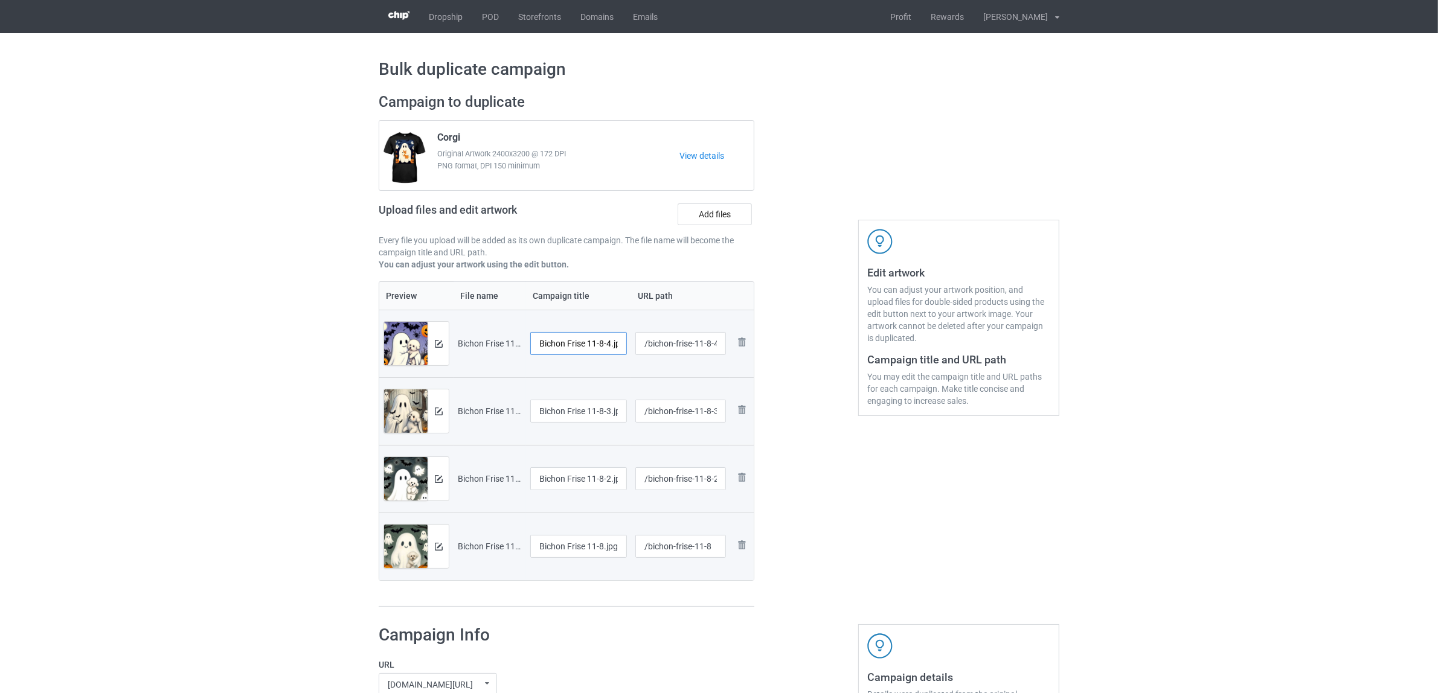
scroll to position [0, 8]
drag, startPoint x: 589, startPoint y: 345, endPoint x: 648, endPoint y: 352, distance: 59.0
click at [648, 352] on tr "Preview and edit artwork Bichon Frise 11-8-4.jpg Bichon Frise 11-8-4.jpg /bicho…" at bounding box center [566, 344] width 374 height 68
drag, startPoint x: 563, startPoint y: 331, endPoint x: 562, endPoint y: 349, distance: 18.2
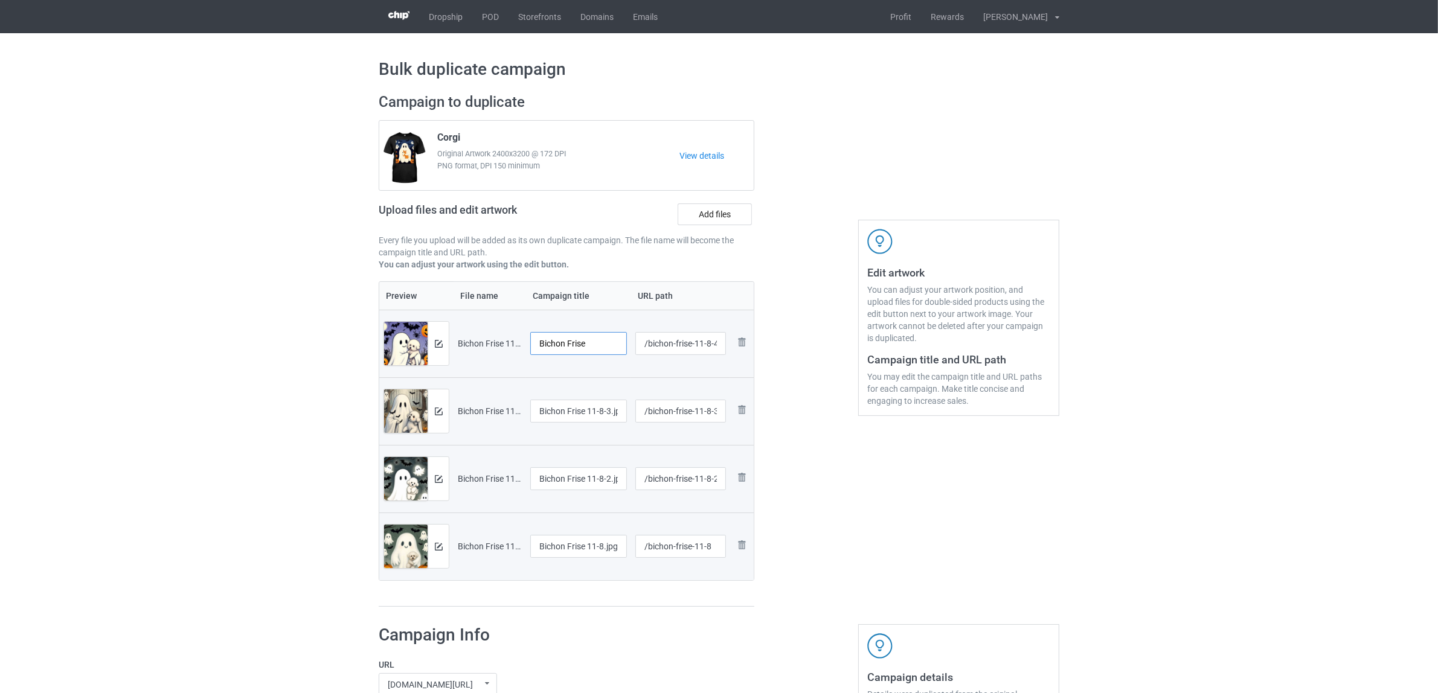
click at [527, 328] on td "Bichon Frise" at bounding box center [578, 344] width 105 height 68
type input "Bichon Frise"
click at [568, 408] on input "Bichon Frise 11-8-3.jpg" at bounding box center [578, 411] width 97 height 23
paste input "text"
type input "Bichon Frise"
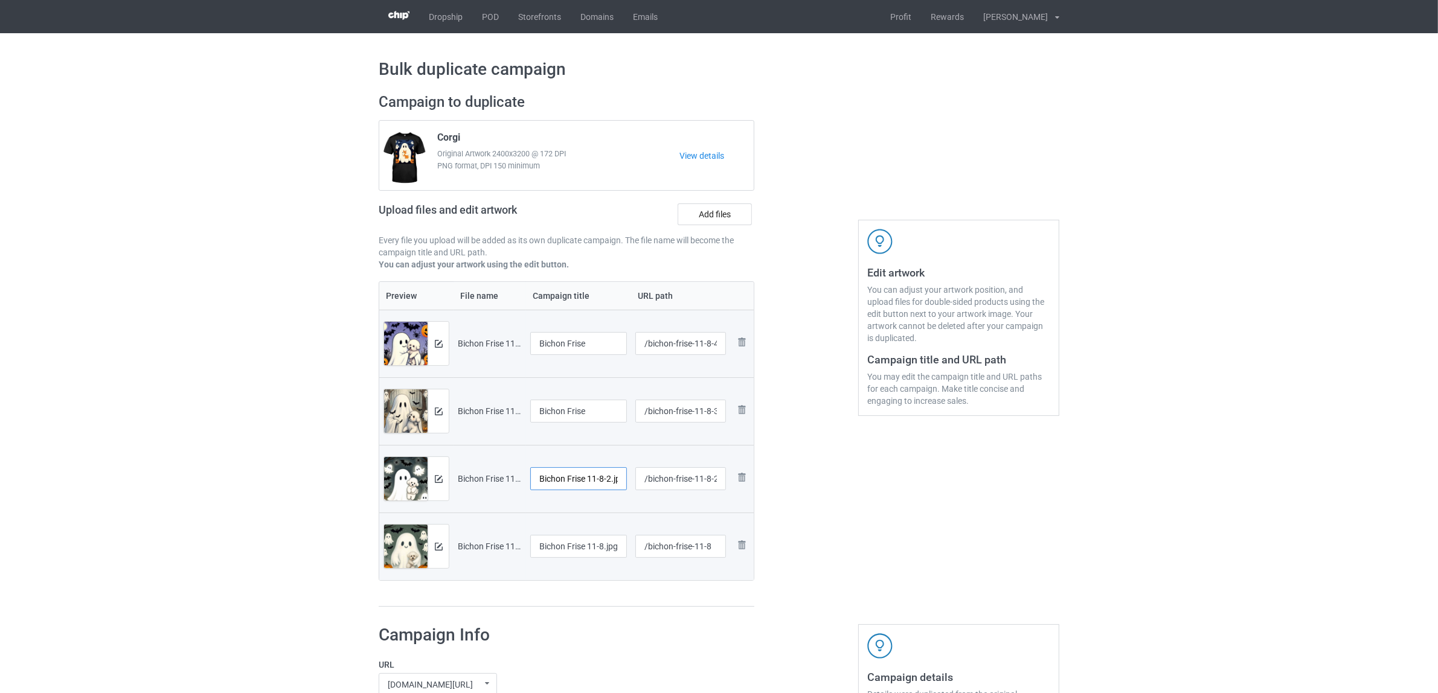
click at [575, 476] on input "Bichon Frise 11-8-2.jpg" at bounding box center [578, 478] width 97 height 23
paste input "text"
type input "Bichon Frise"
click at [586, 548] on input "Bichon Frise 11-8.jpg" at bounding box center [578, 546] width 97 height 23
paste input "text"
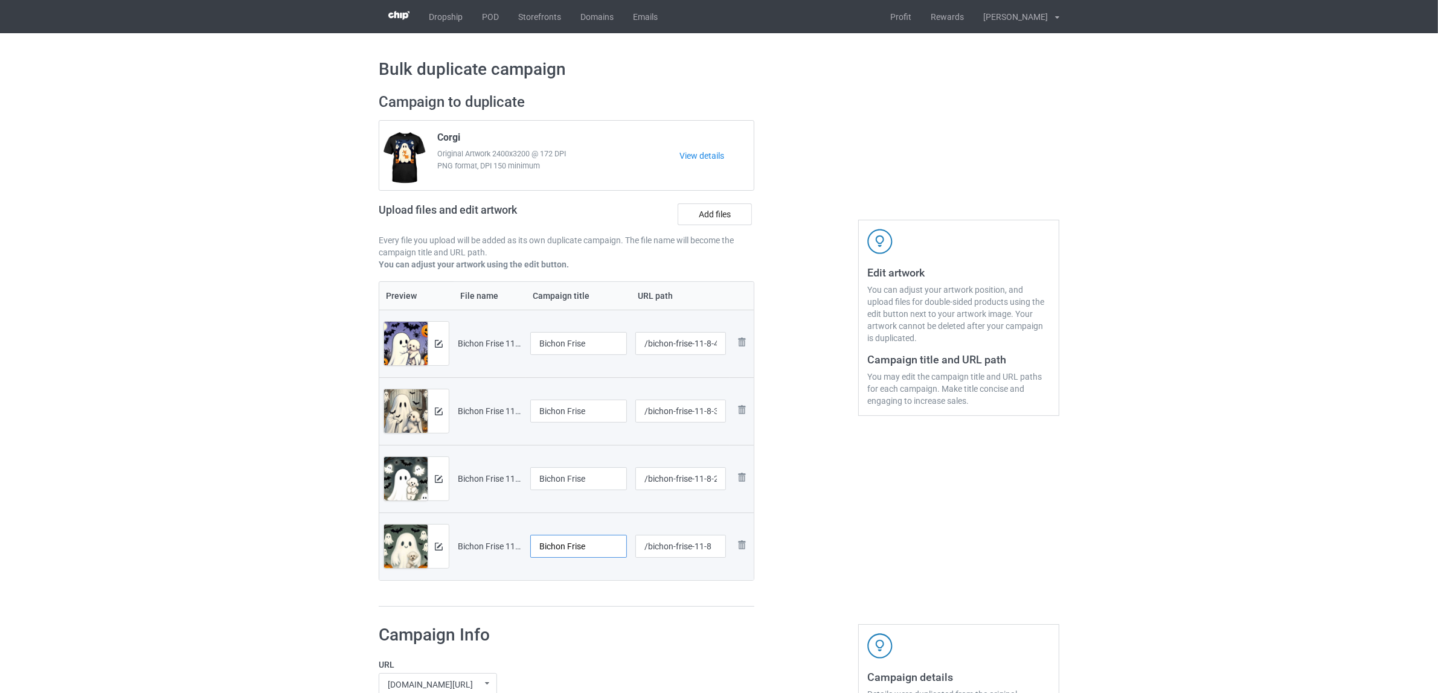
click at [569, 548] on input "Bichon Frise" at bounding box center [578, 546] width 97 height 23
drag, startPoint x: 565, startPoint y: 545, endPoint x: 539, endPoint y: 545, distance: 26.6
click at [500, 545] on tr "Preview and edit artwork Bichon Frise 11-8.jpg Bichon Frise /bichon-frise-11-8 …" at bounding box center [566, 547] width 374 height 68
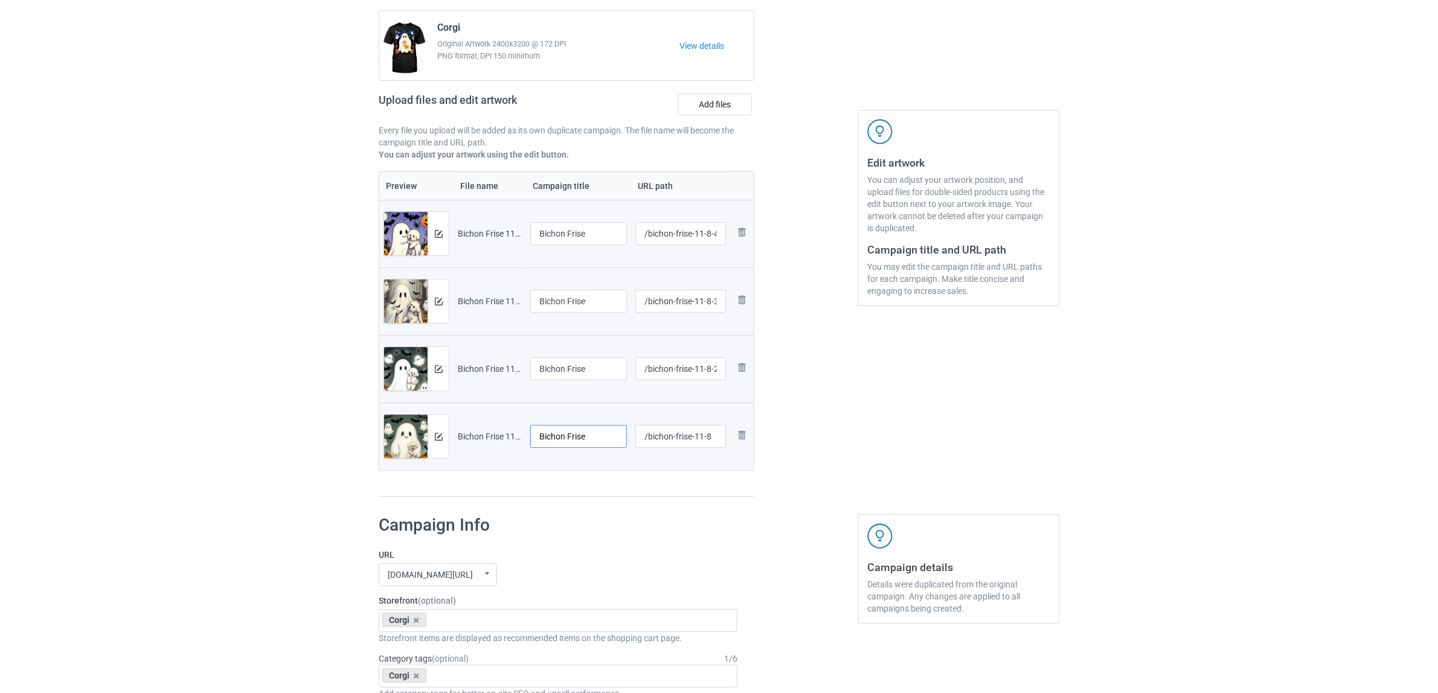
scroll to position [302, 0]
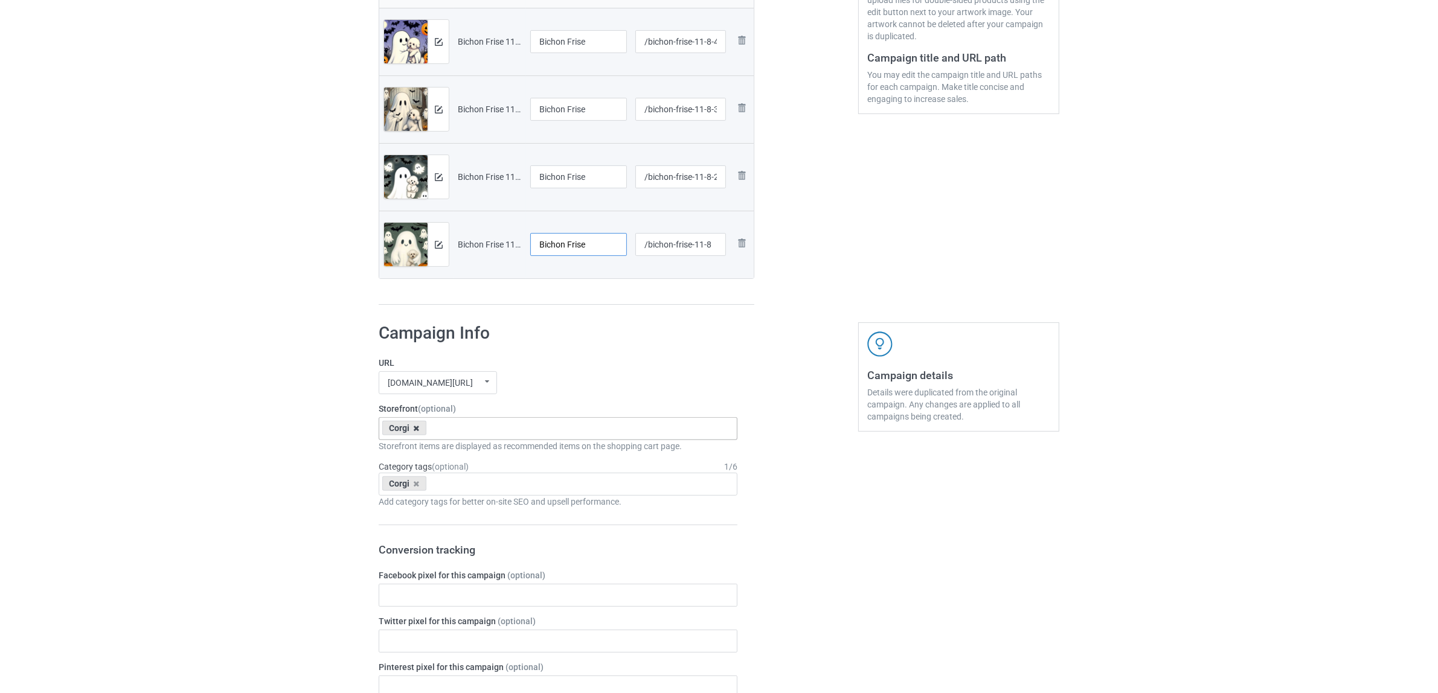
type input "Bichon Frise"
click at [417, 431] on icon at bounding box center [417, 429] width 6 height 8
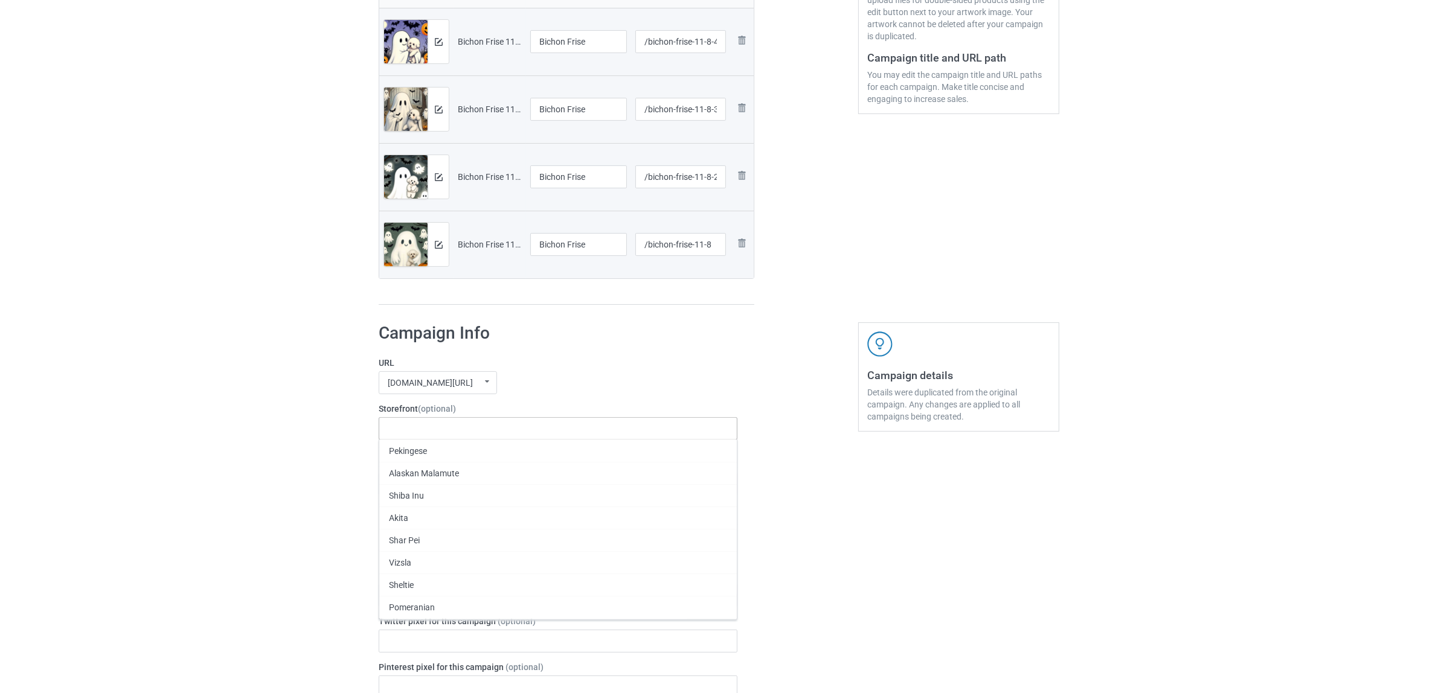
paste input "Bichon"
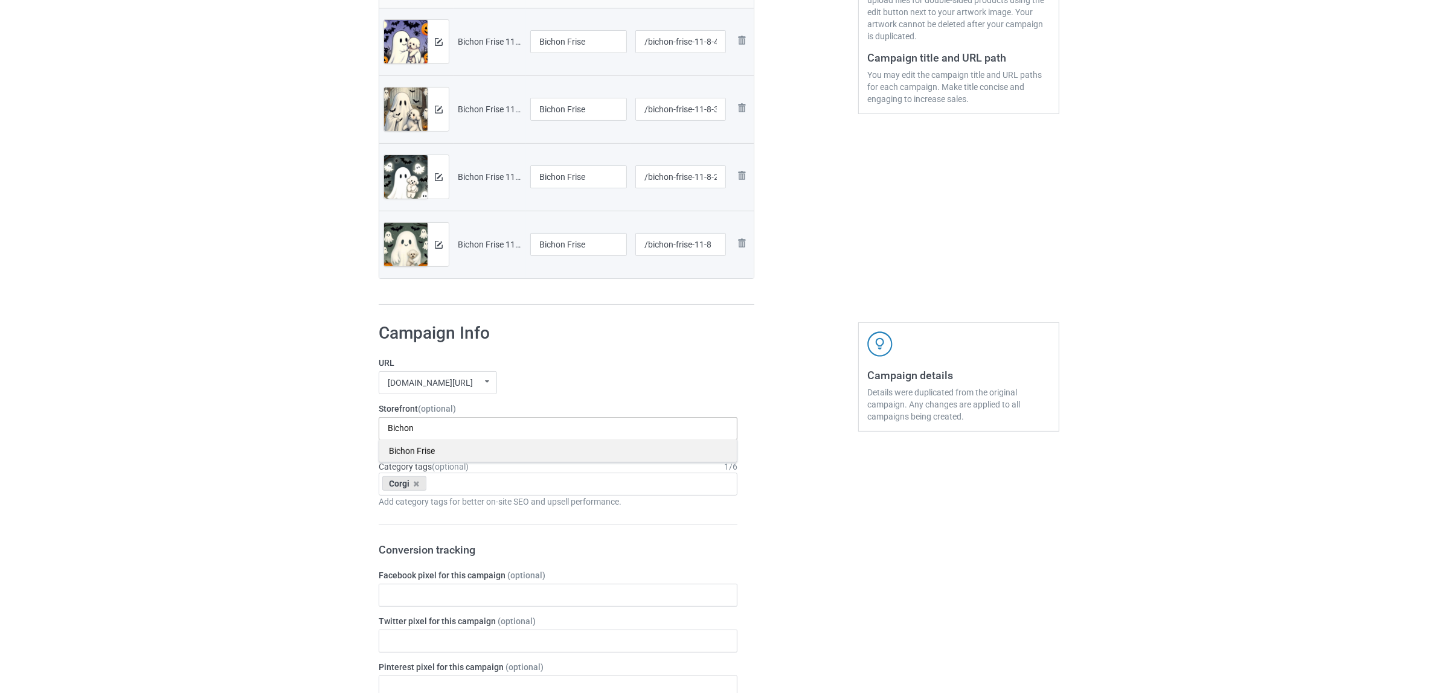
type input "Bichon"
click at [417, 454] on div "Bichon Frise" at bounding box center [557, 451] width 357 height 22
click at [415, 484] on icon at bounding box center [417, 484] width 6 height 8
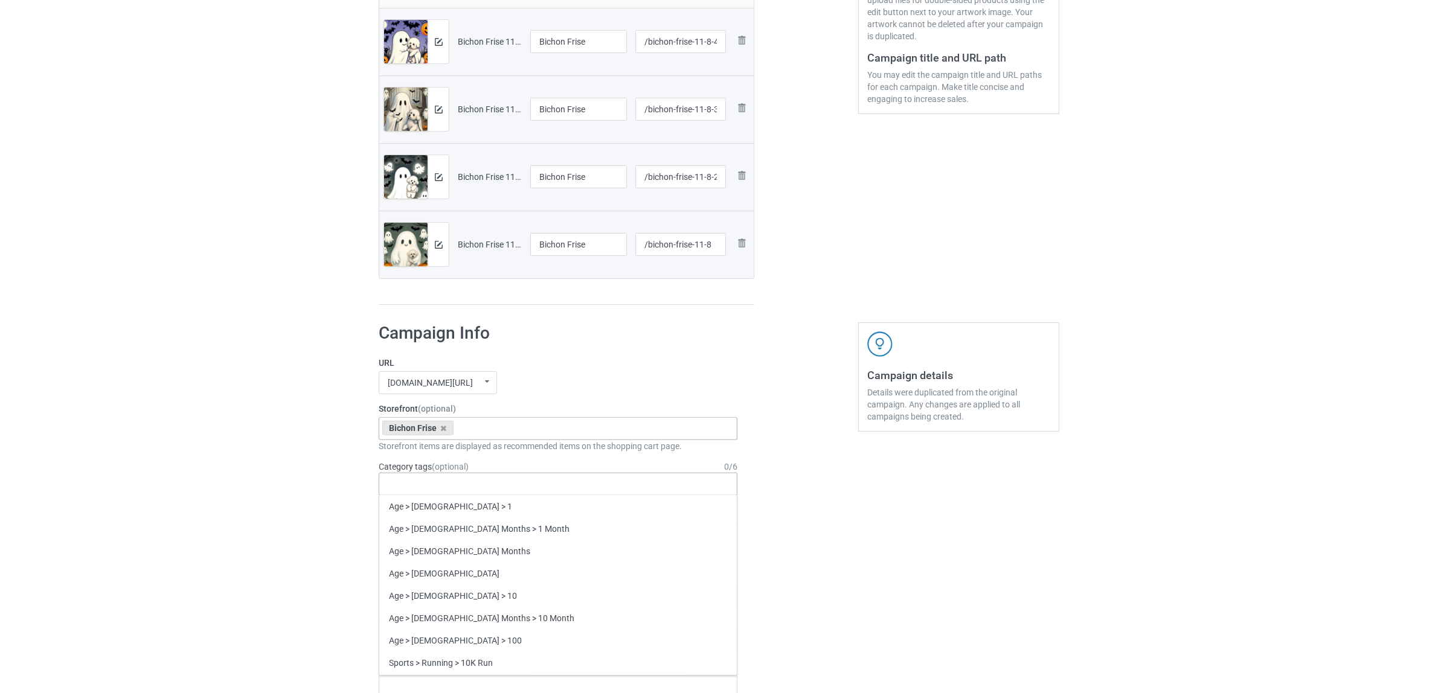
paste input "Bichon"
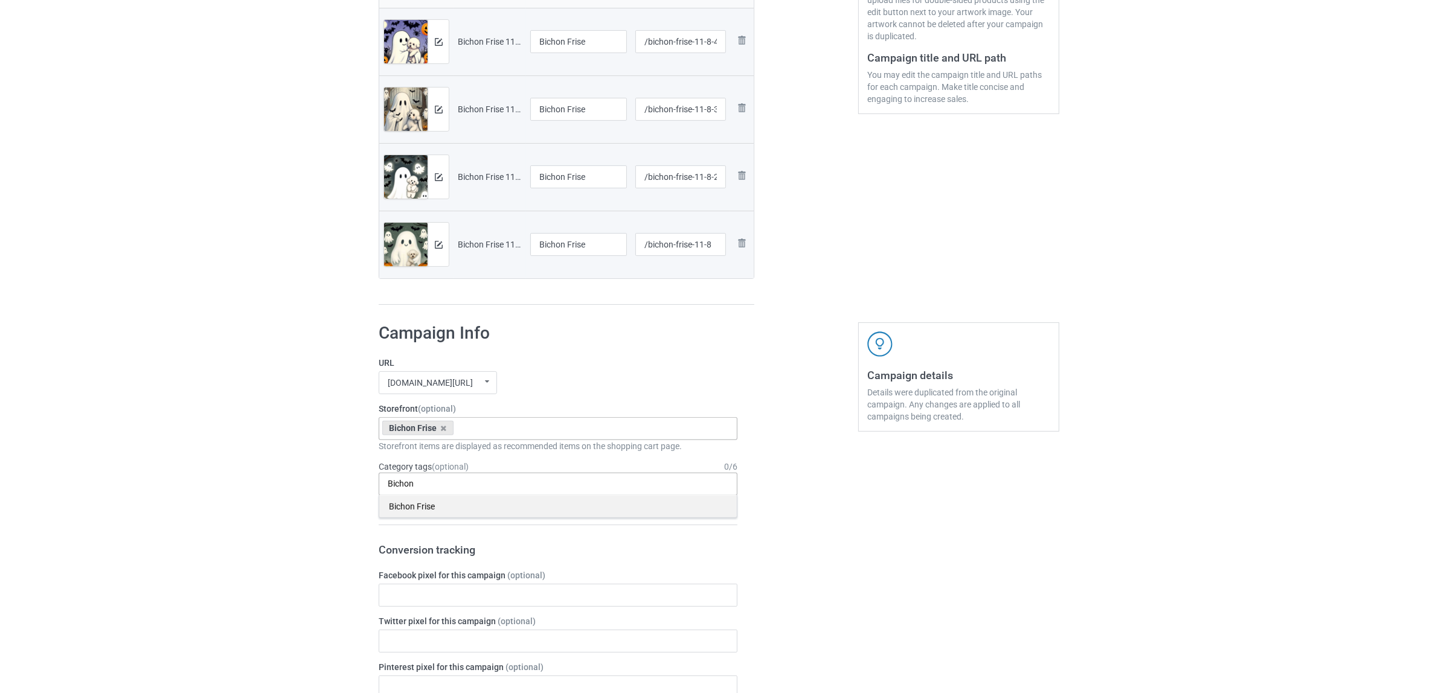
type input "Bichon"
click at [414, 509] on div "Bichon Frise" at bounding box center [557, 506] width 357 height 22
click at [328, 484] on div "Bulk duplicate campaign Campaign to duplicate Corgi Original Artwork 2400x3200 …" at bounding box center [719, 584] width 1438 height 1707
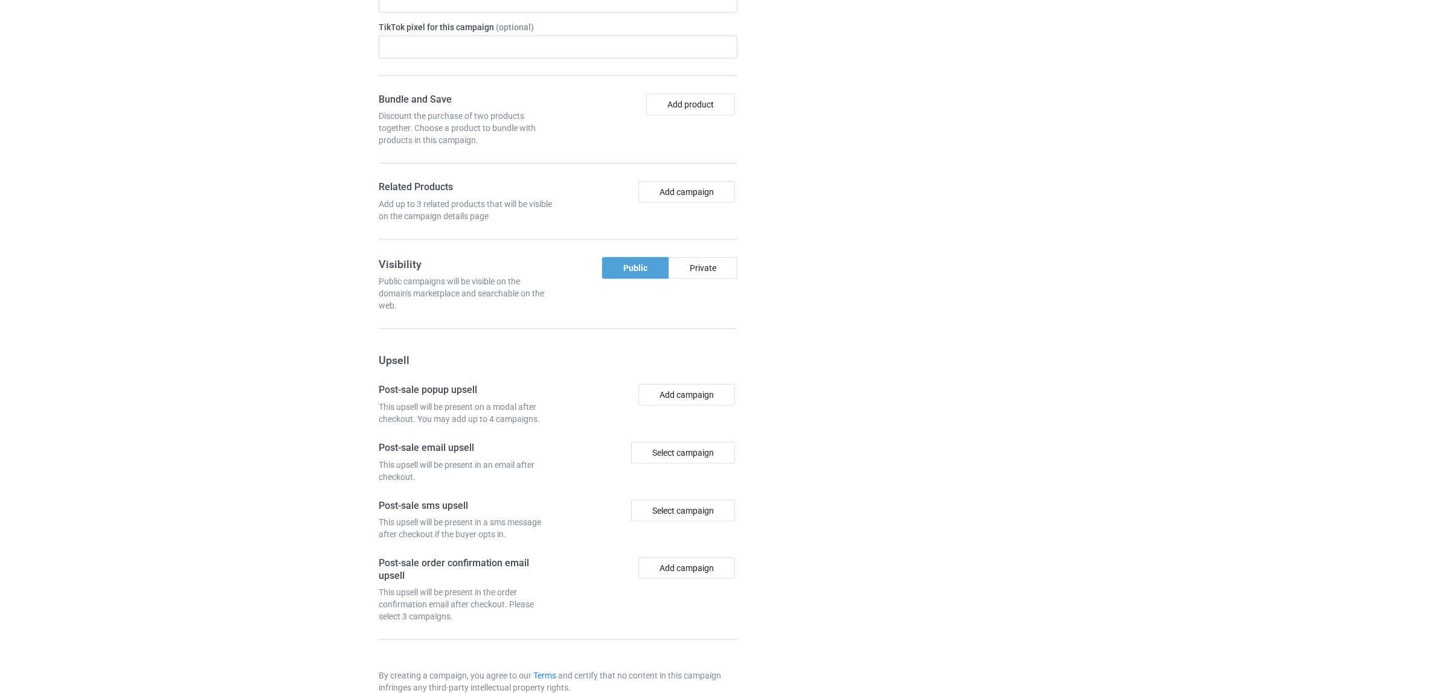
scroll to position [1051, 0]
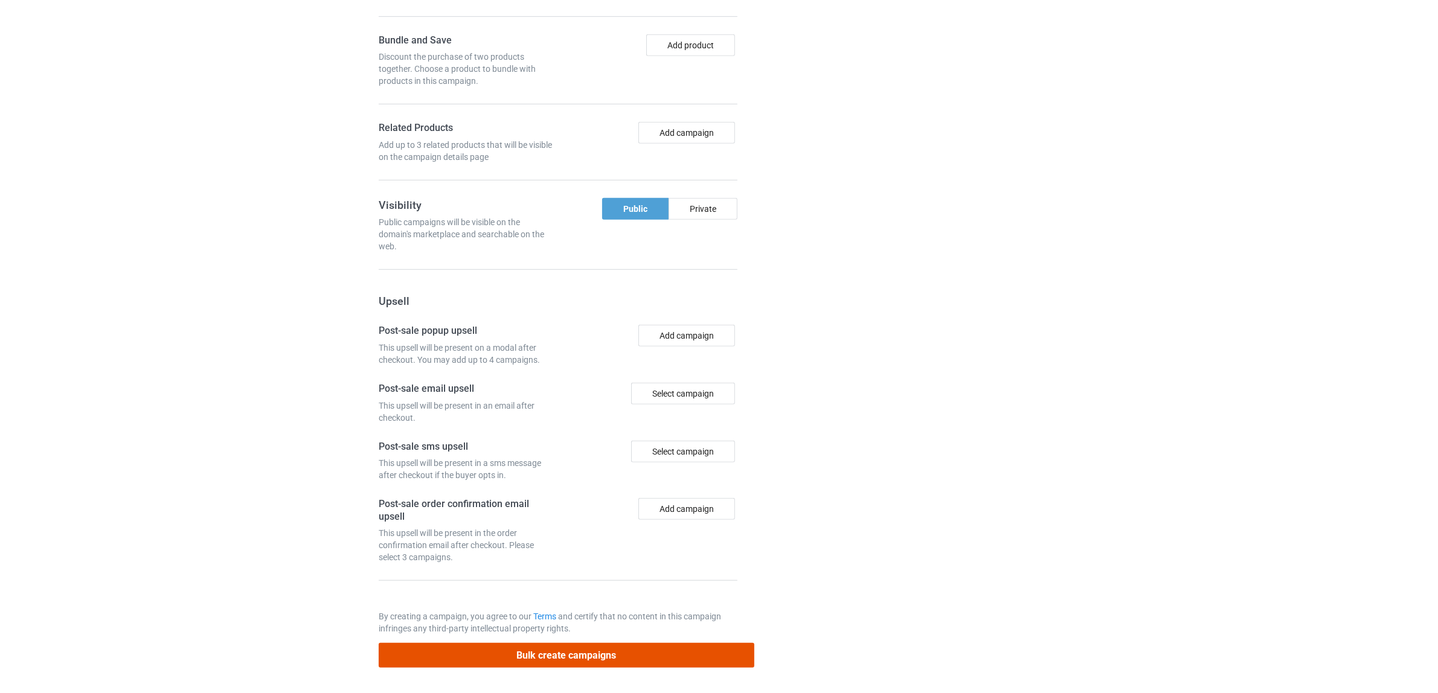
click at [530, 659] on button "Bulk create campaigns" at bounding box center [567, 655] width 376 height 25
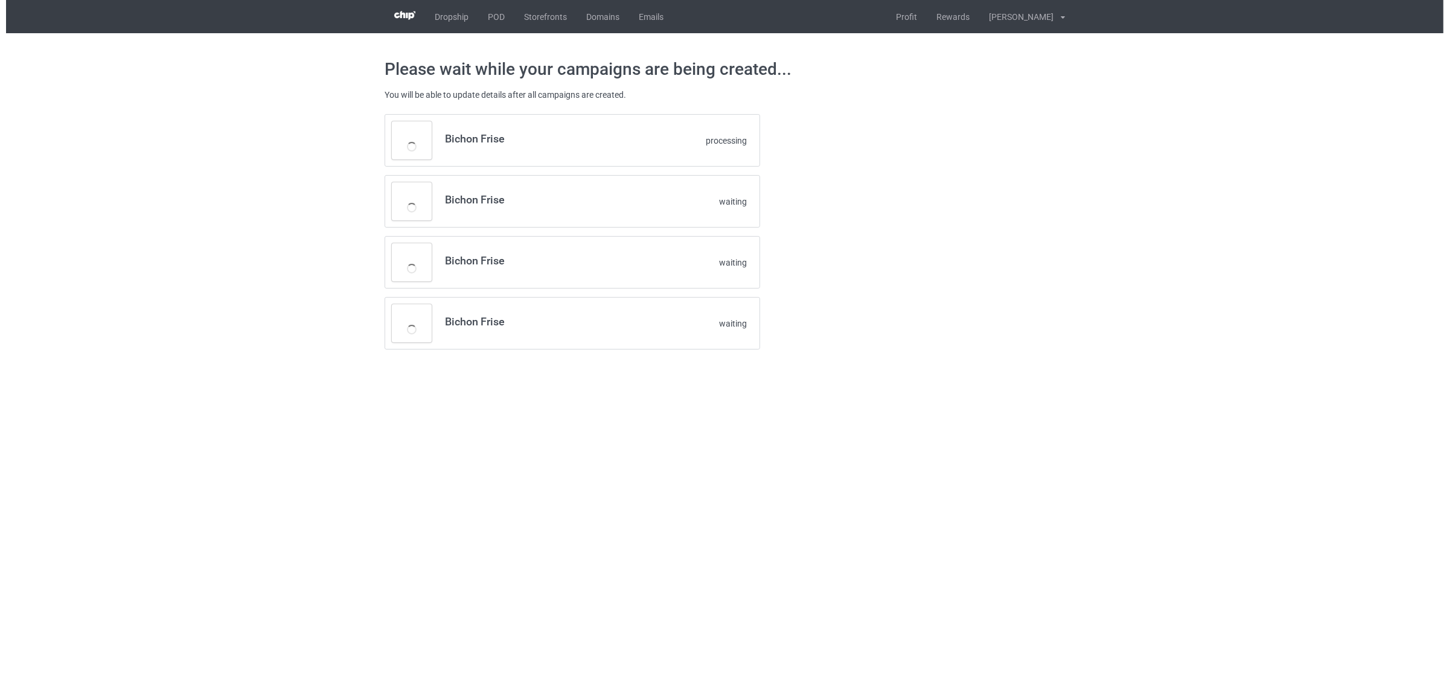
scroll to position [0, 0]
